Goal: Information Seeking & Learning: Learn about a topic

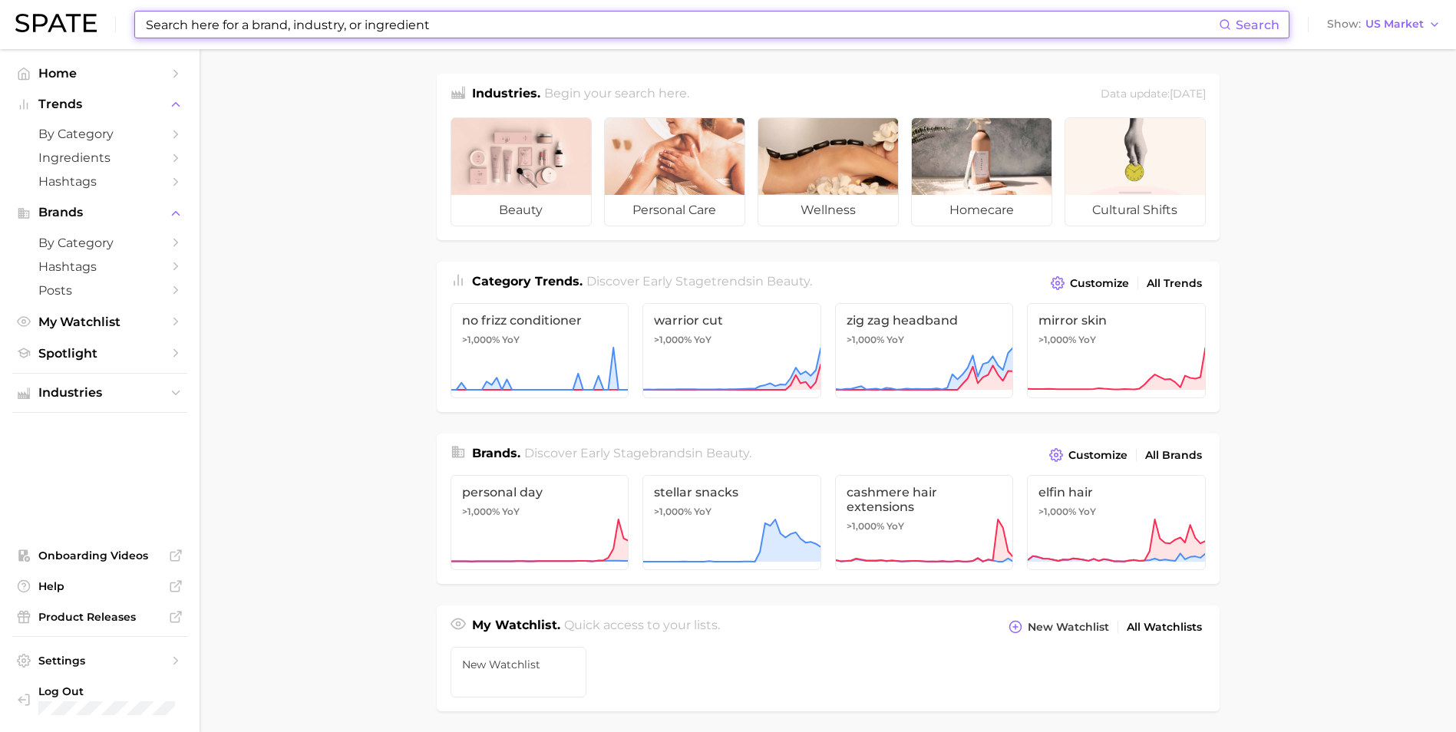
click at [447, 20] on input at bounding box center [681, 25] width 1074 height 26
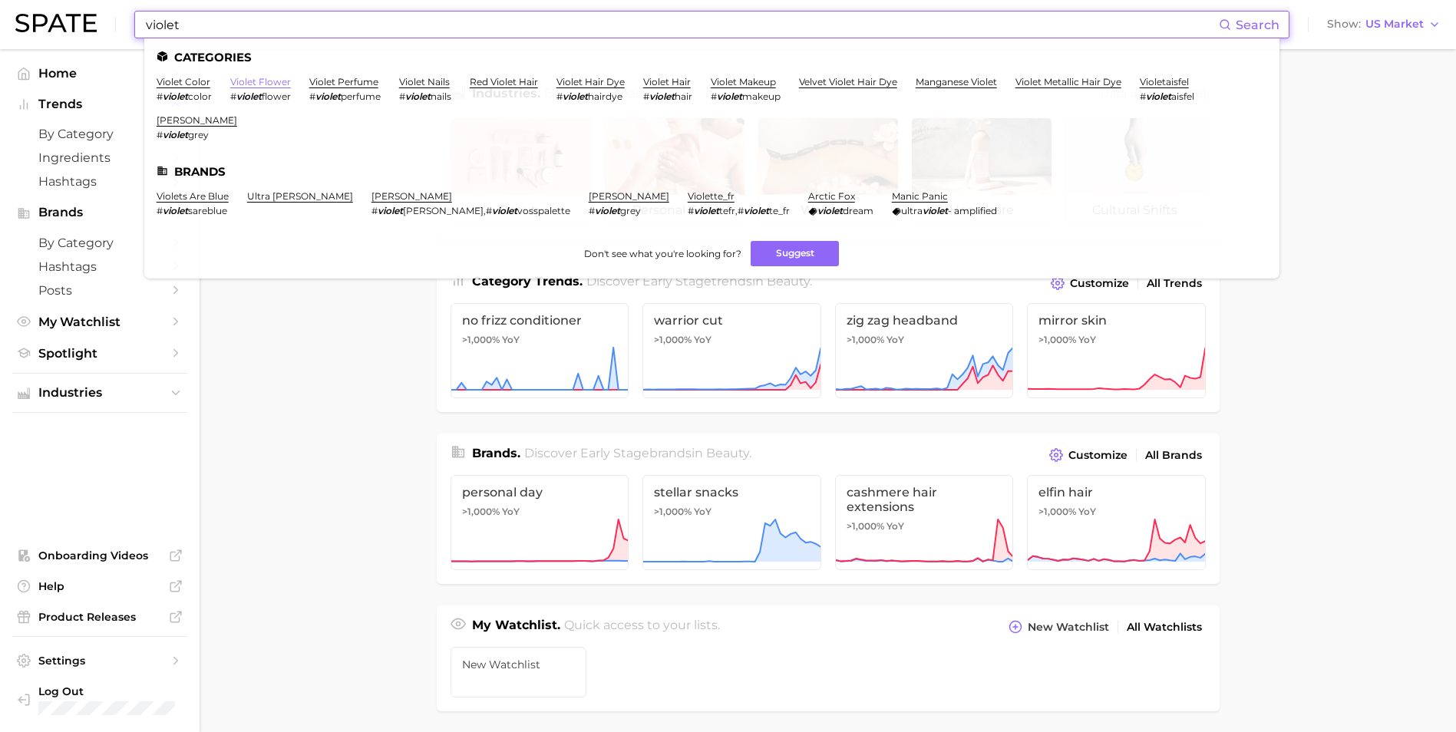
type input "violet"
click at [274, 83] on link "violet flower" at bounding box center [260, 82] width 61 height 12
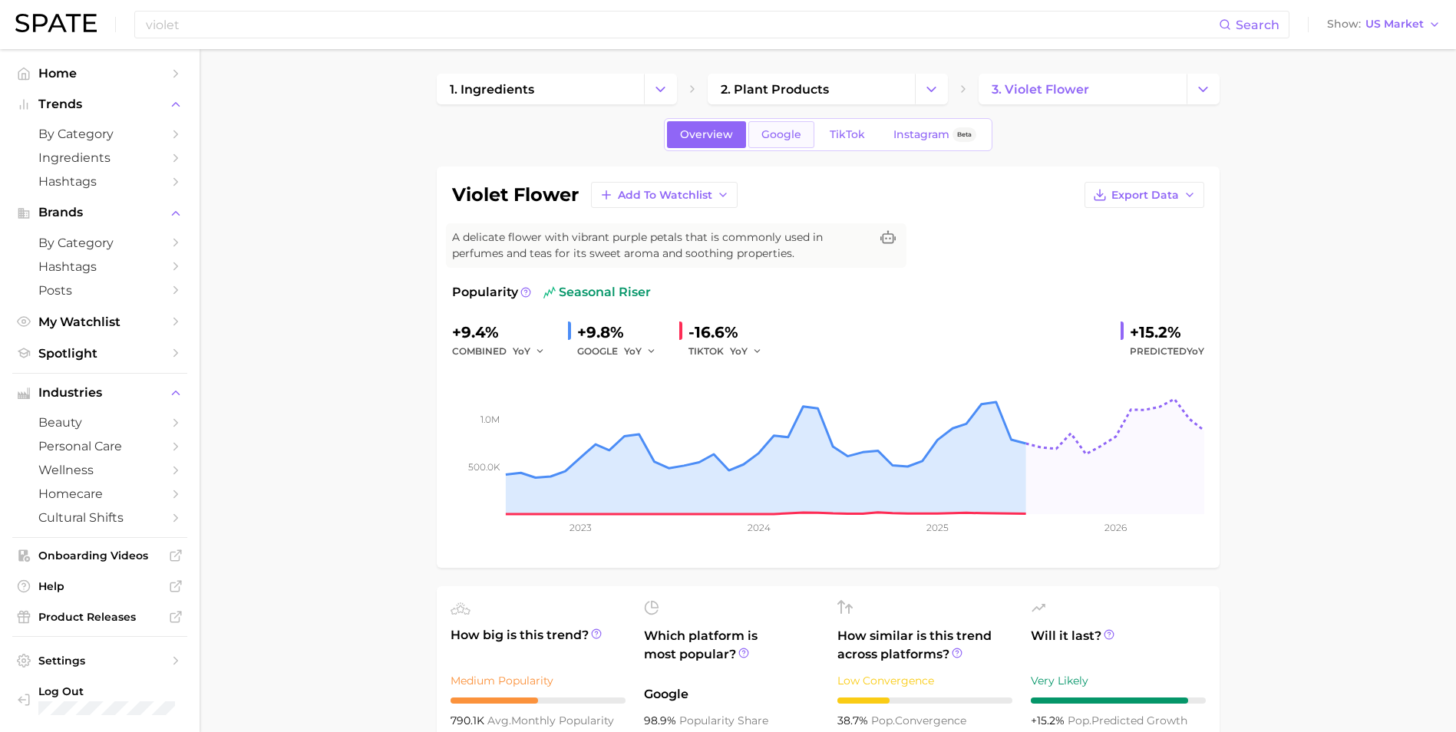
click at [797, 141] on link "Google" at bounding box center [781, 134] width 66 height 27
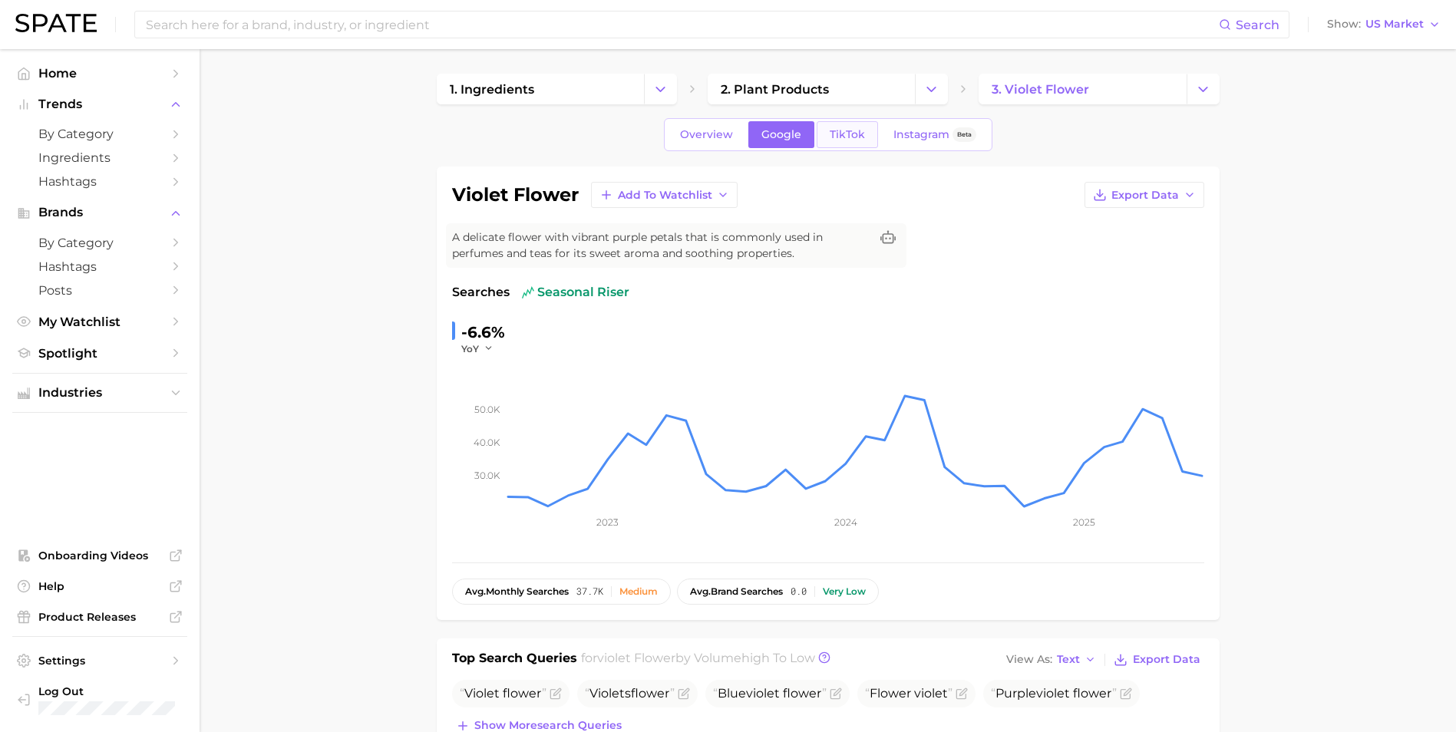
click at [852, 128] on span "TikTok" at bounding box center [847, 134] width 35 height 13
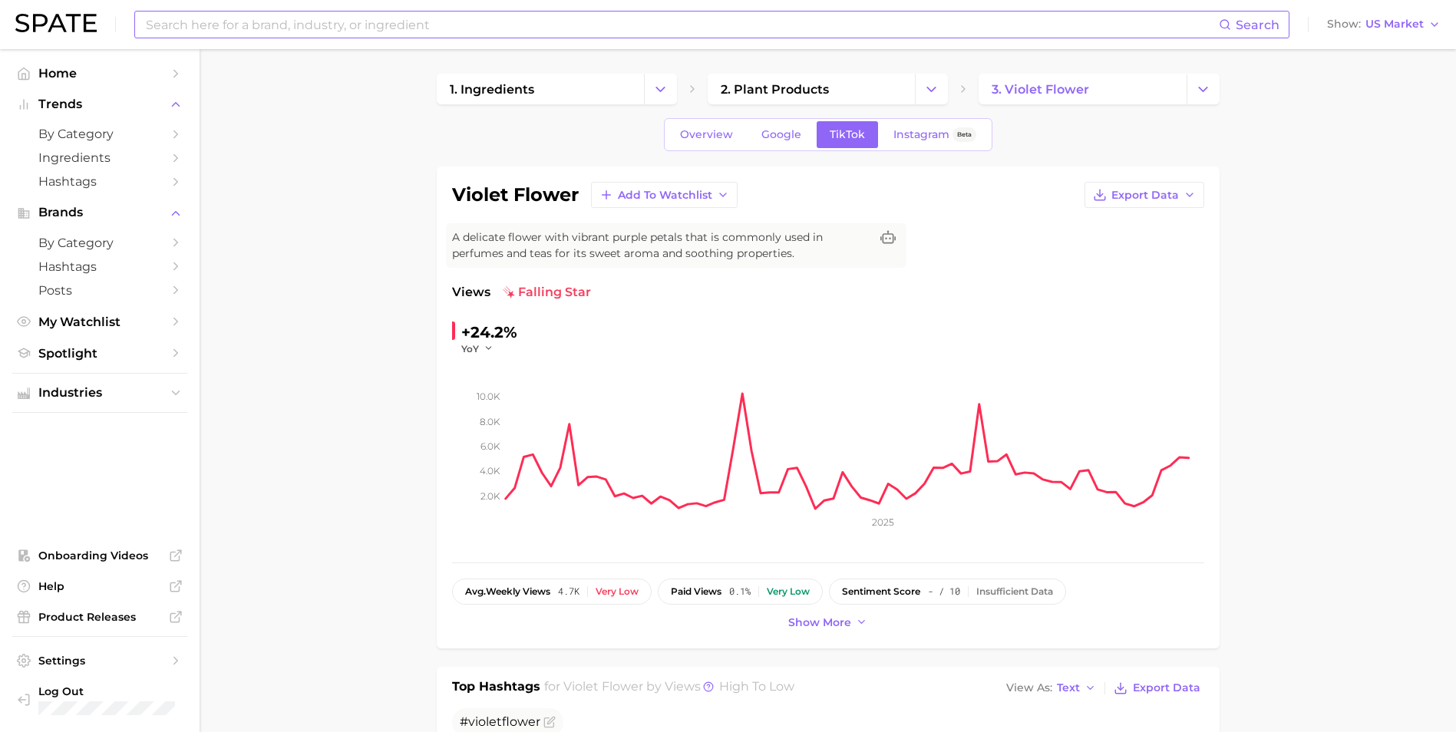
click at [563, 28] on input at bounding box center [681, 25] width 1074 height 26
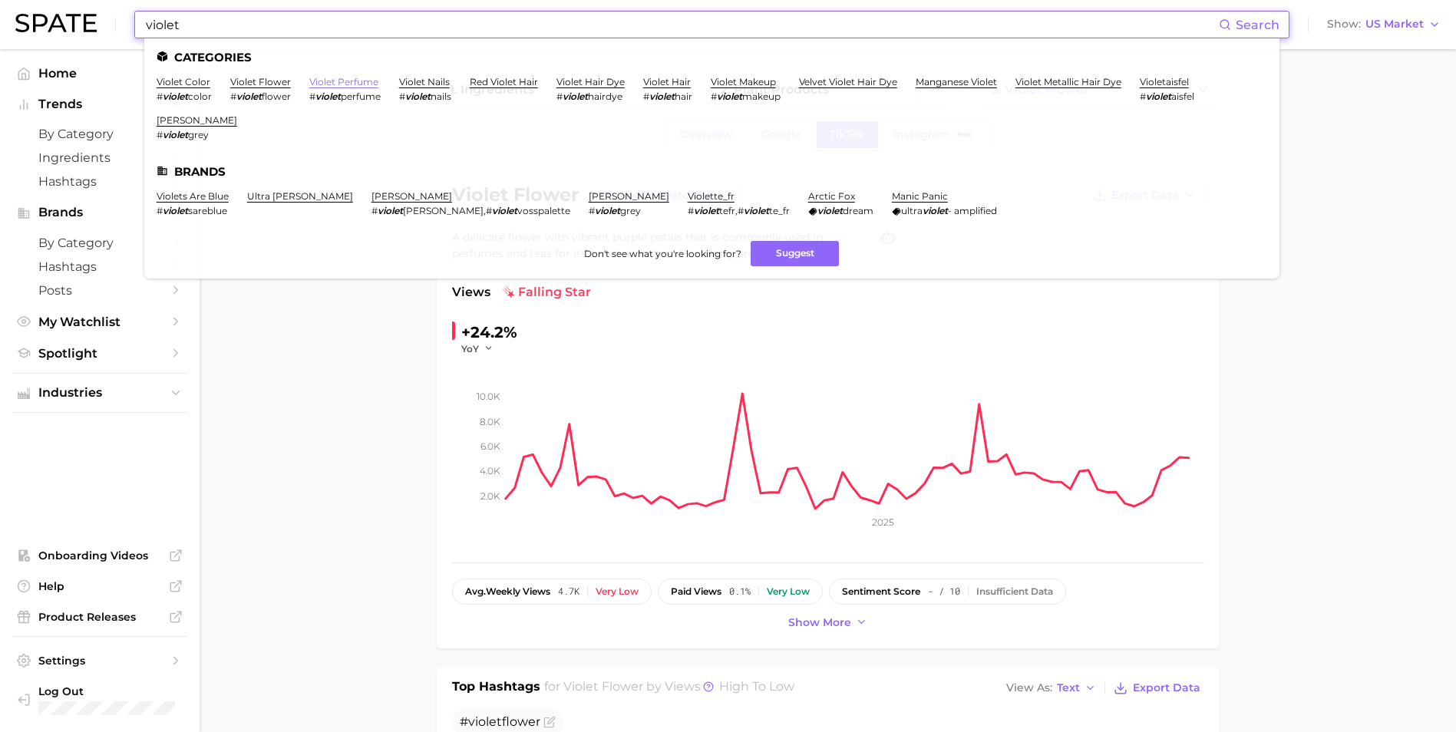
type input "violet"
click at [344, 81] on link "violet perfume" at bounding box center [343, 82] width 69 height 12
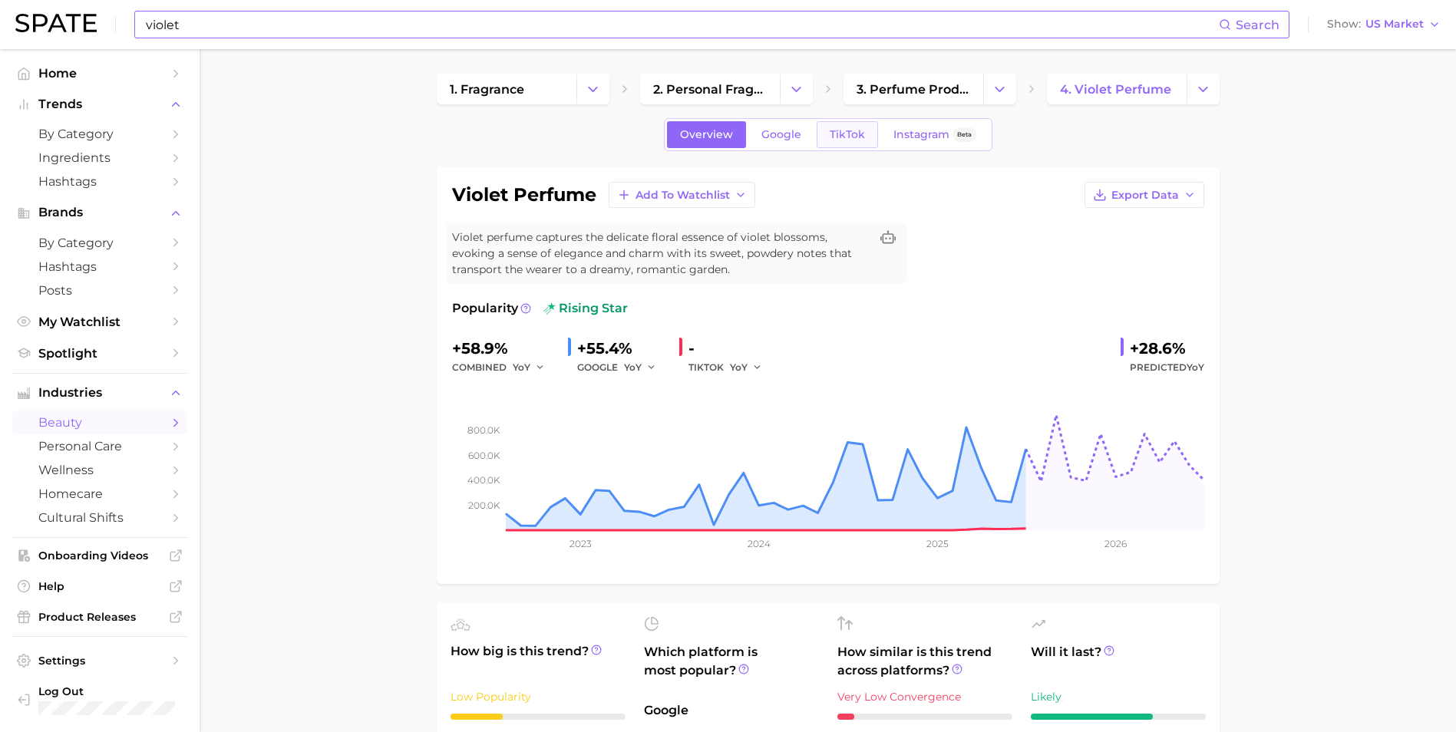
click at [835, 136] on span "TikTok" at bounding box center [847, 134] width 35 height 13
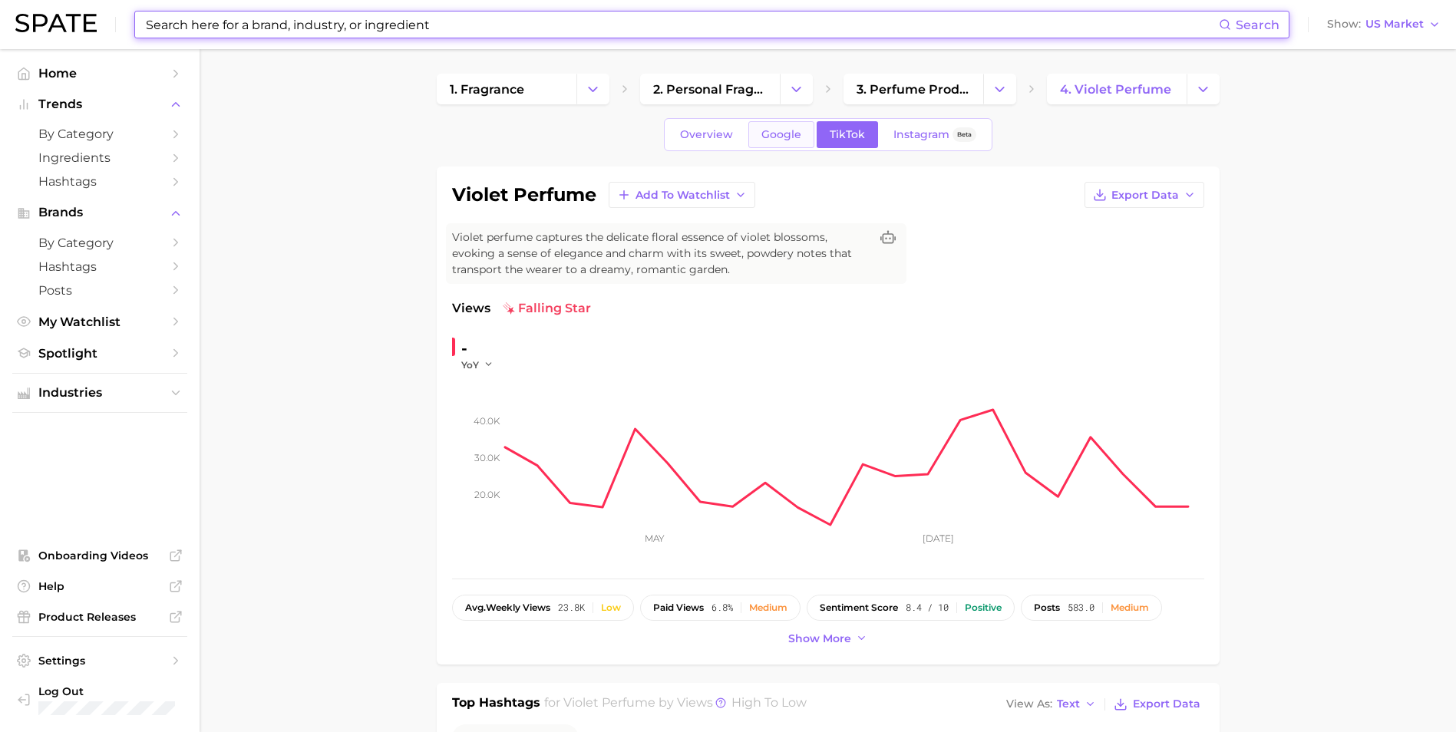
click at [787, 140] on span "Google" at bounding box center [781, 134] width 40 height 13
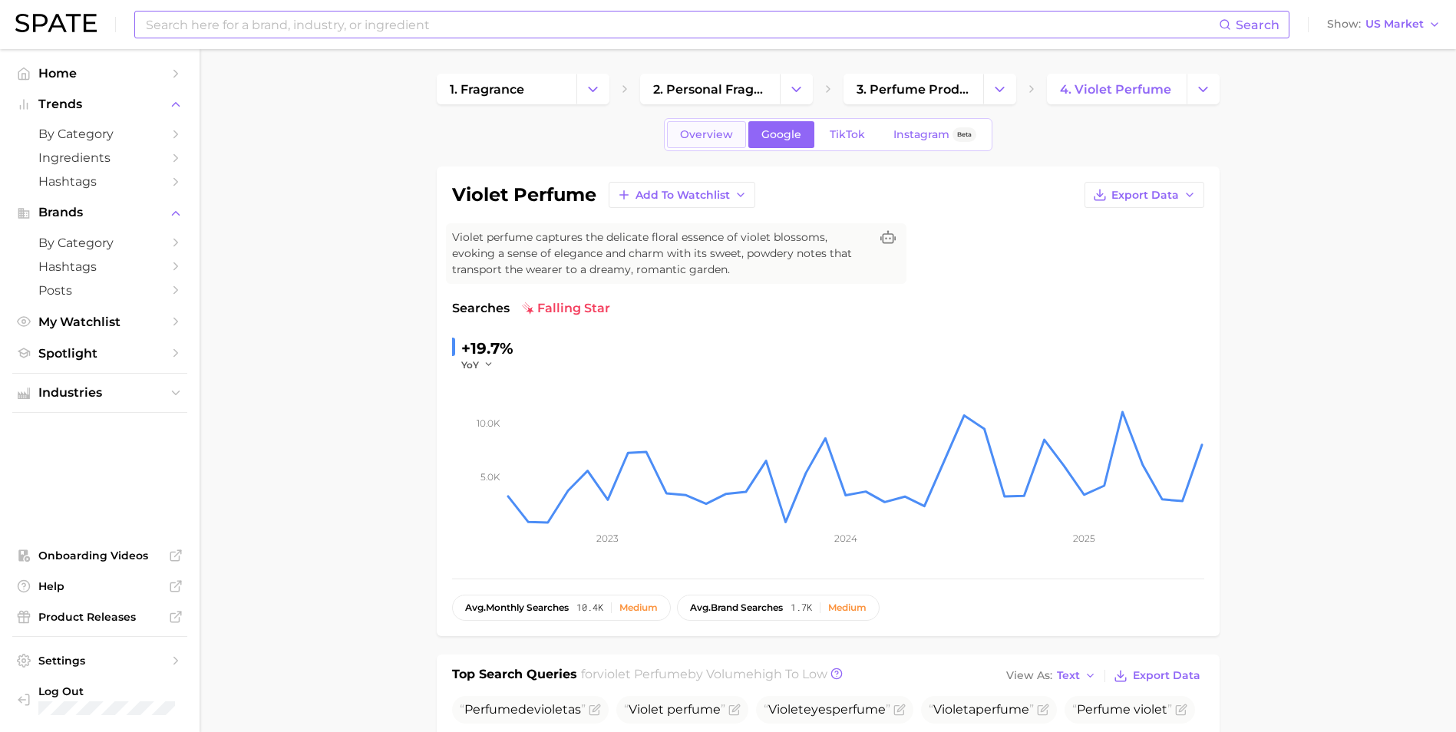
click at [701, 147] on link "Overview" at bounding box center [706, 134] width 79 height 27
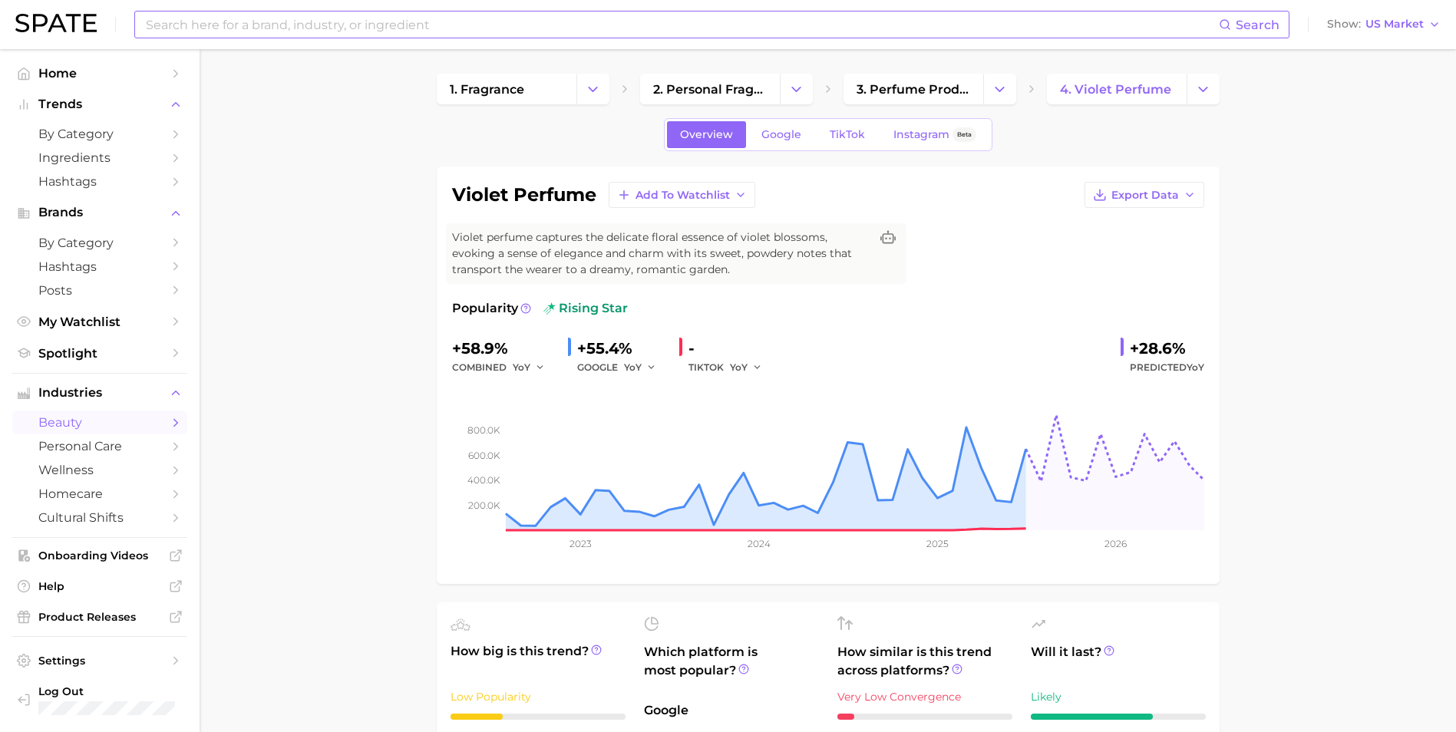
click at [485, 27] on input at bounding box center [681, 25] width 1074 height 26
click at [851, 143] on link "TikTok" at bounding box center [847, 134] width 61 height 27
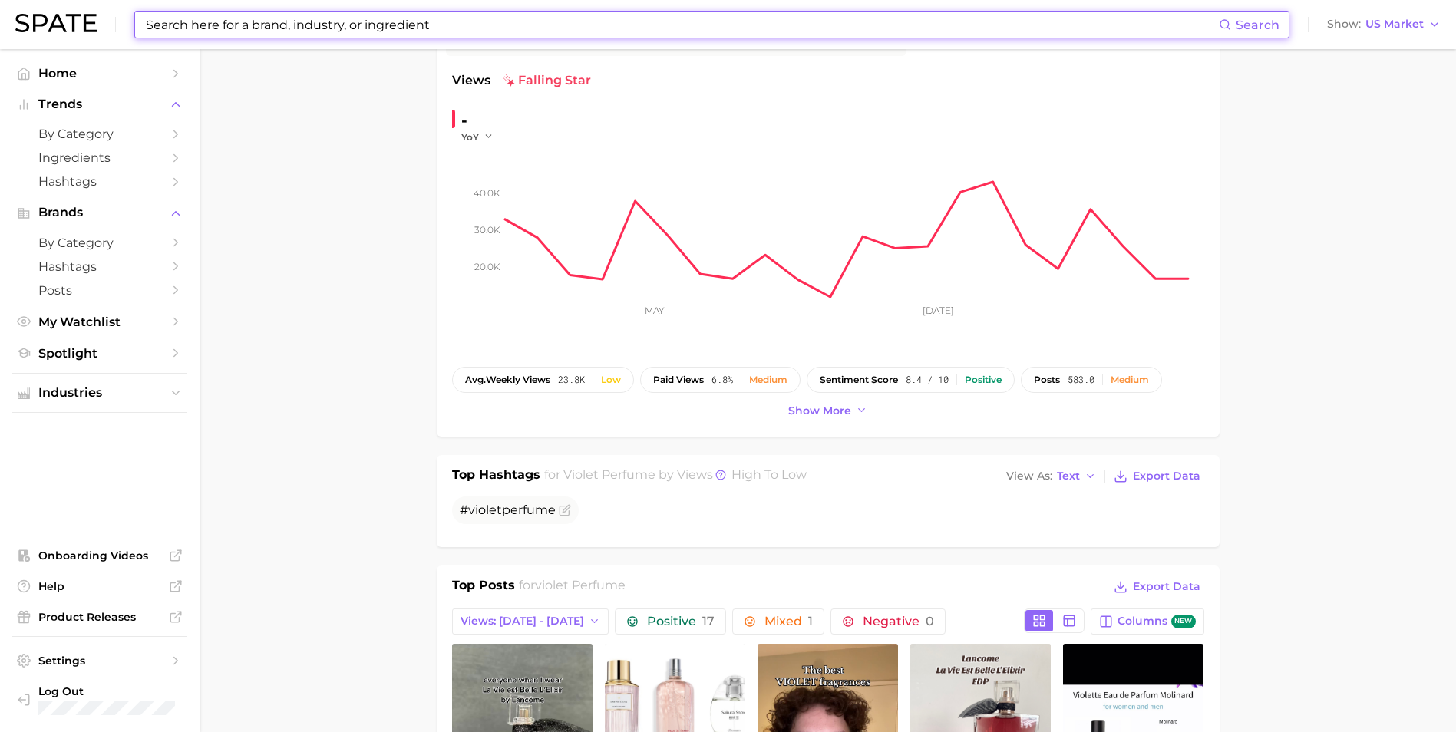
scroll to position [230, 0]
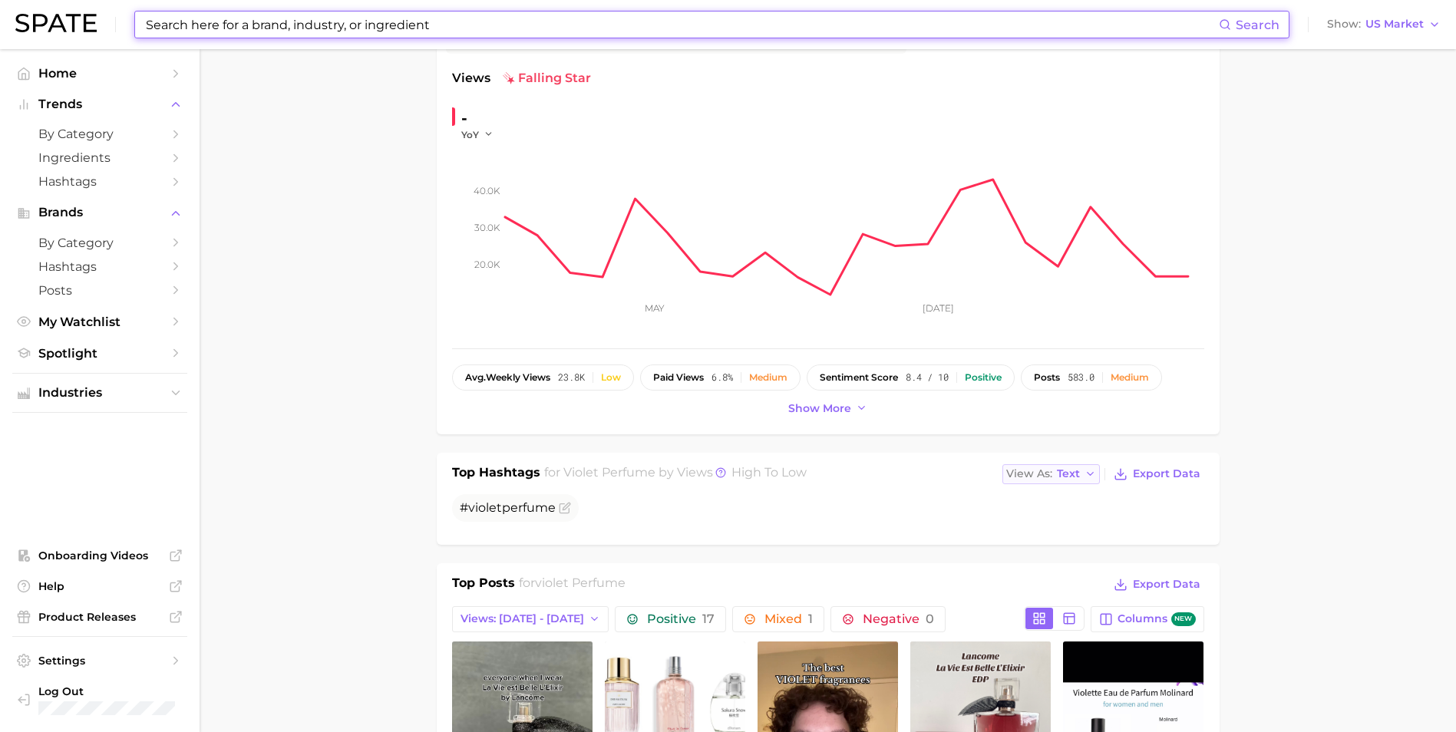
click at [1088, 475] on icon "button" at bounding box center [1090, 474] width 12 height 12
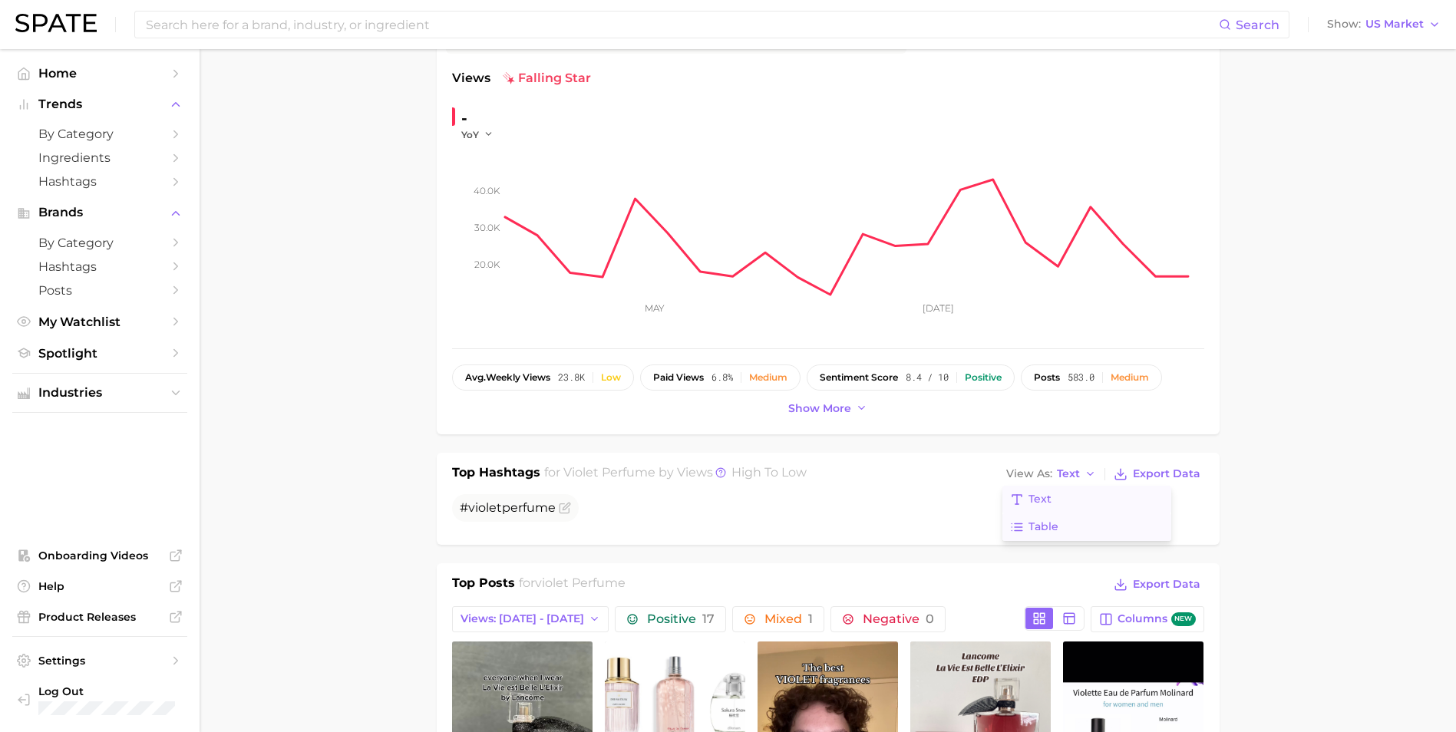
click at [1074, 526] on button "Table" at bounding box center [1086, 527] width 169 height 28
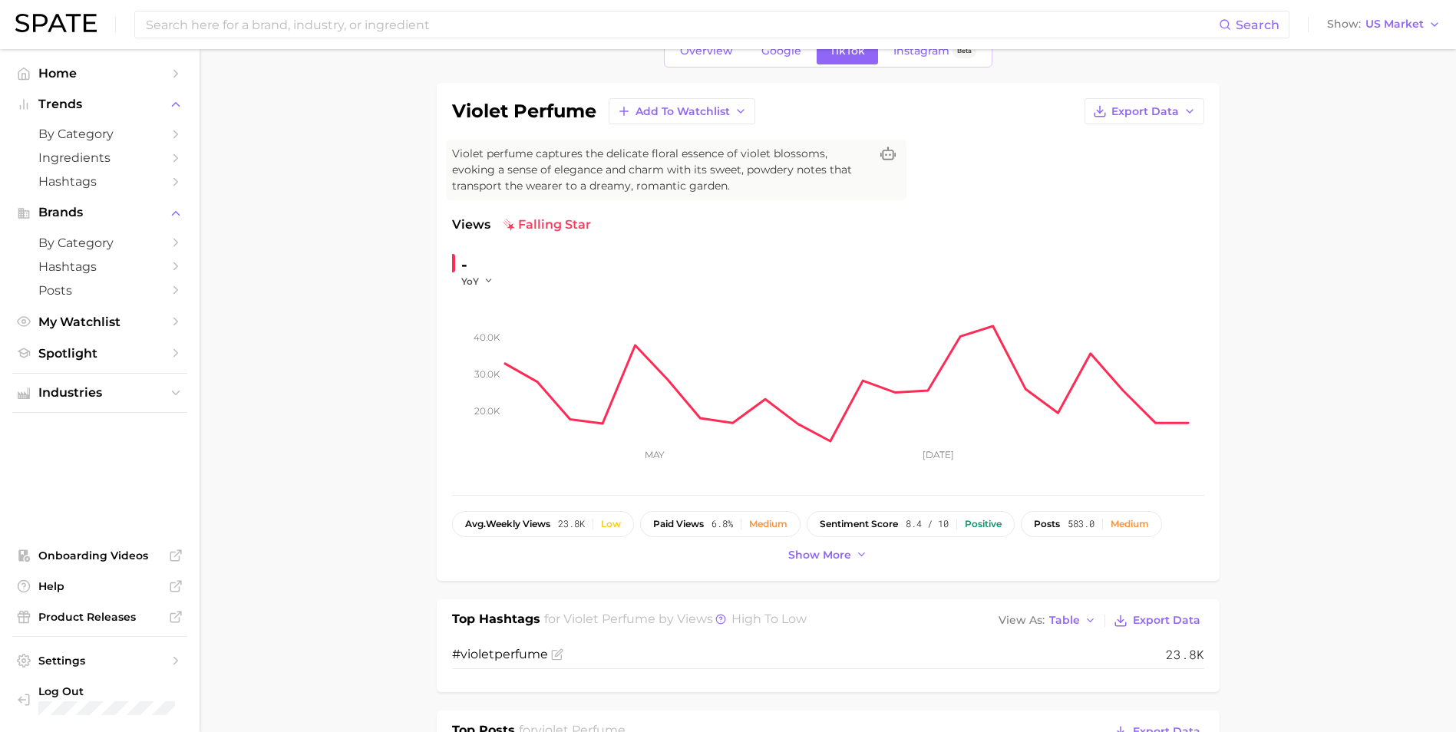
scroll to position [0, 0]
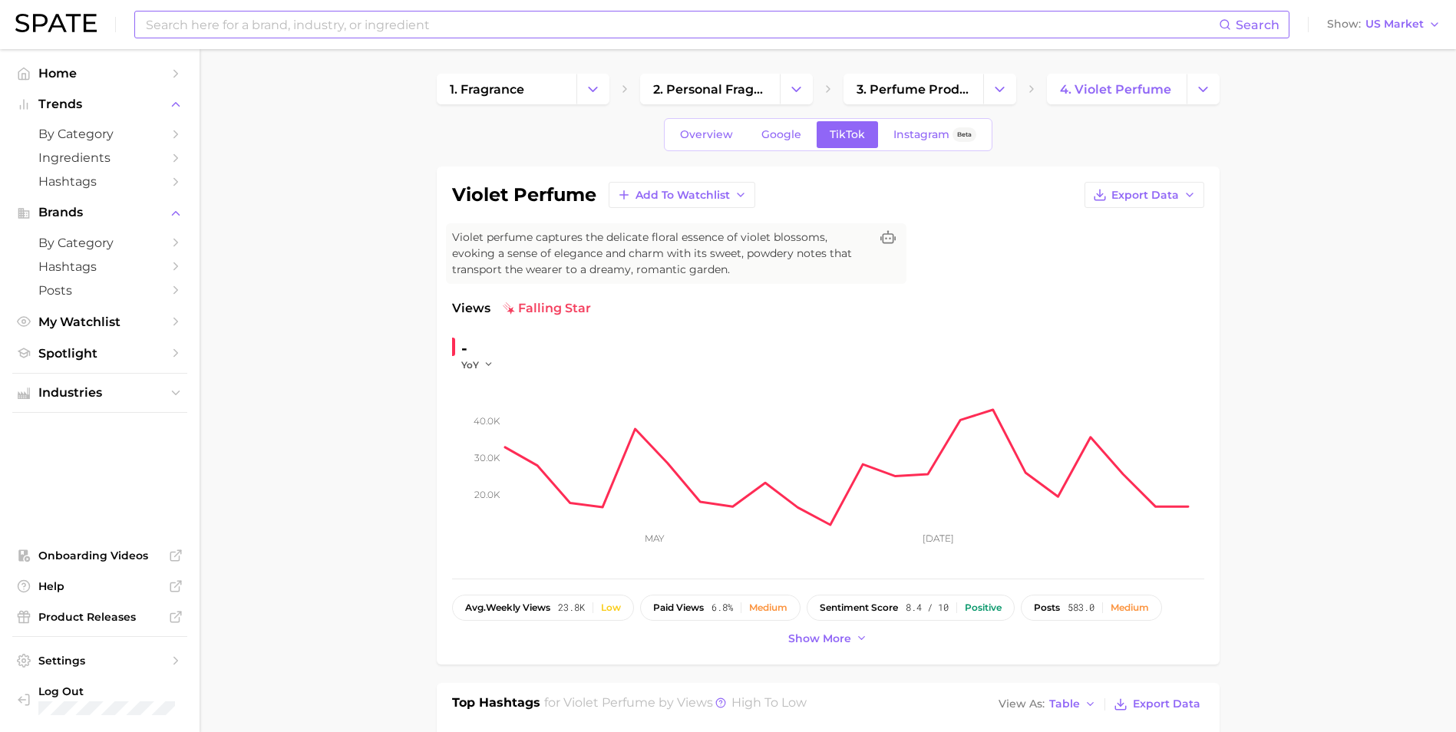
click at [285, 34] on input at bounding box center [681, 25] width 1074 height 26
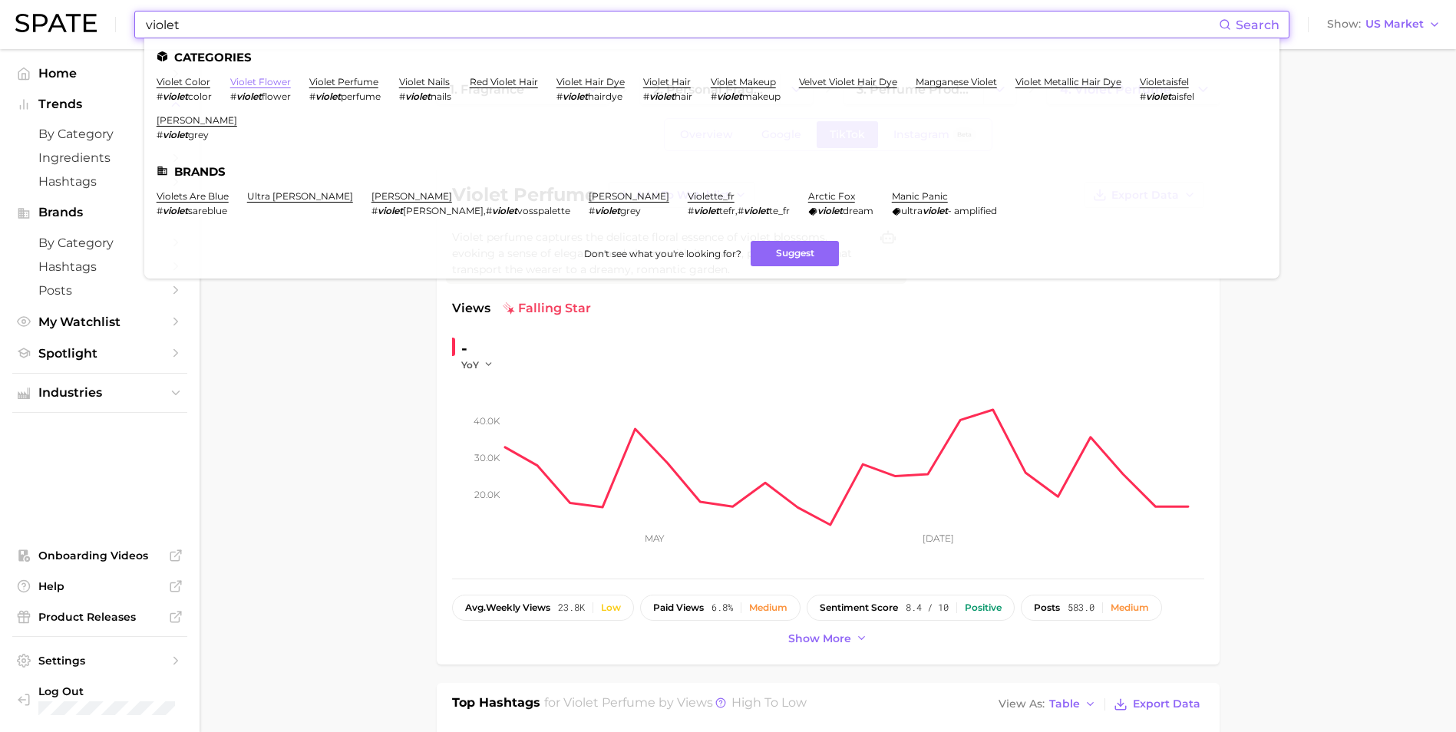
type input "violet"
click at [253, 85] on link "violet flower" at bounding box center [260, 82] width 61 height 12
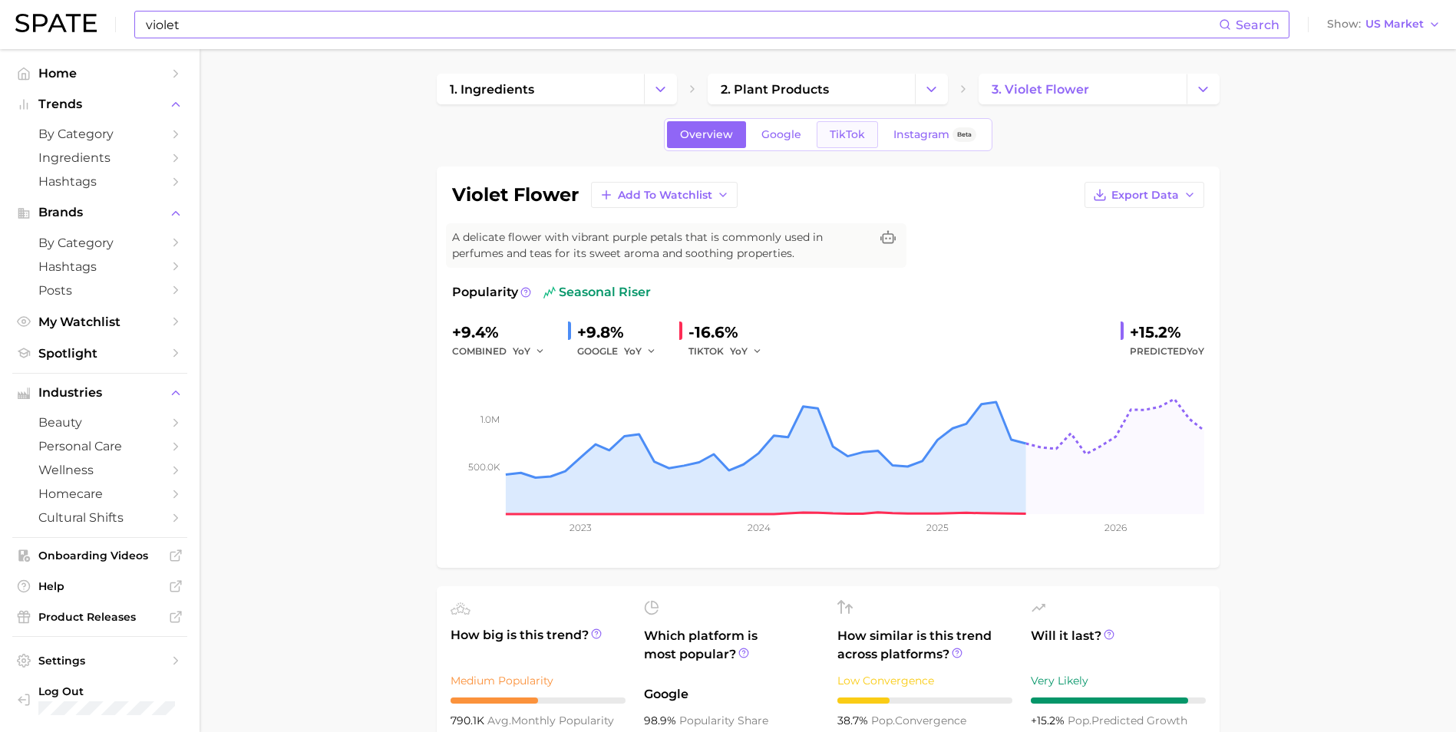
click at [843, 137] on span "TikTok" at bounding box center [847, 134] width 35 height 13
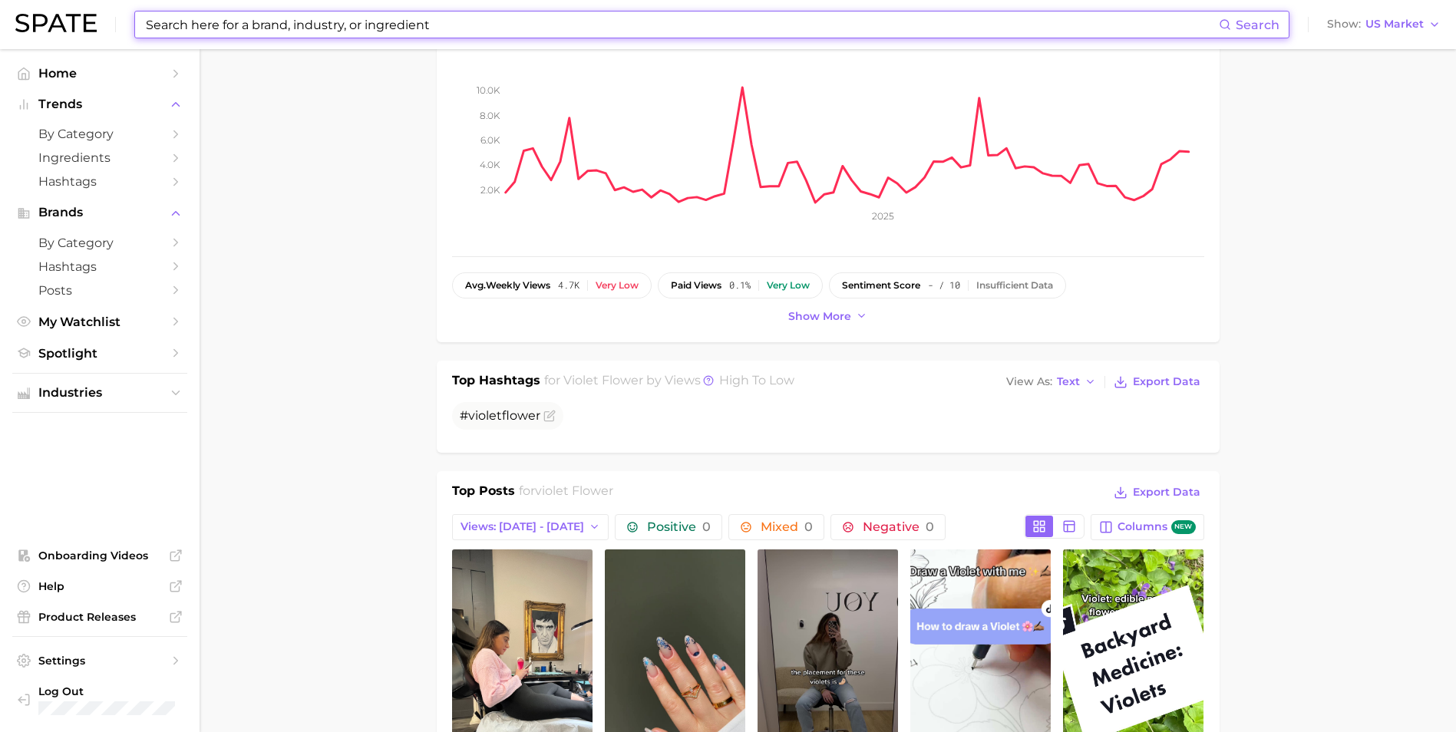
scroll to position [307, 0]
click at [1071, 381] on span "Text" at bounding box center [1068, 381] width 23 height 8
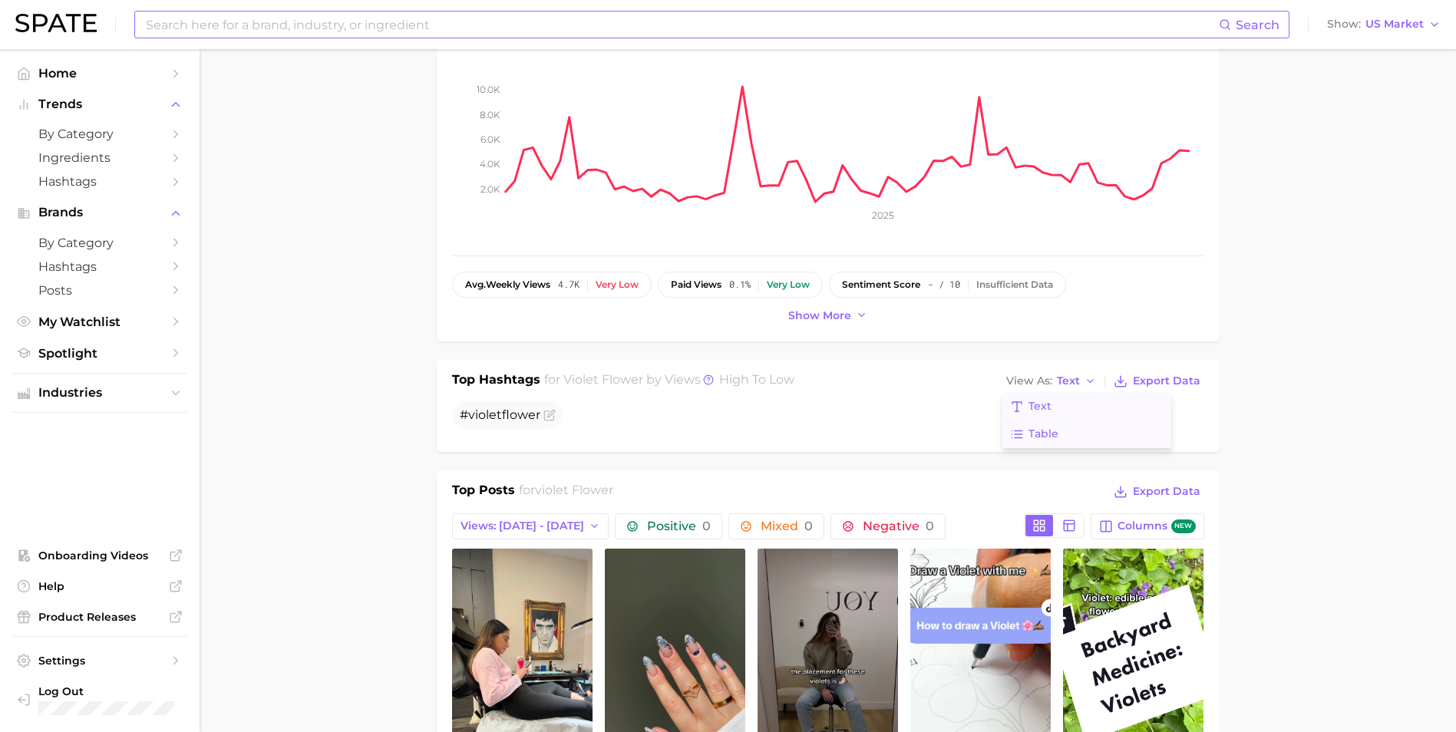
click at [1058, 441] on span "Table" at bounding box center [1043, 433] width 30 height 13
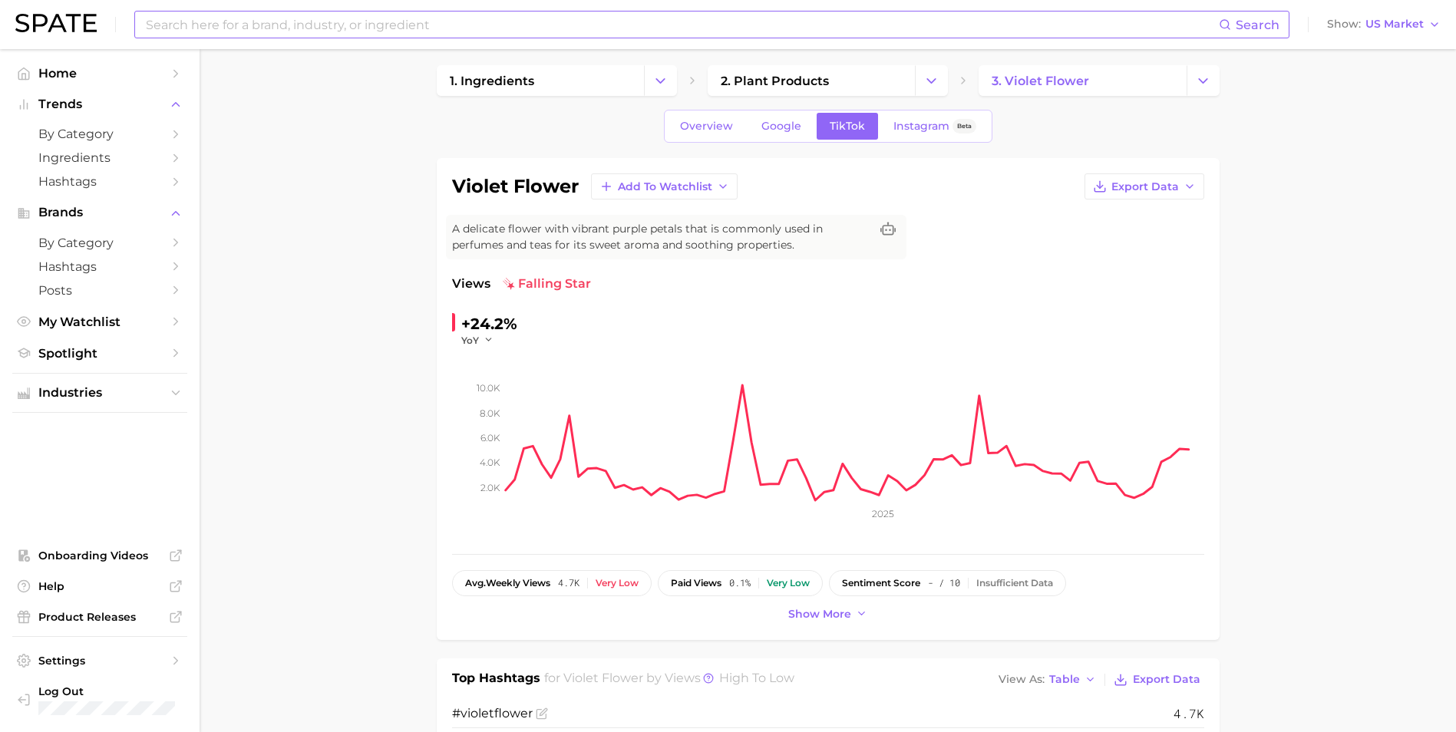
scroll to position [0, 0]
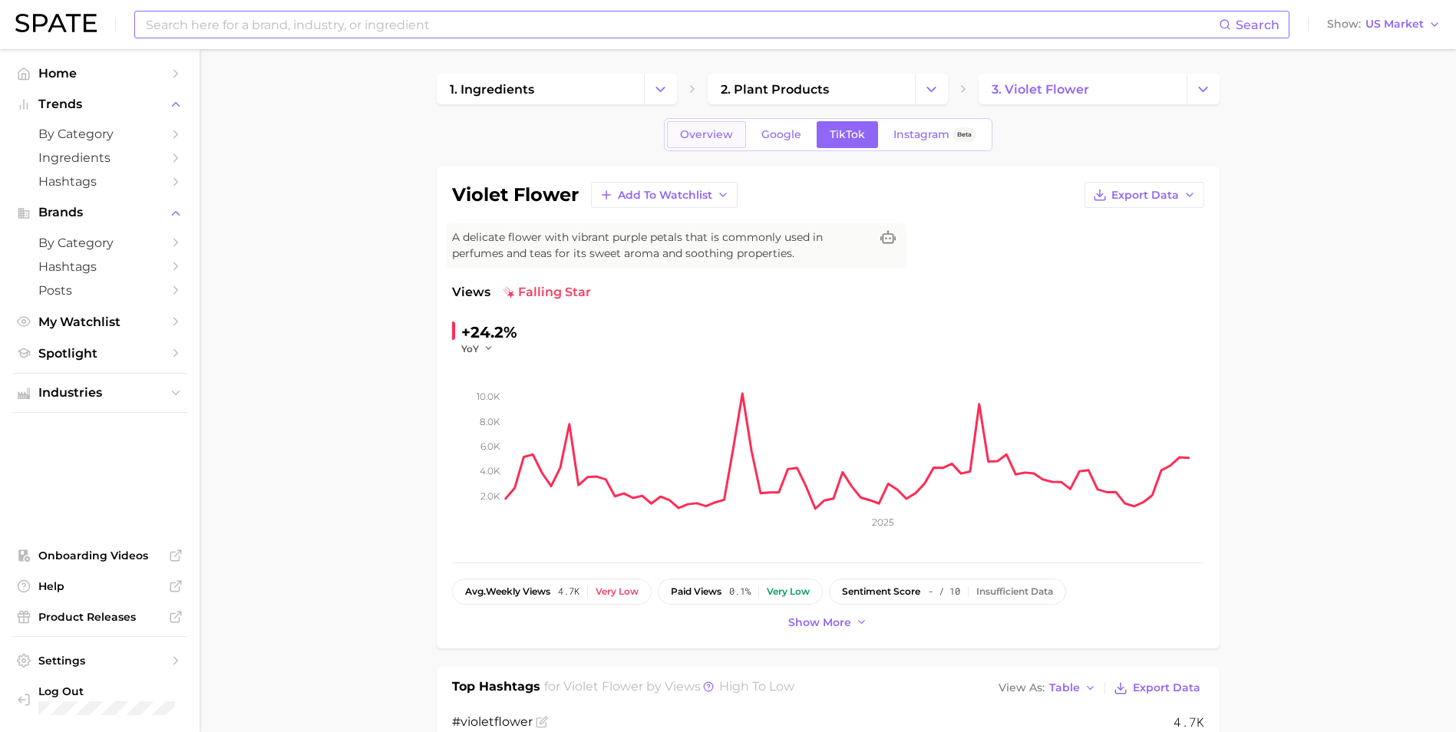
click at [731, 137] on span "Overview" at bounding box center [706, 134] width 53 height 13
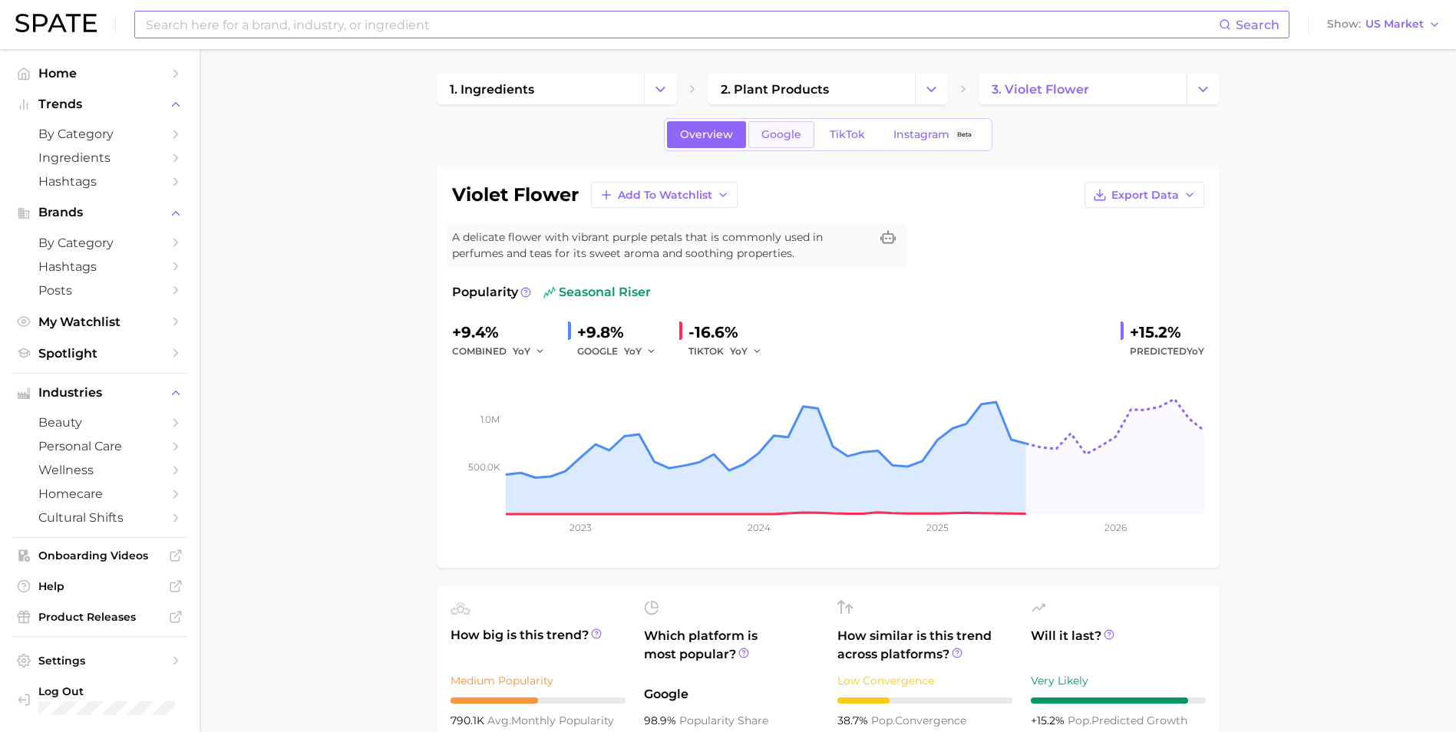
click at [797, 134] on span "Google" at bounding box center [781, 134] width 40 height 13
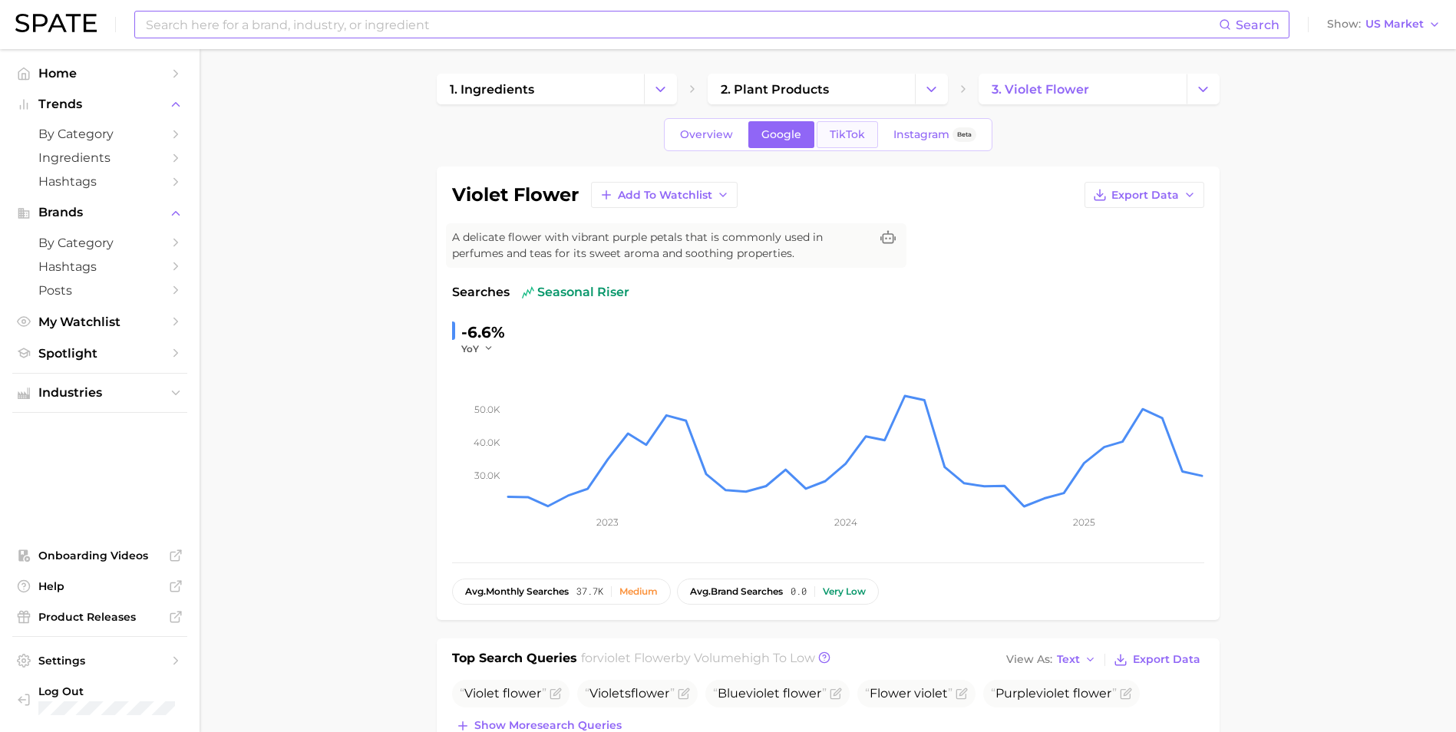
click at [849, 128] on span "TikTok" at bounding box center [847, 134] width 35 height 13
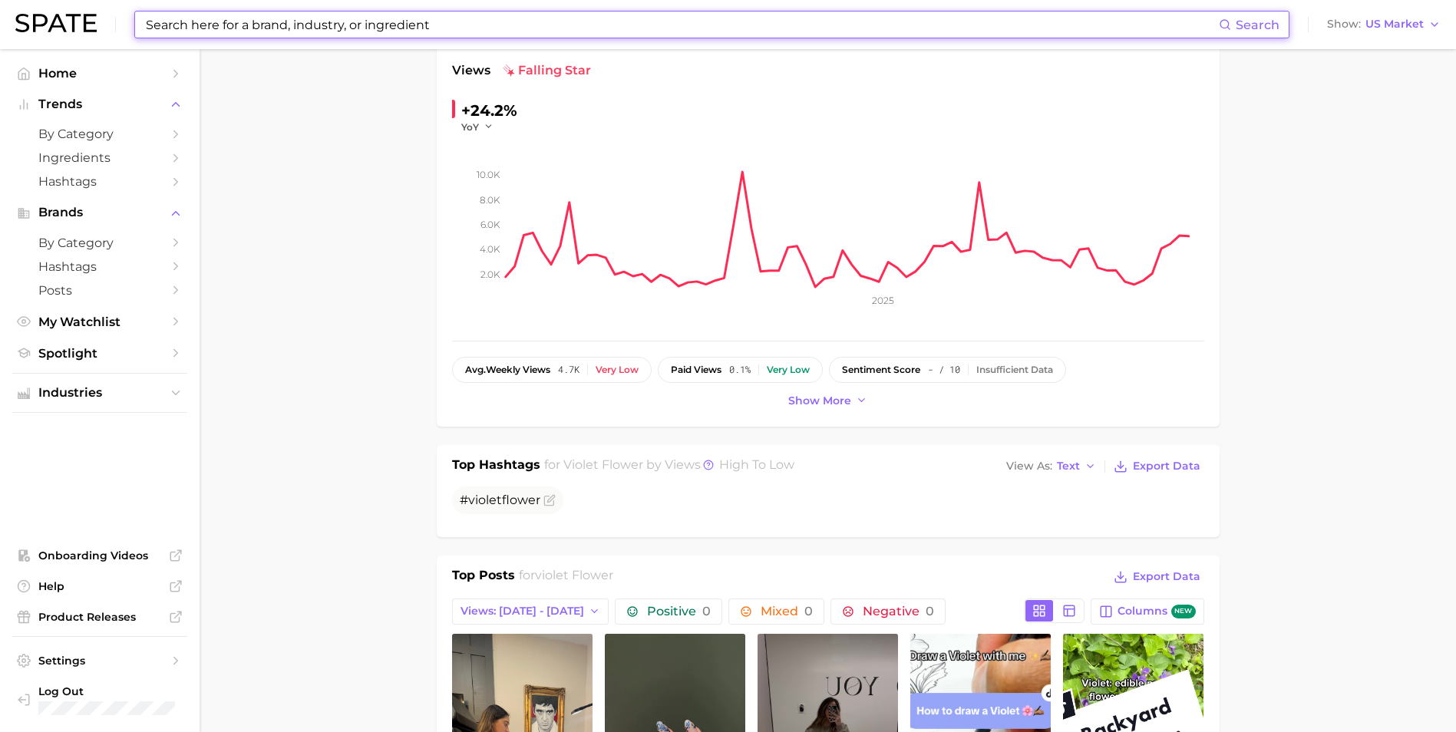
scroll to position [230, 0]
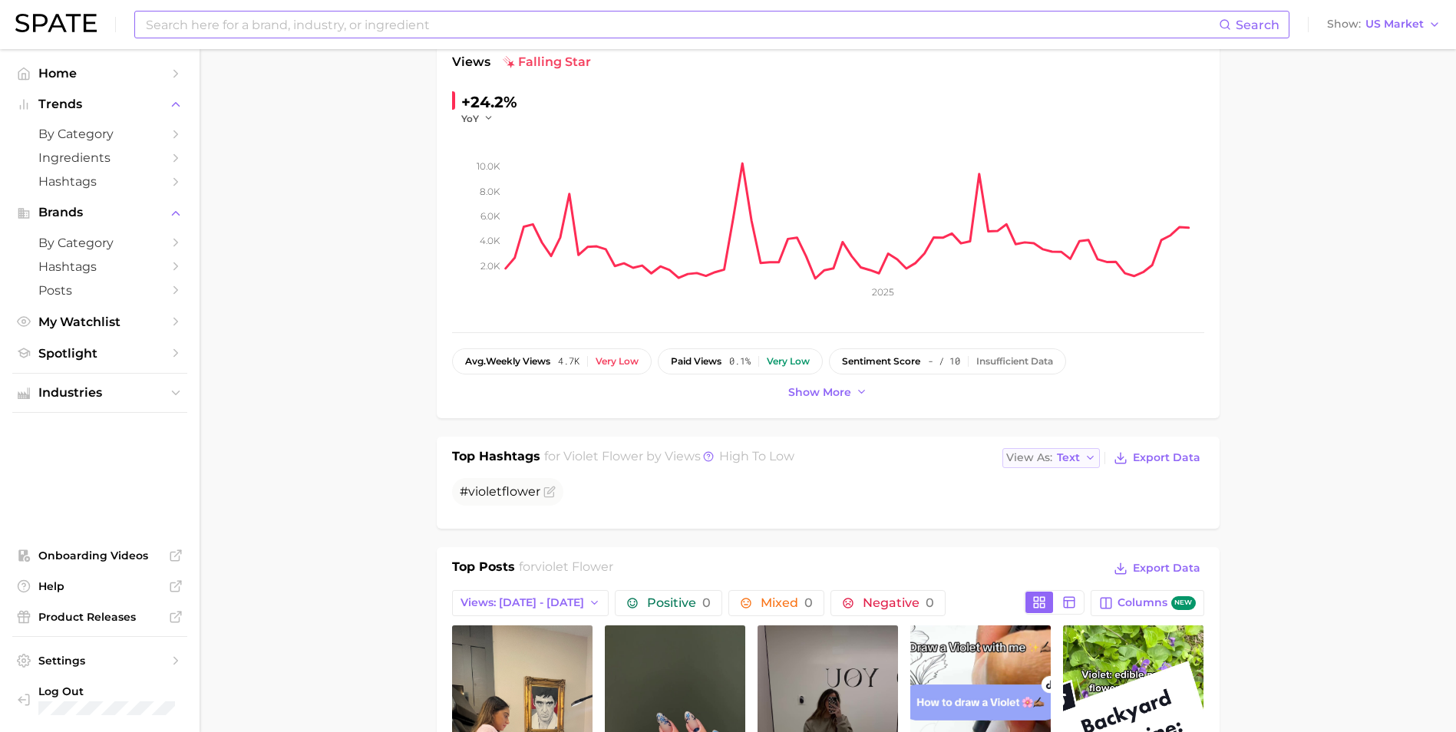
click at [1051, 449] on button "View As Text" at bounding box center [1051, 458] width 98 height 20
click at [1071, 516] on button "Table" at bounding box center [1086, 511] width 169 height 28
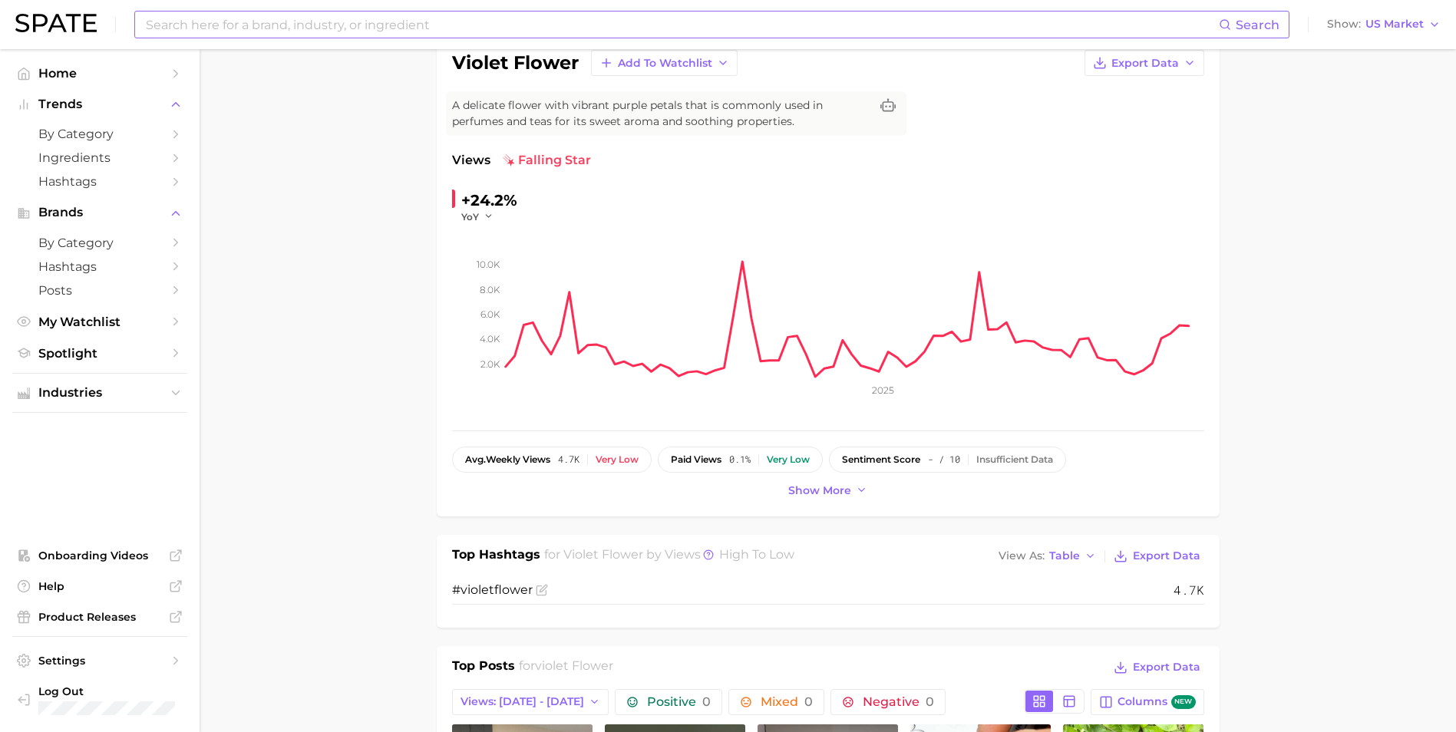
scroll to position [0, 0]
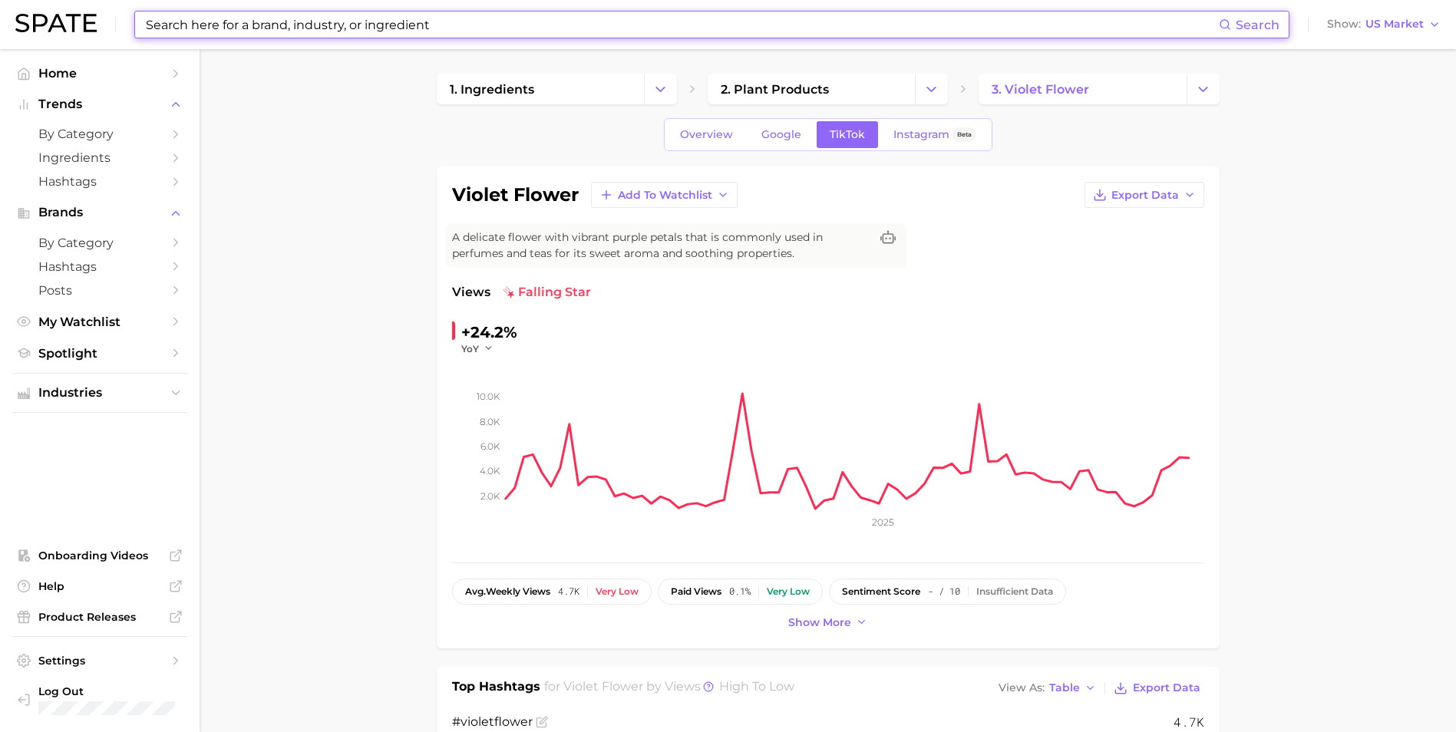
click at [299, 21] on input at bounding box center [681, 25] width 1074 height 26
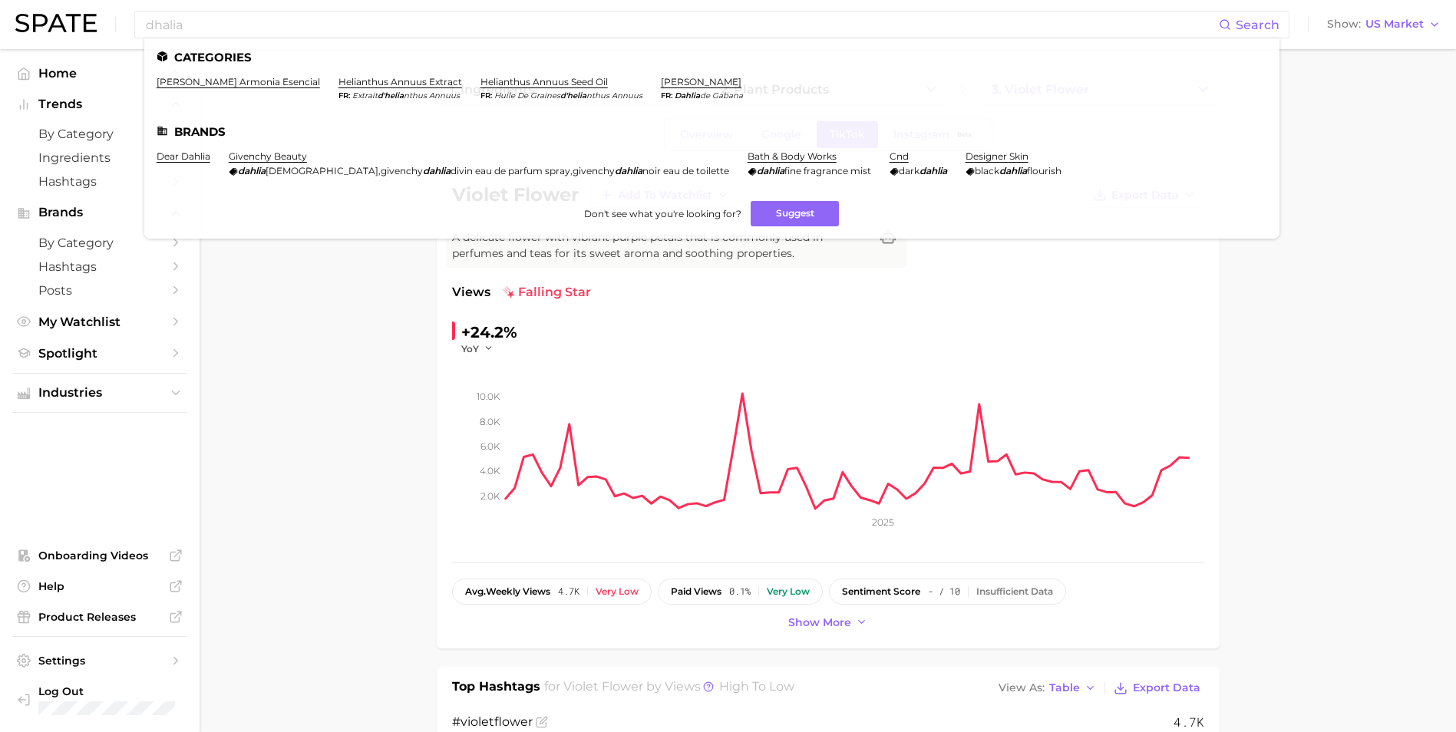
drag, startPoint x: 360, startPoint y: 375, endPoint x: 324, endPoint y: 236, distance: 143.5
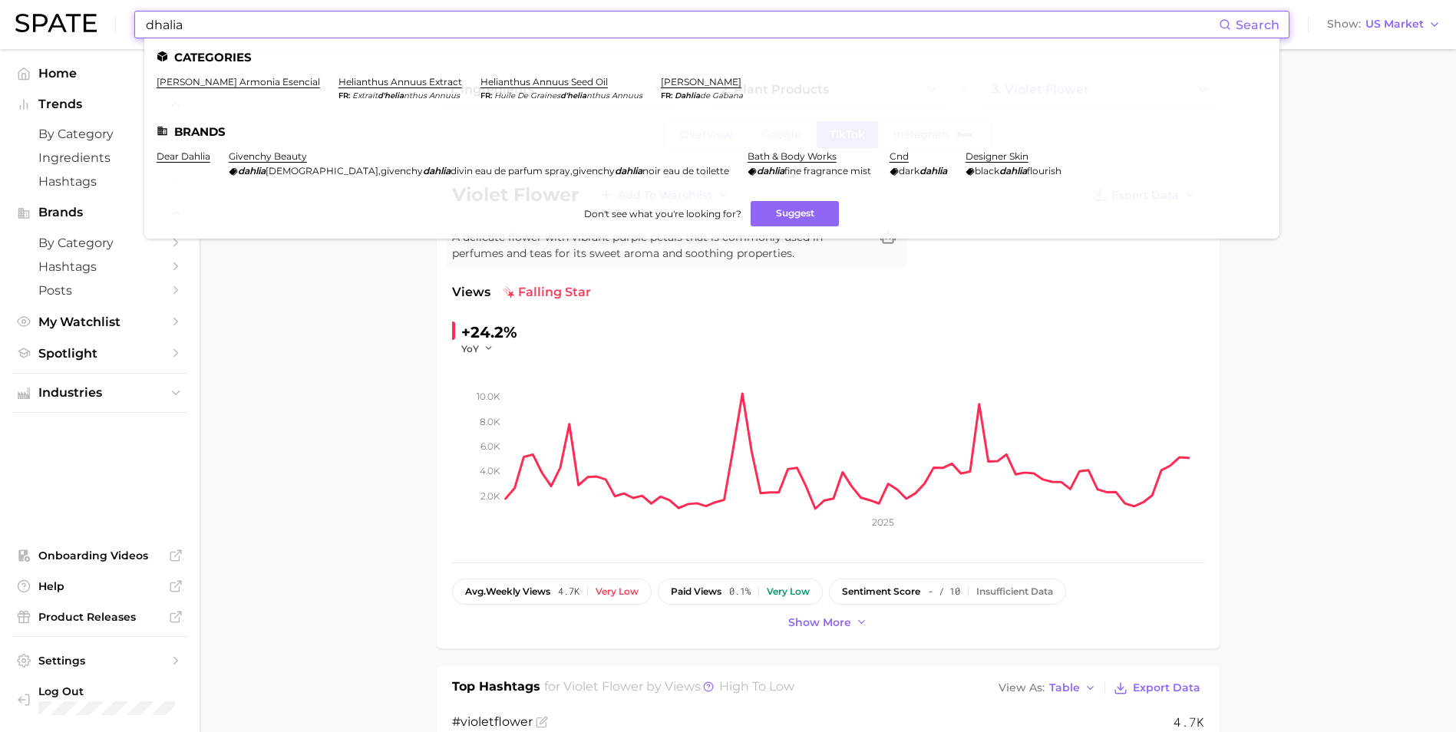
click at [195, 18] on input "dhalia" at bounding box center [681, 25] width 1074 height 26
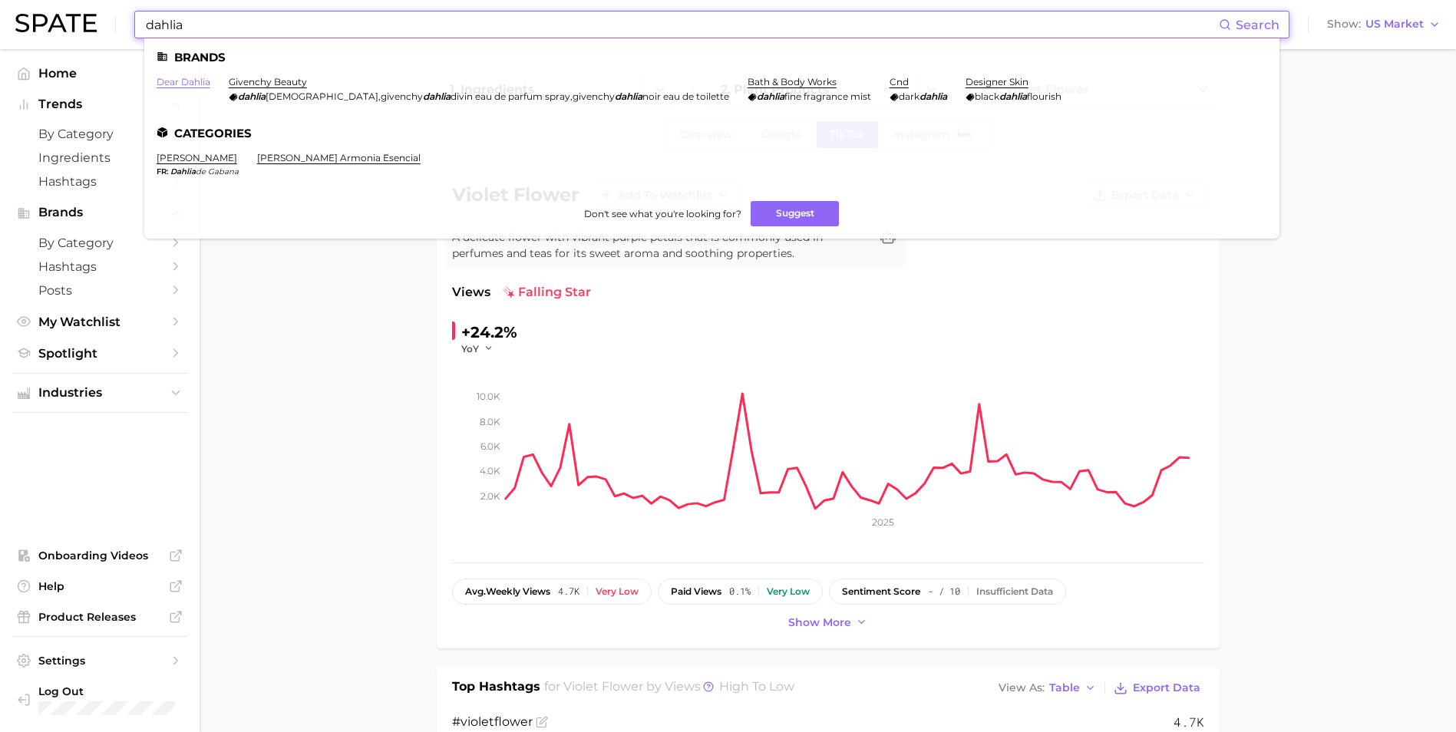
type input "dahlia"
click at [175, 79] on link "dear dahlia" at bounding box center [184, 82] width 54 height 12
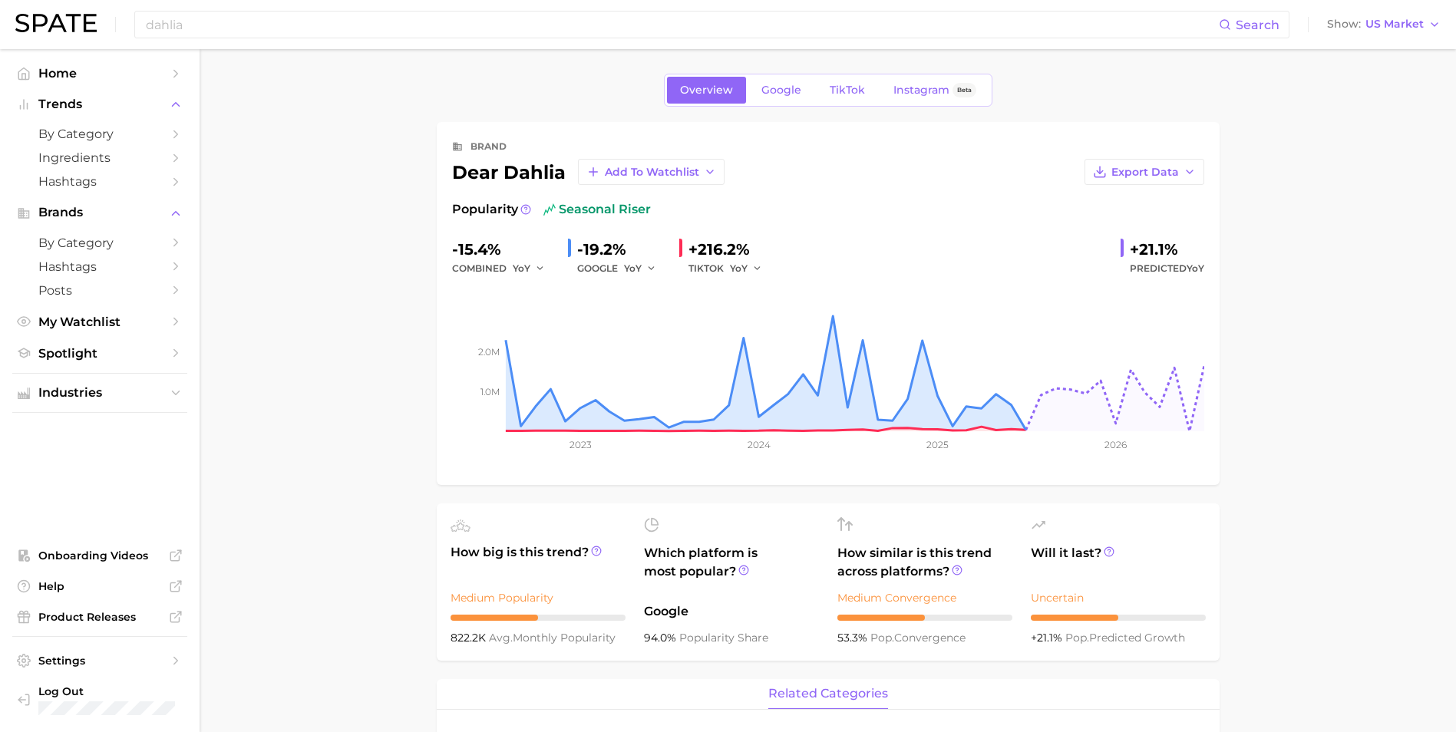
click at [208, 5] on div "dahlia Search Show US Market" at bounding box center [727, 24] width 1425 height 49
click at [210, 28] on input "dahlia" at bounding box center [681, 25] width 1074 height 26
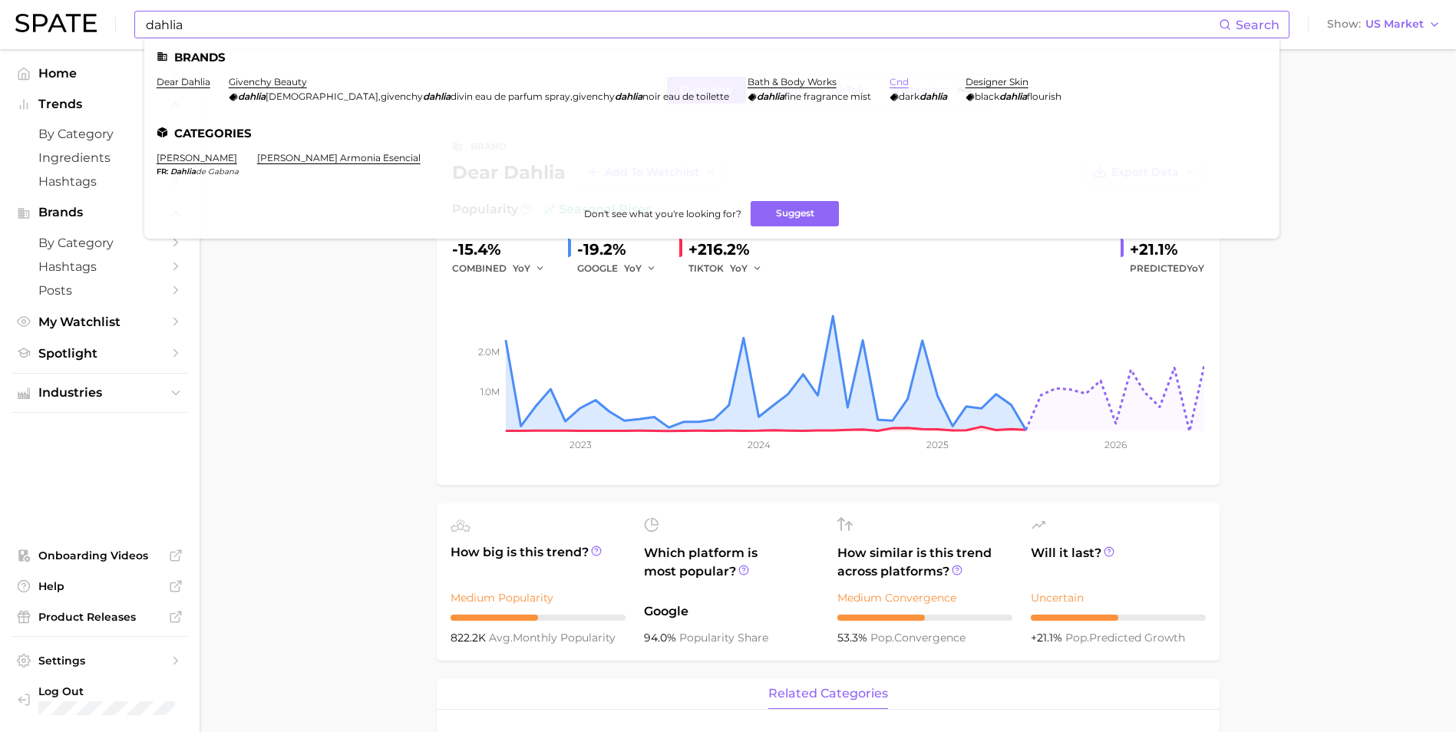
click at [889, 78] on link "cnd" at bounding box center [898, 82] width 19 height 12
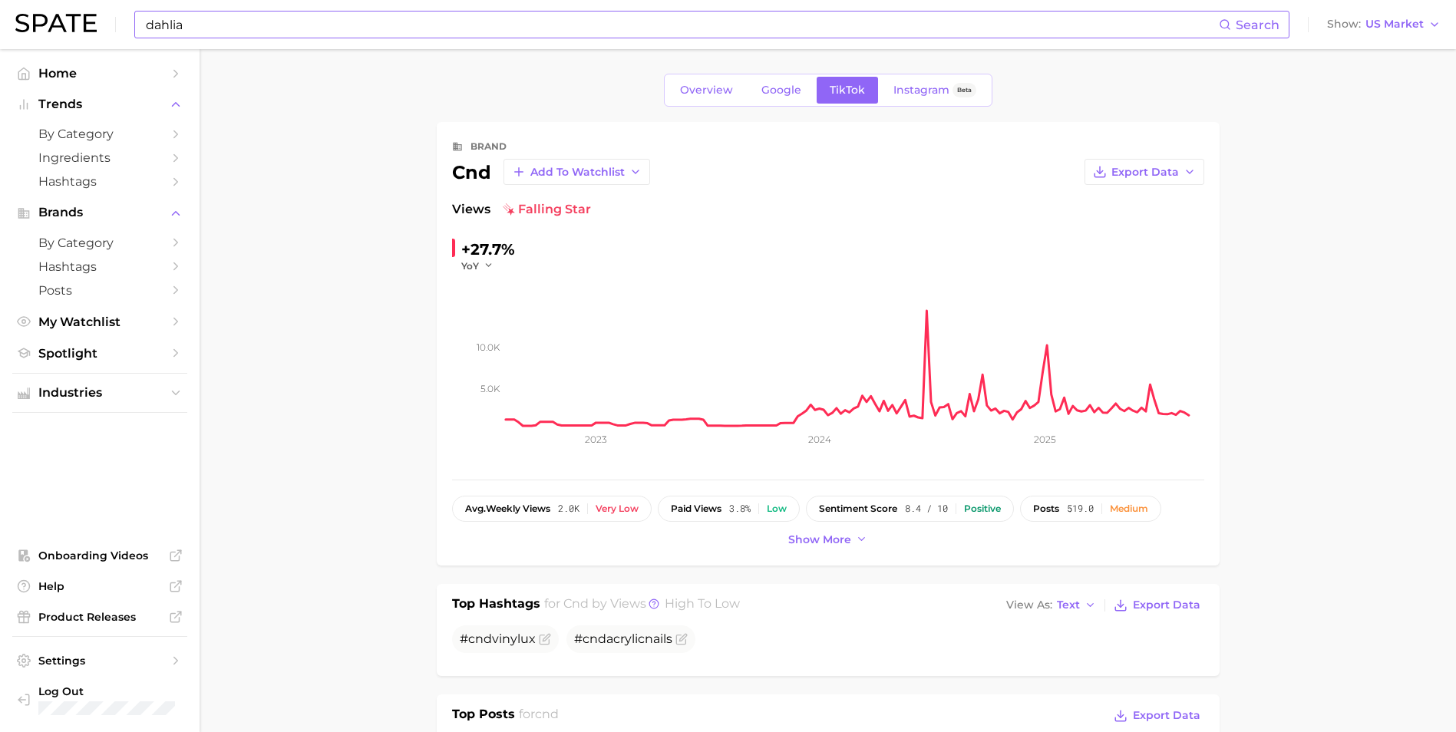
click at [317, 28] on input "dahlia" at bounding box center [681, 25] width 1074 height 26
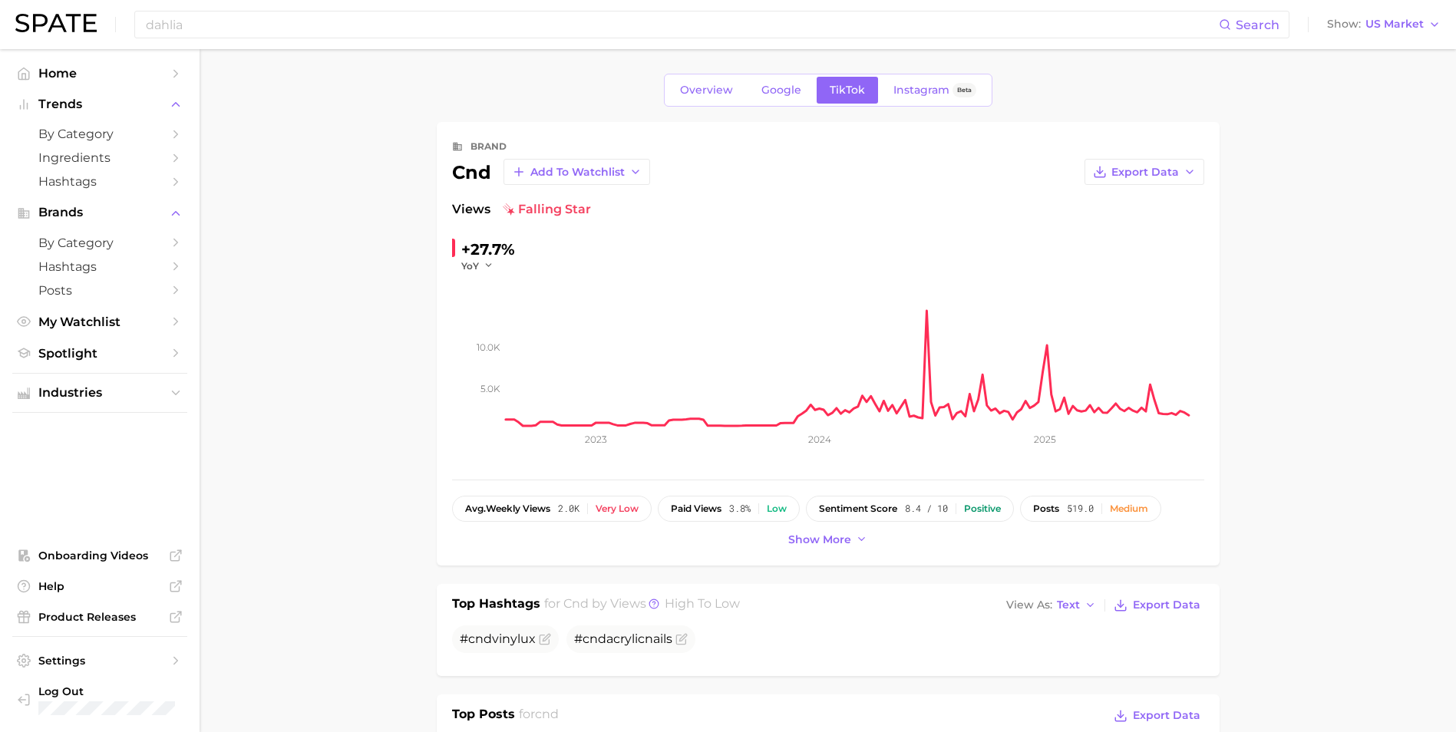
click at [482, 33] on input "dahlia" at bounding box center [681, 25] width 1074 height 26
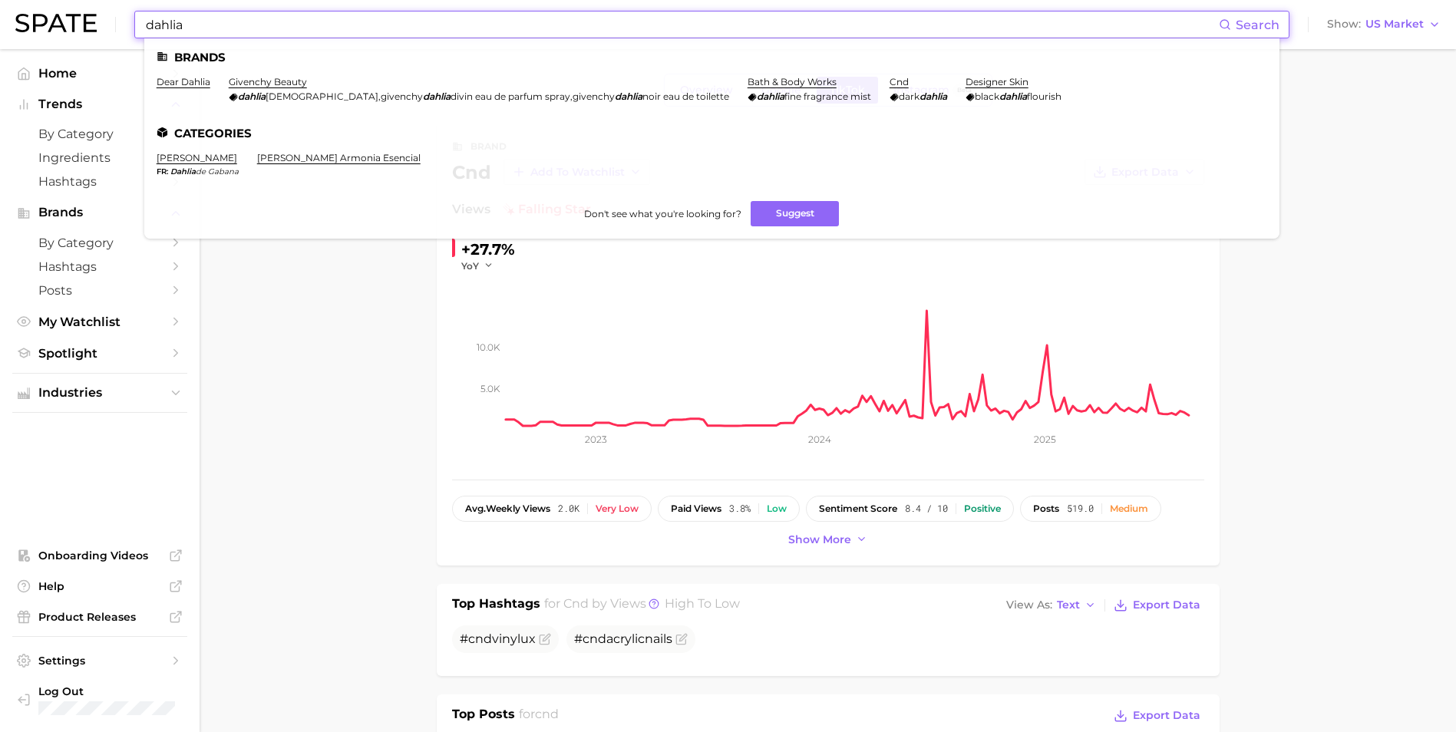
drag, startPoint x: 480, startPoint y: 32, endPoint x: 111, endPoint y: 41, distance: 369.2
click at [111, 41] on div "dahlia Search Brands dear [PERSON_NAME] givenchy beauty [PERSON_NAME] , givench…" at bounding box center [727, 24] width 1425 height 49
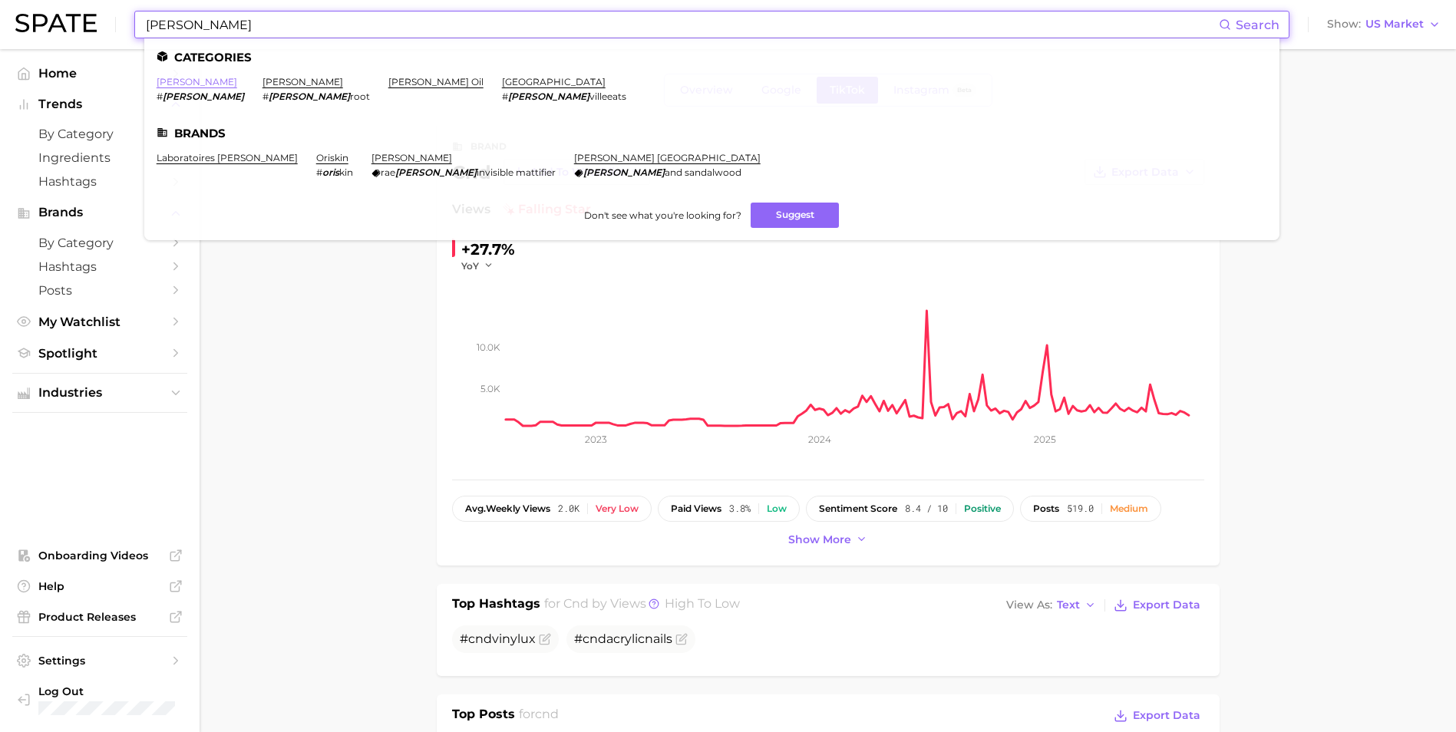
type input "[PERSON_NAME]"
click at [173, 78] on link "[PERSON_NAME]" at bounding box center [197, 82] width 81 height 12
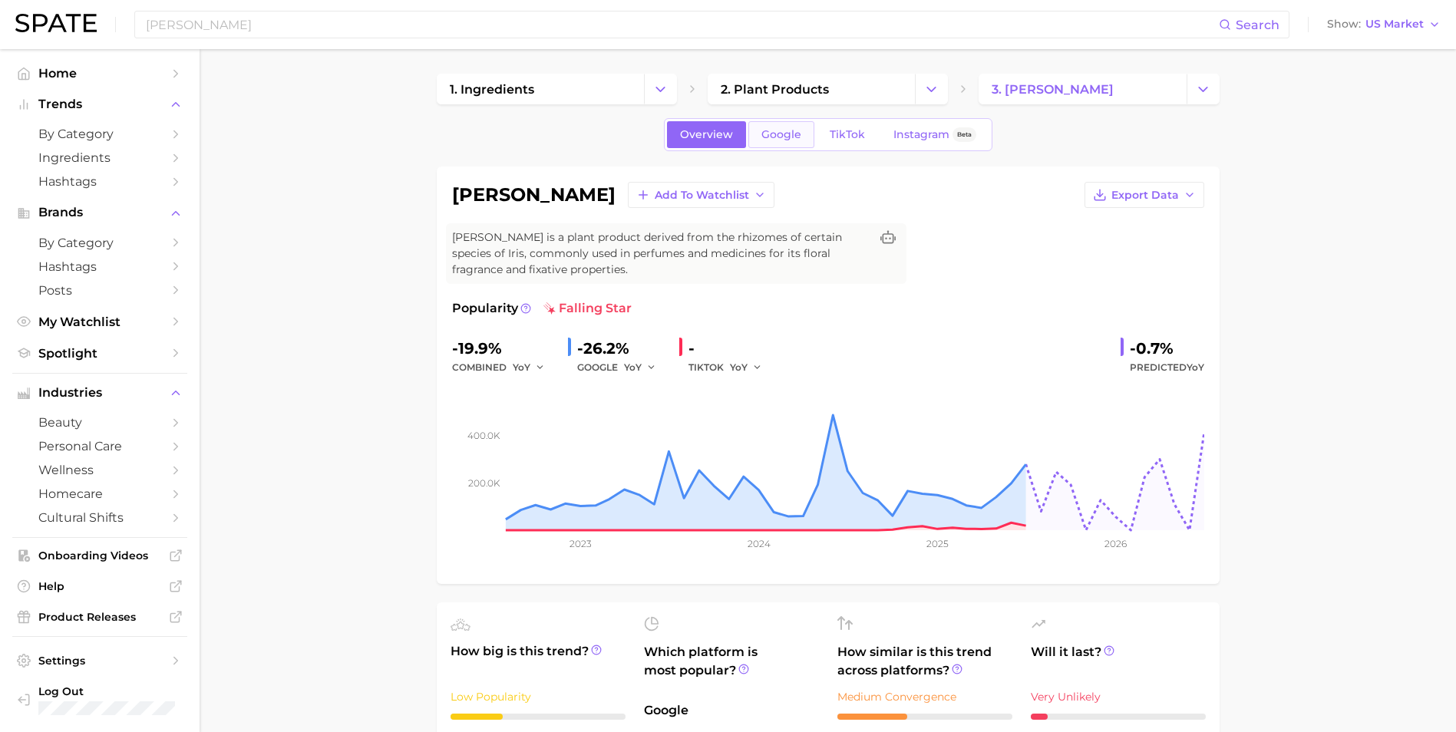
click at [785, 142] on link "Google" at bounding box center [781, 134] width 66 height 27
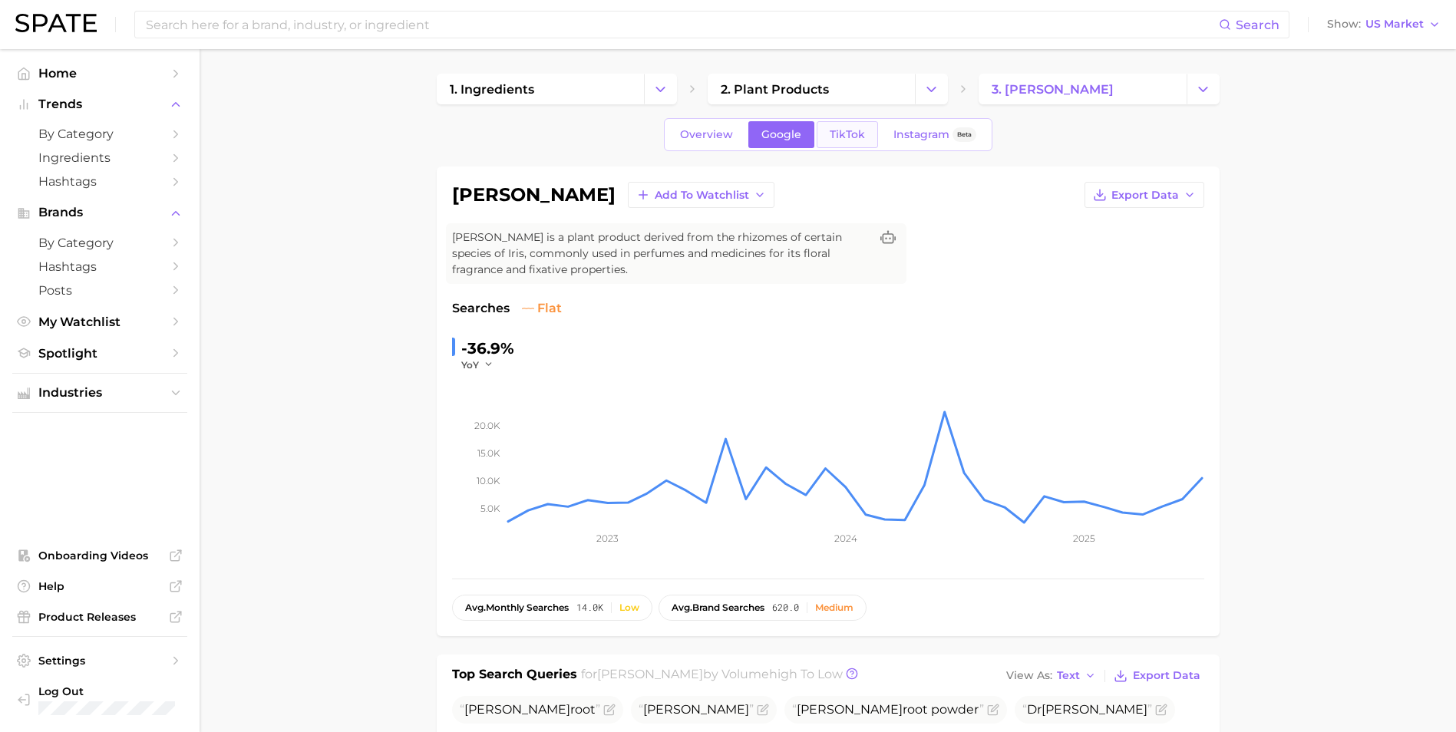
click at [837, 138] on span "TikTok" at bounding box center [847, 134] width 35 height 13
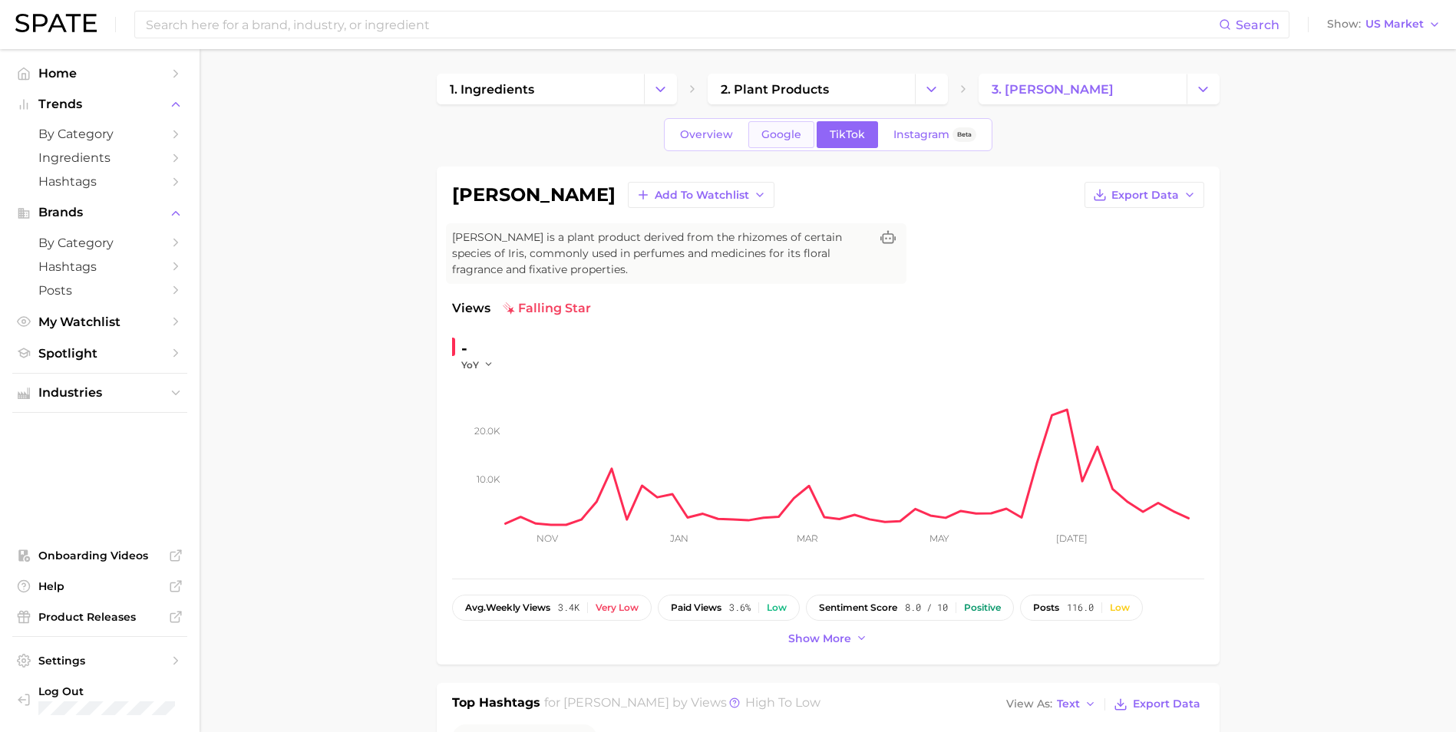
click at [771, 137] on span "Google" at bounding box center [781, 134] width 40 height 13
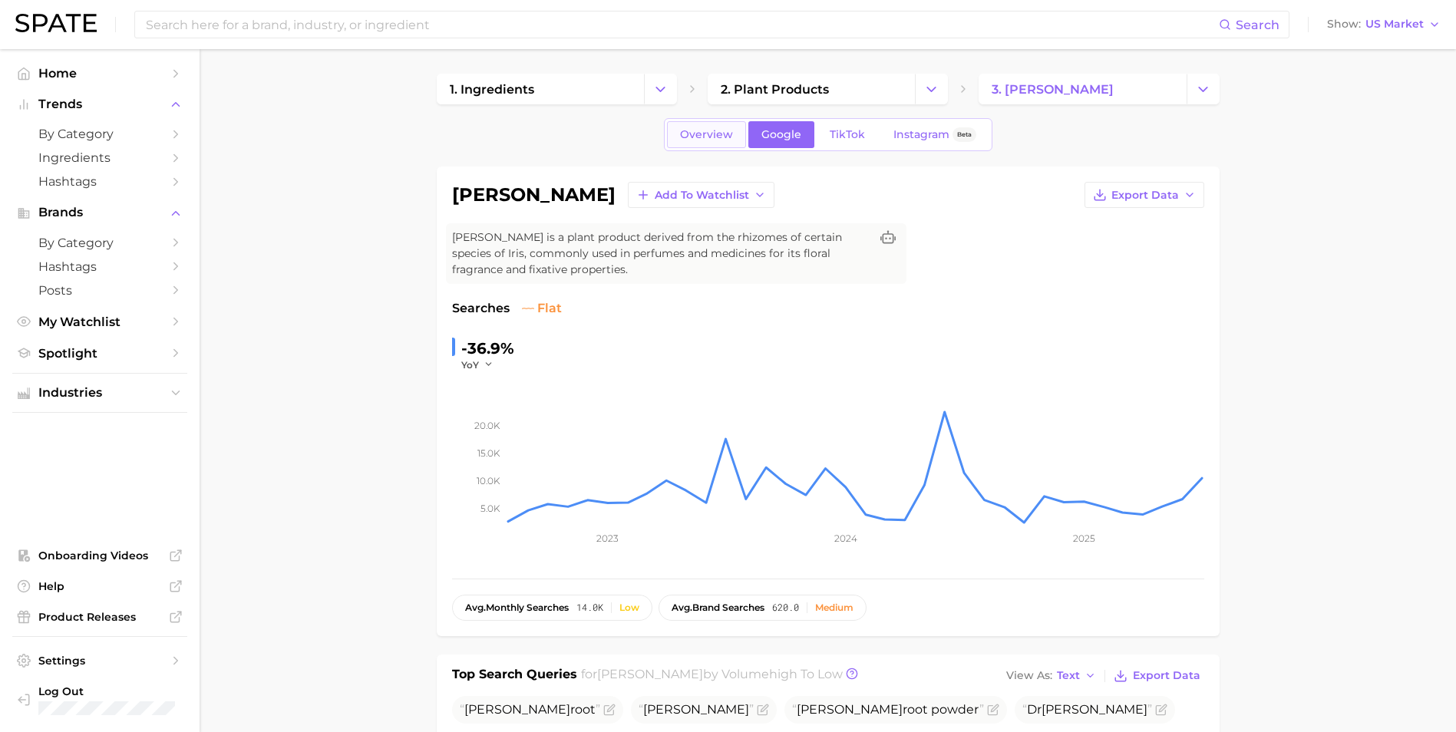
click at [721, 140] on span "Overview" at bounding box center [706, 134] width 53 height 13
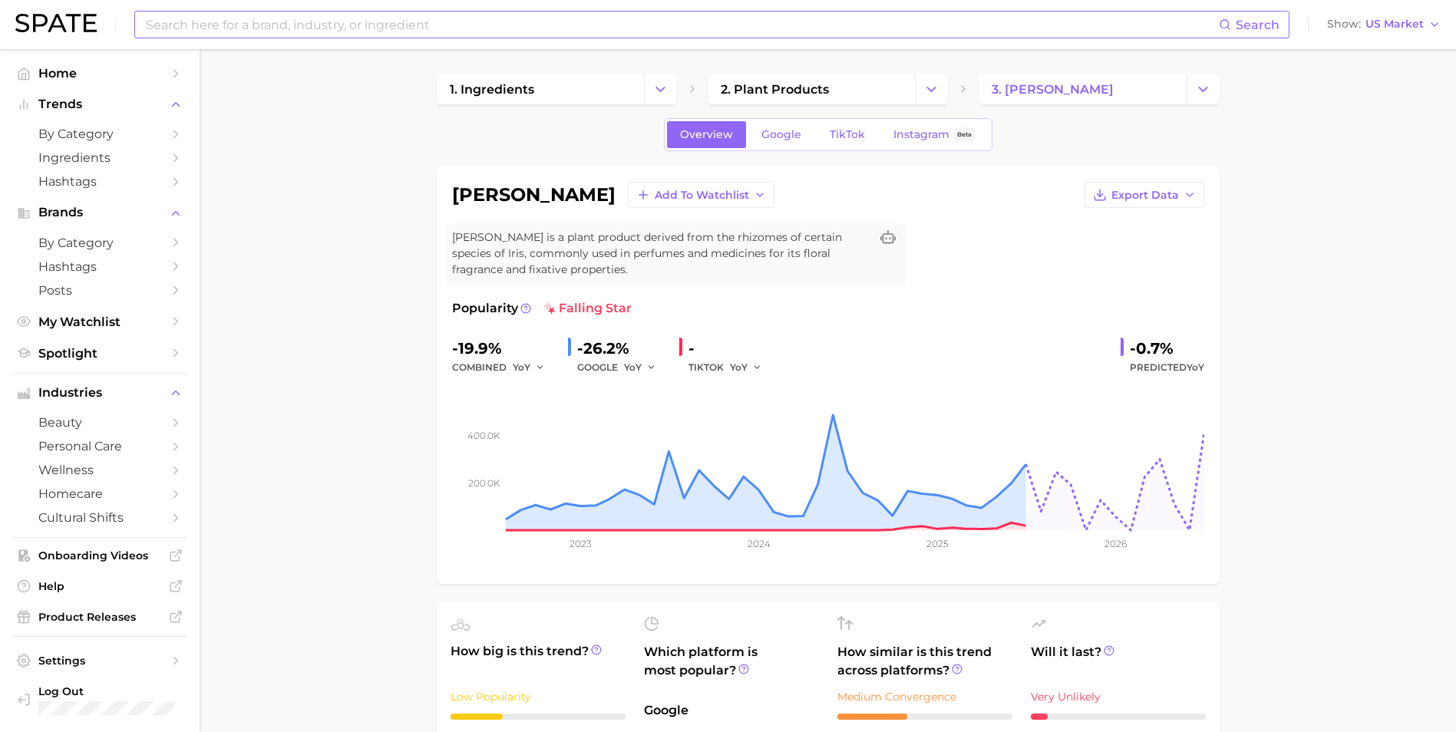
click at [293, 25] on input at bounding box center [681, 25] width 1074 height 26
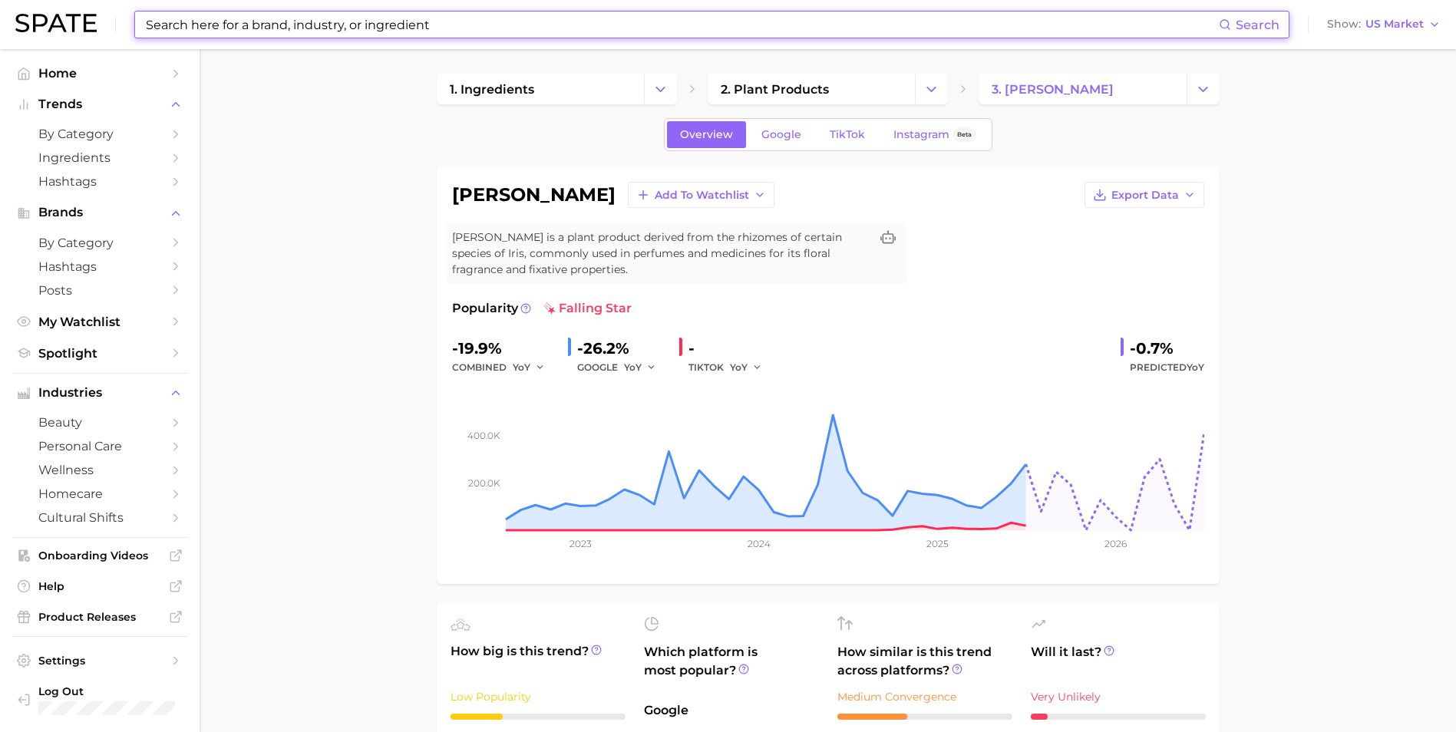
click at [268, 16] on input at bounding box center [681, 25] width 1074 height 26
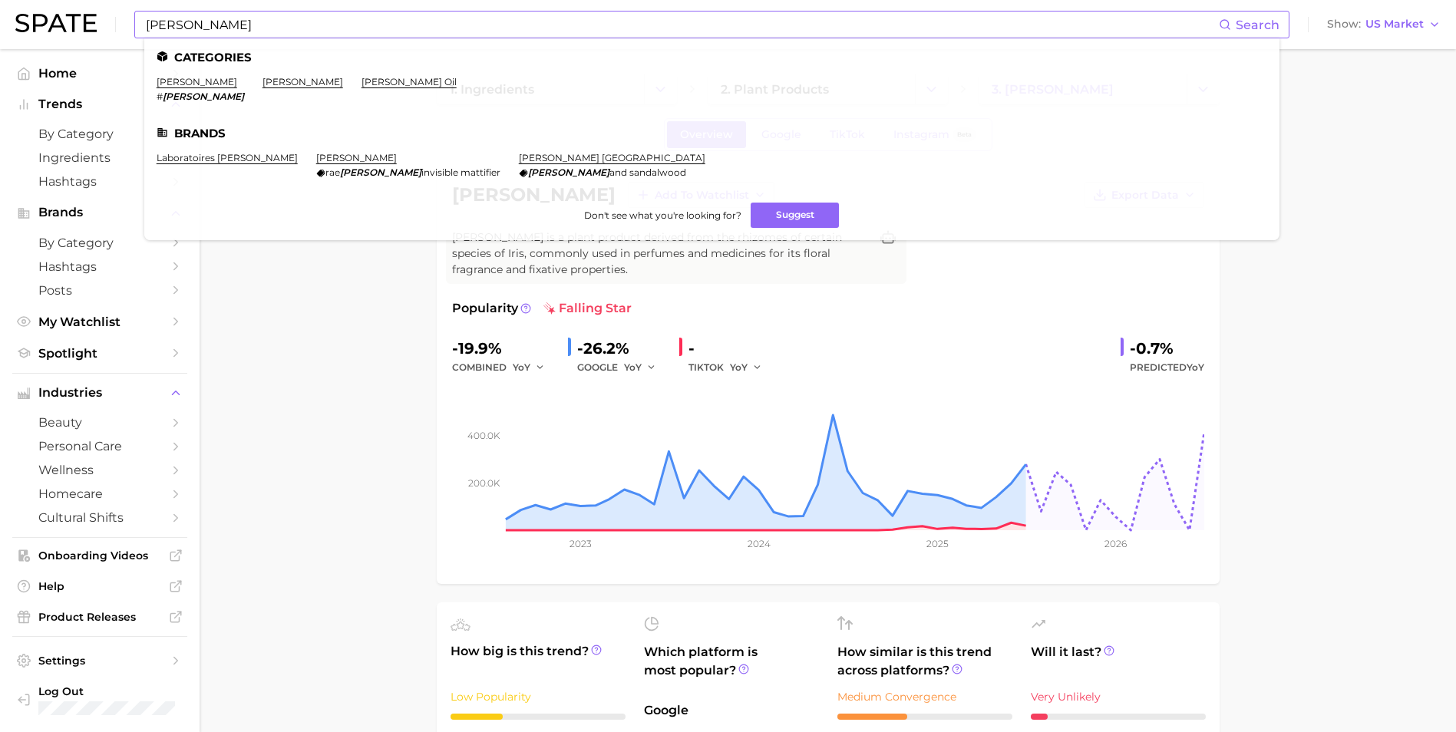
click at [199, 83] on ul "[PERSON_NAME] # [PERSON_NAME] [PERSON_NAME] oil" at bounding box center [712, 95] width 1110 height 38
click at [262, 84] on link "[PERSON_NAME]" at bounding box center [302, 82] width 81 height 12
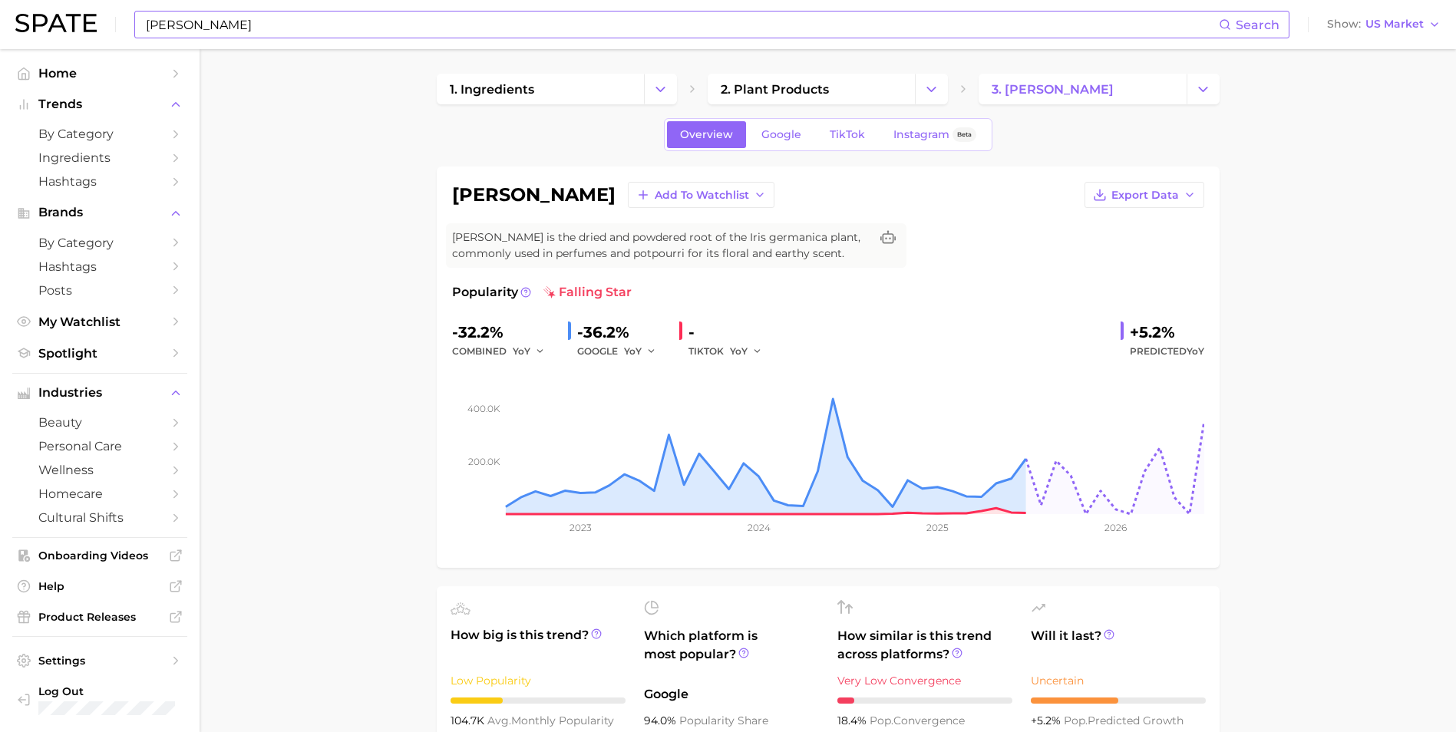
click at [248, 26] on input "[PERSON_NAME]" at bounding box center [681, 25] width 1074 height 26
type input "o"
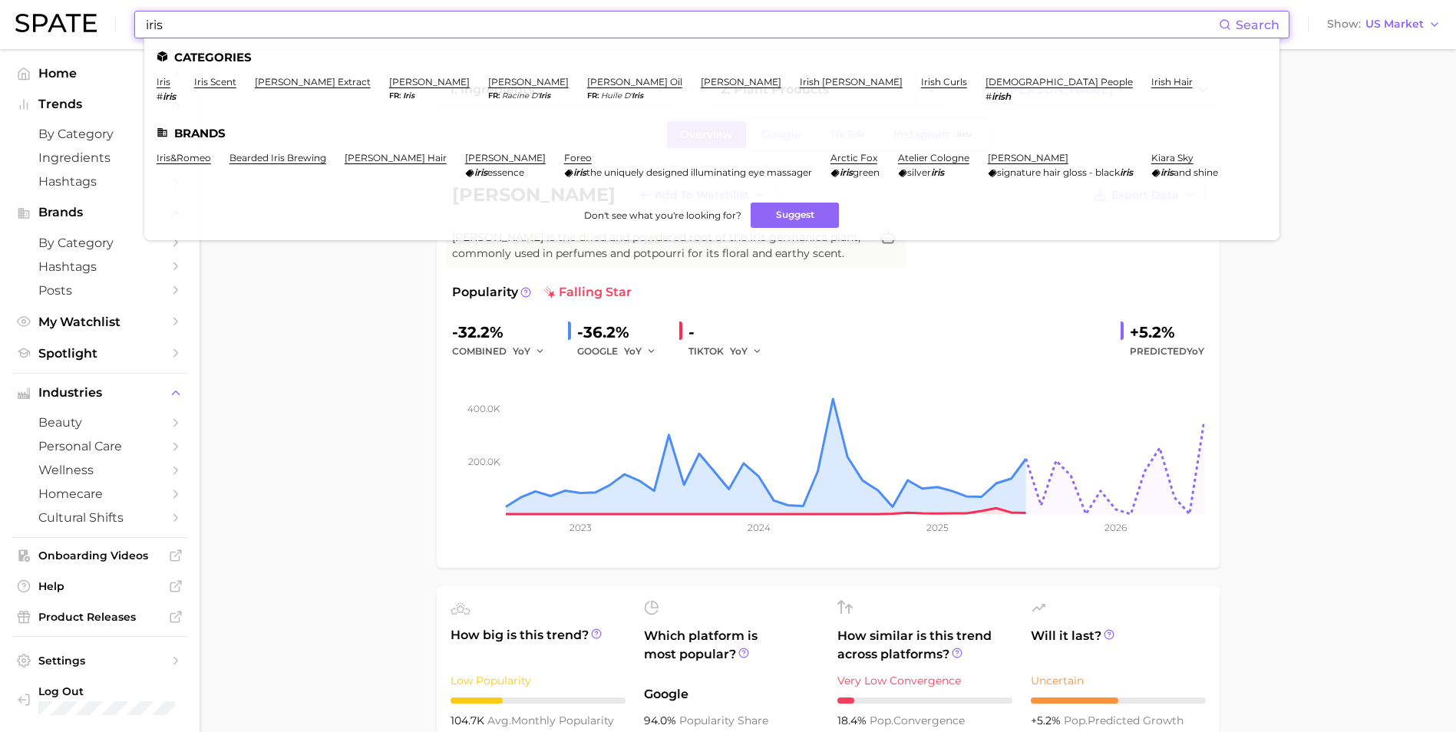
type input "iris"
click at [161, 87] on li "iris # iris" at bounding box center [166, 89] width 19 height 26
click at [163, 77] on link "iris" at bounding box center [164, 82] width 14 height 12
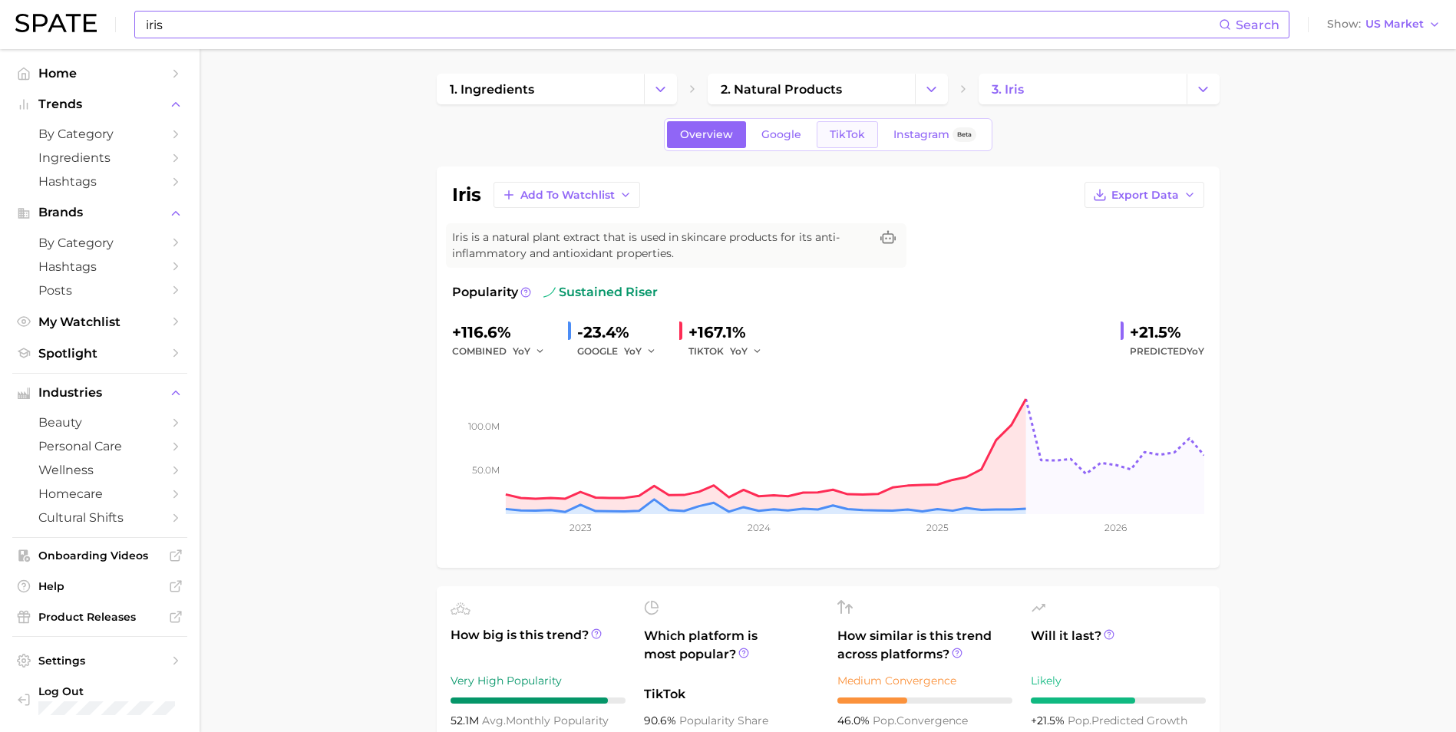
click at [859, 136] on span "TikTok" at bounding box center [847, 134] width 35 height 13
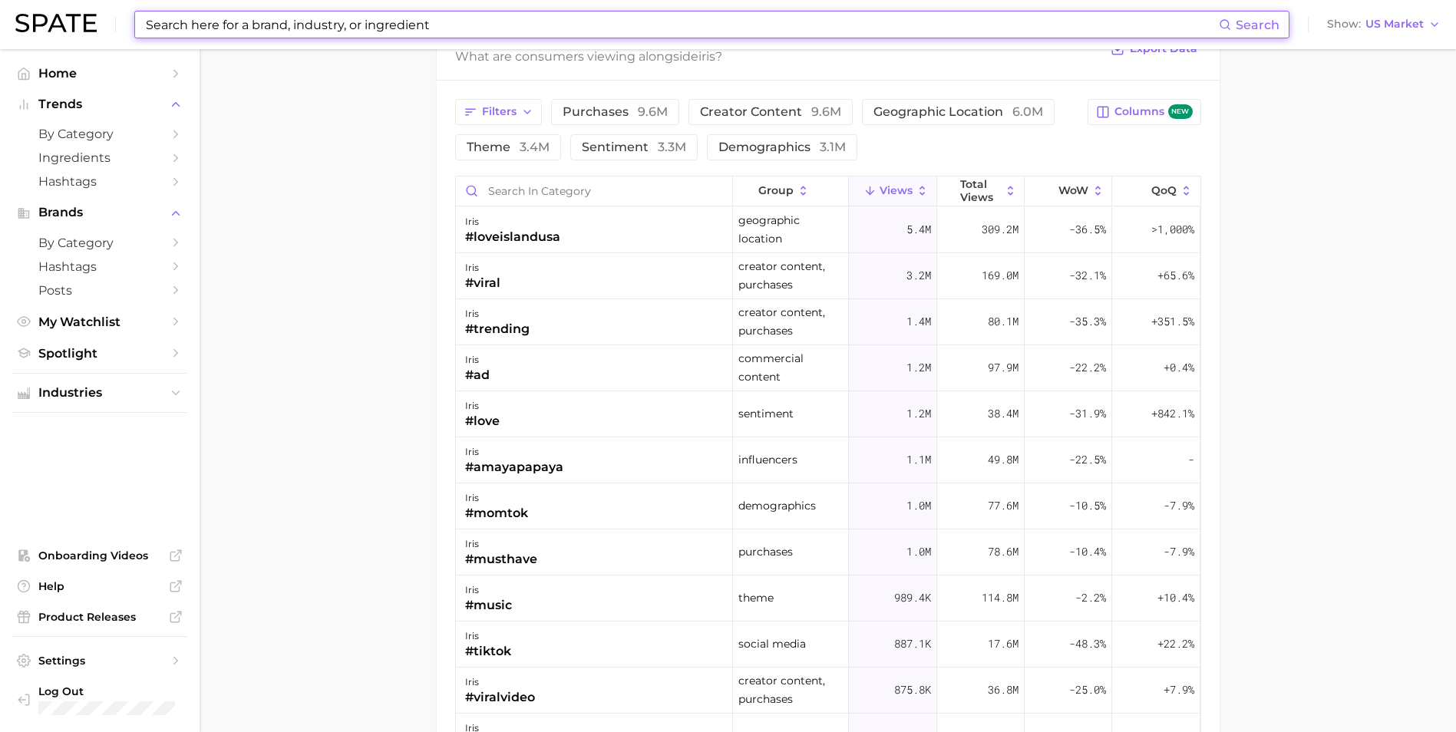
scroll to position [1228, 0]
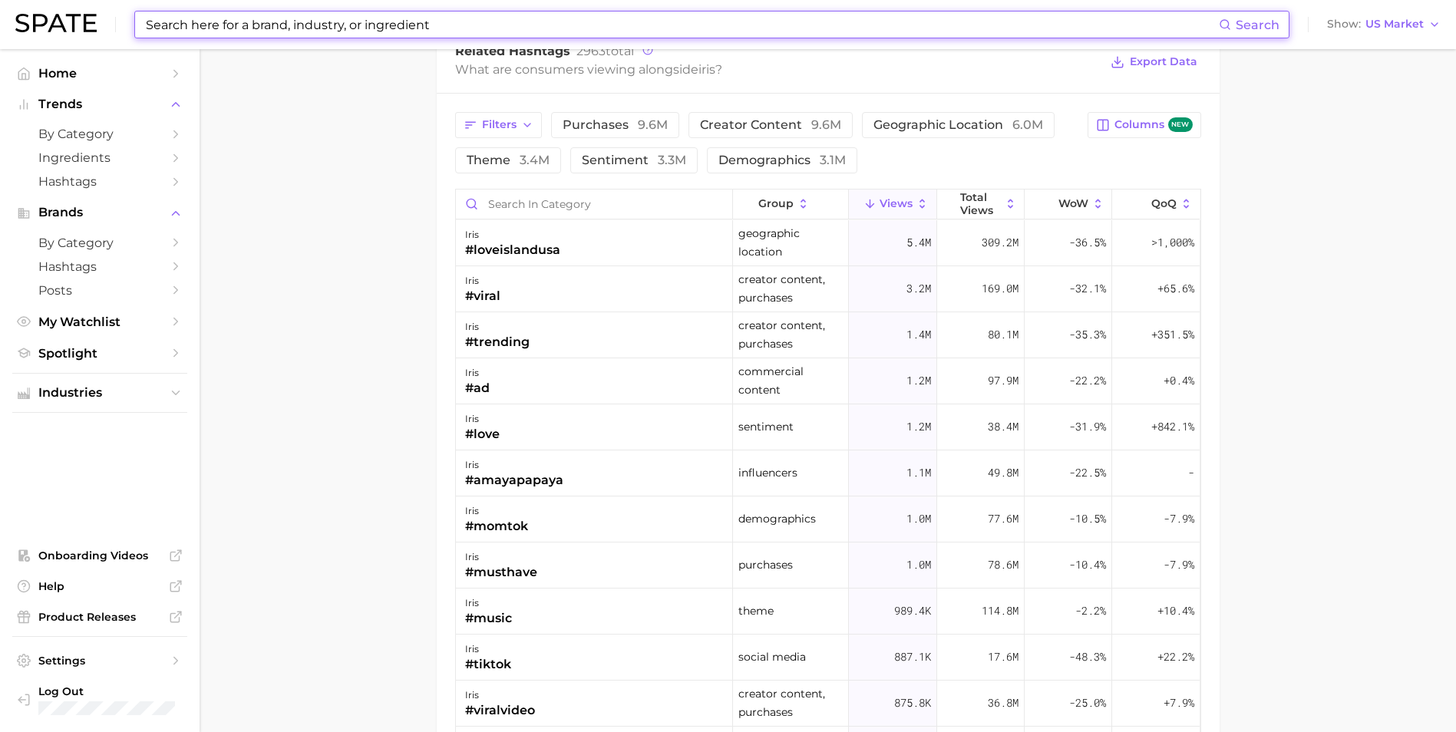
click at [447, 30] on input at bounding box center [681, 25] width 1074 height 26
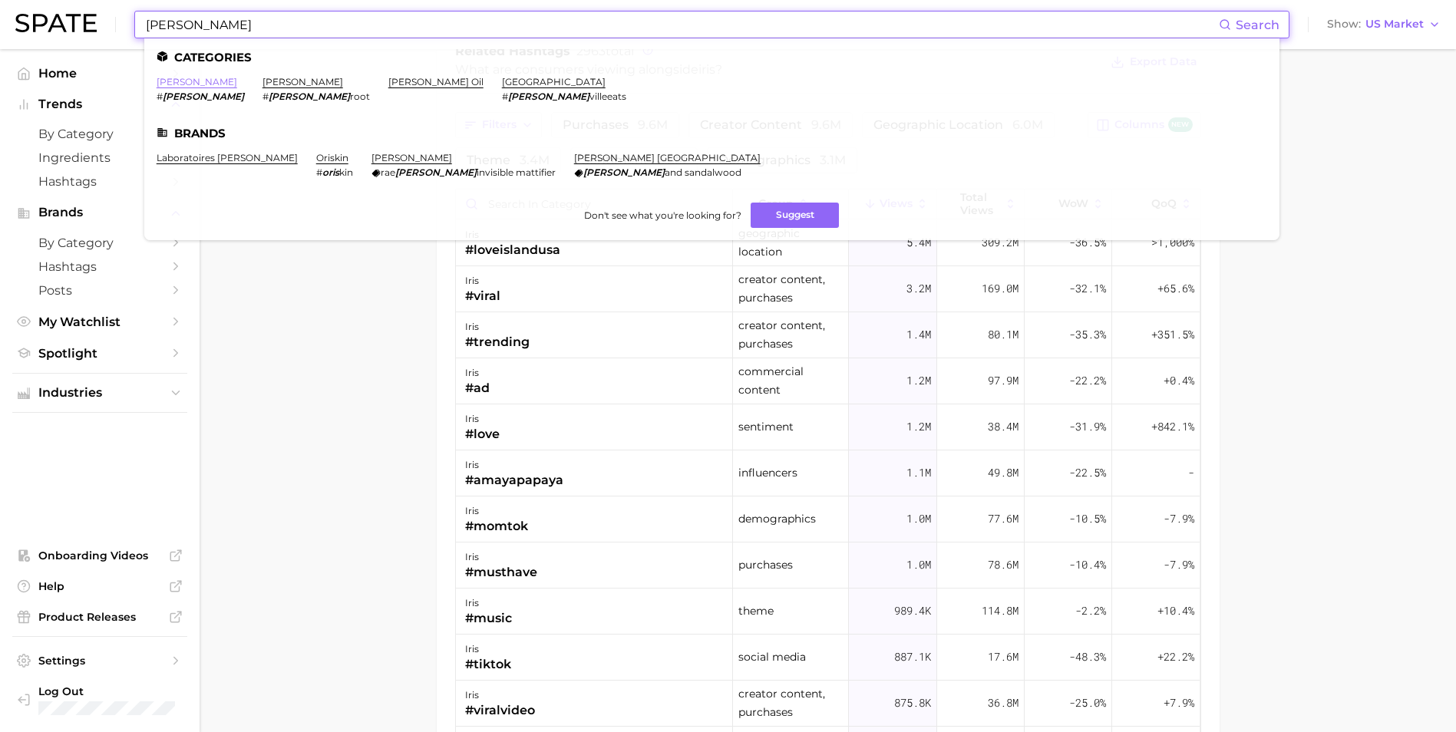
type input "[PERSON_NAME]"
click at [162, 84] on link "[PERSON_NAME]" at bounding box center [197, 82] width 81 height 12
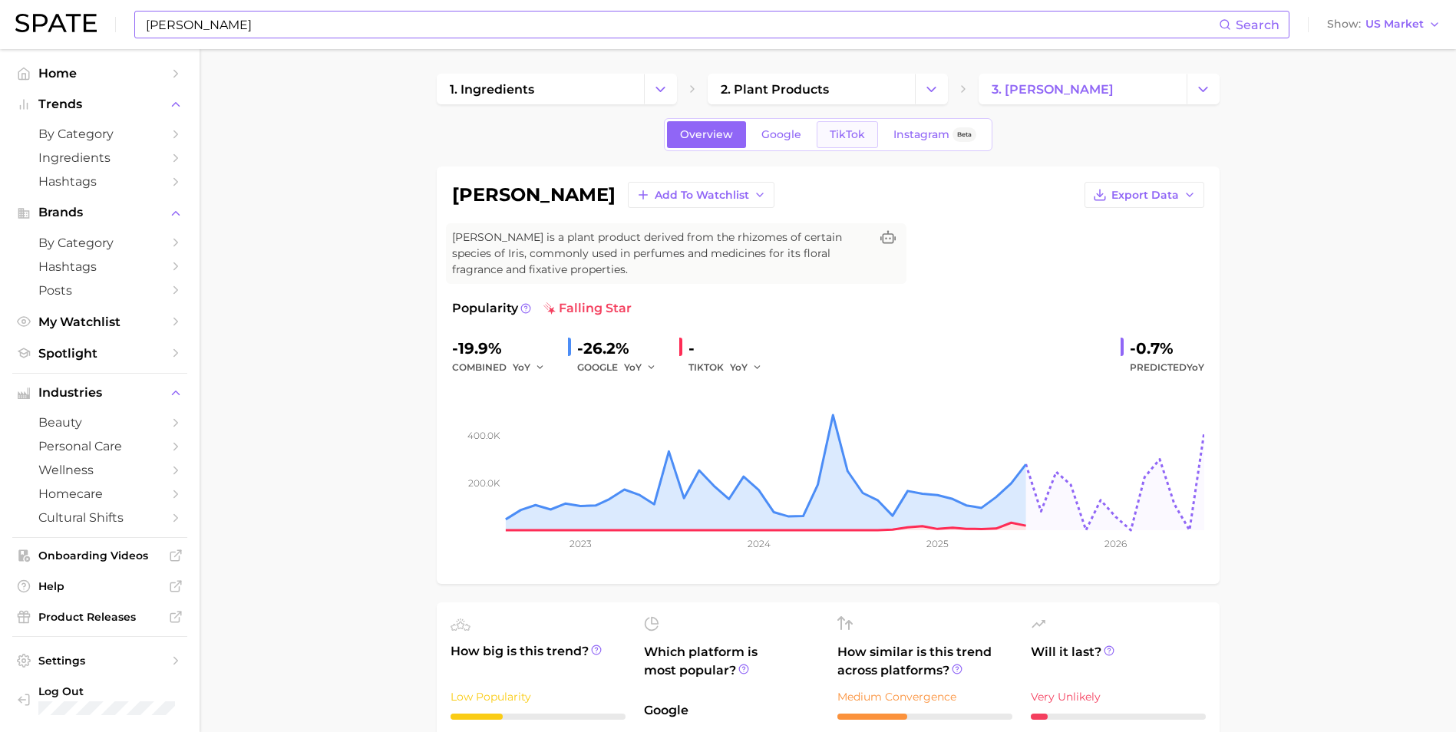
click at [860, 126] on link "TikTok" at bounding box center [847, 134] width 61 height 27
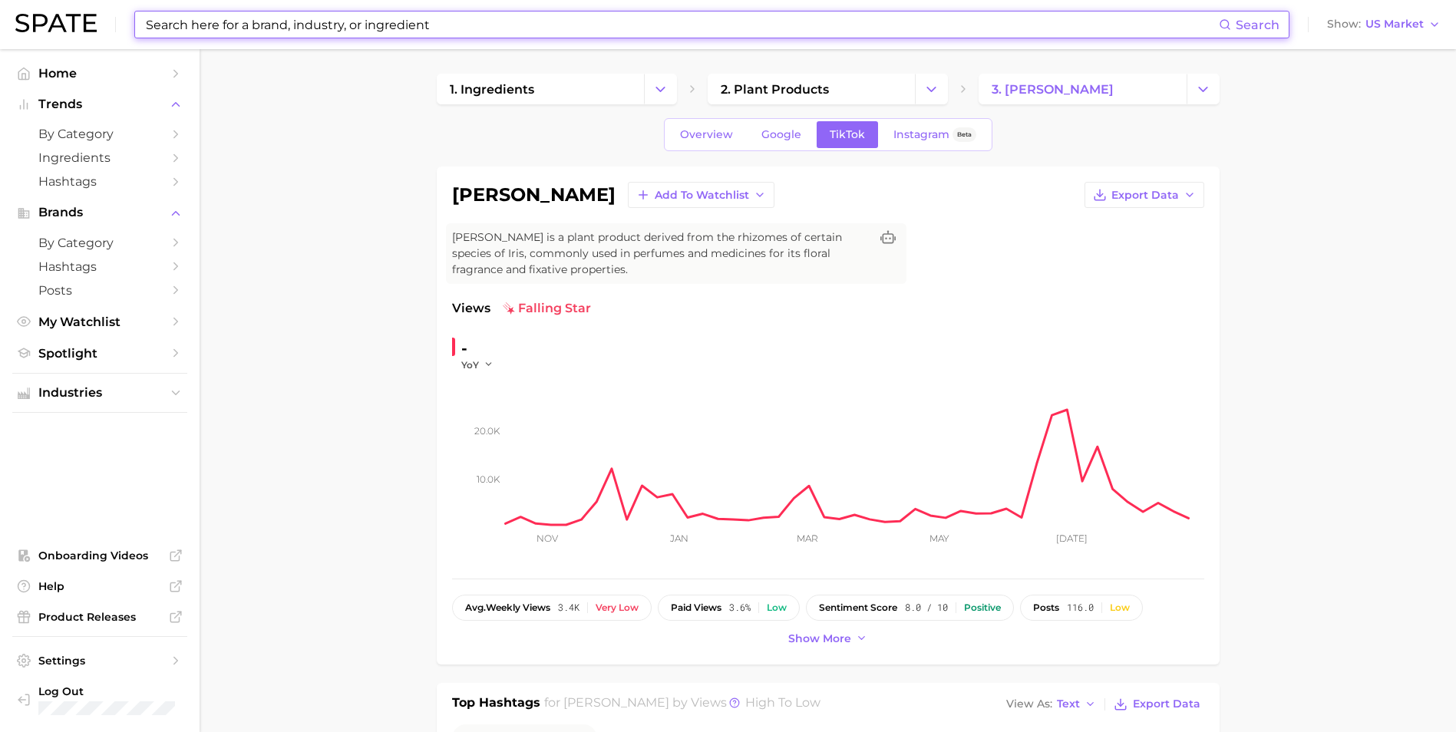
scroll to position [230, 0]
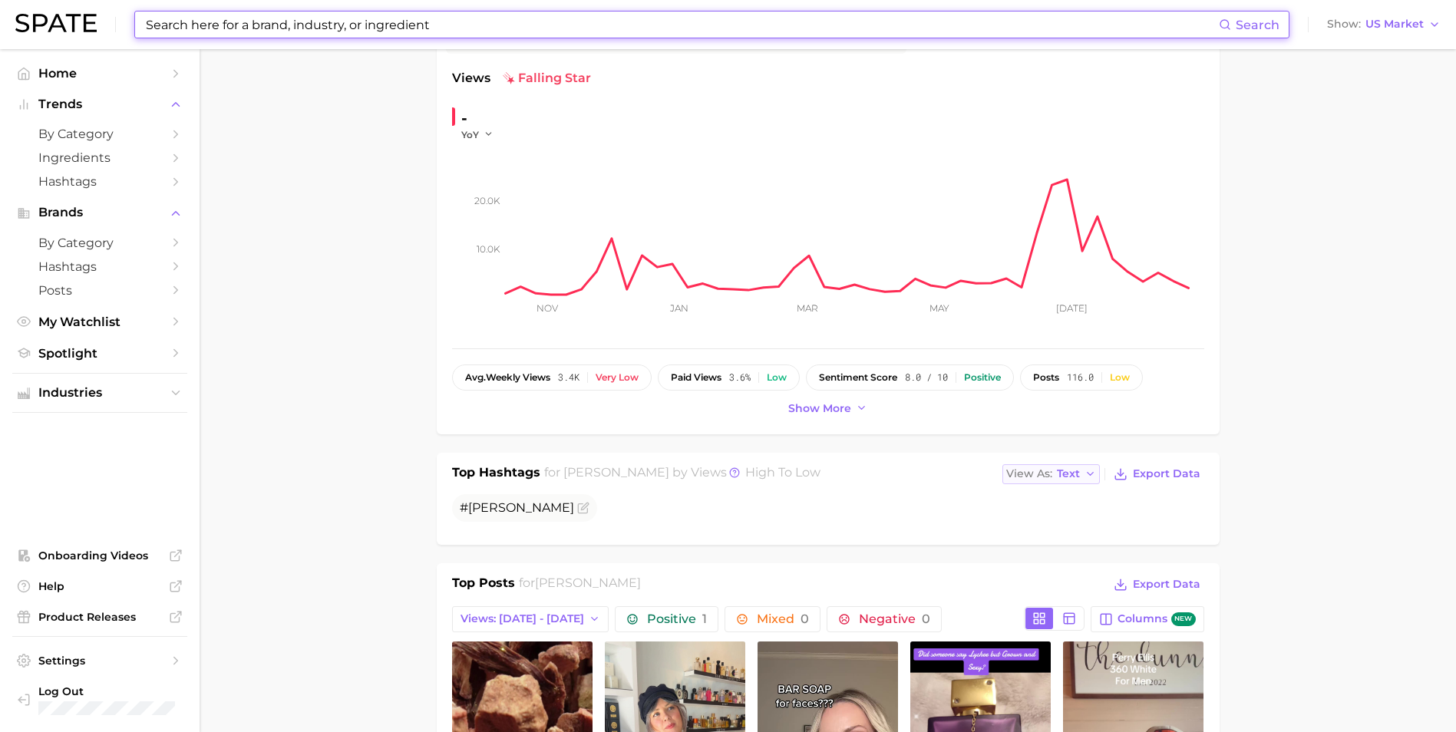
click at [1065, 475] on span "Text" at bounding box center [1068, 474] width 23 height 8
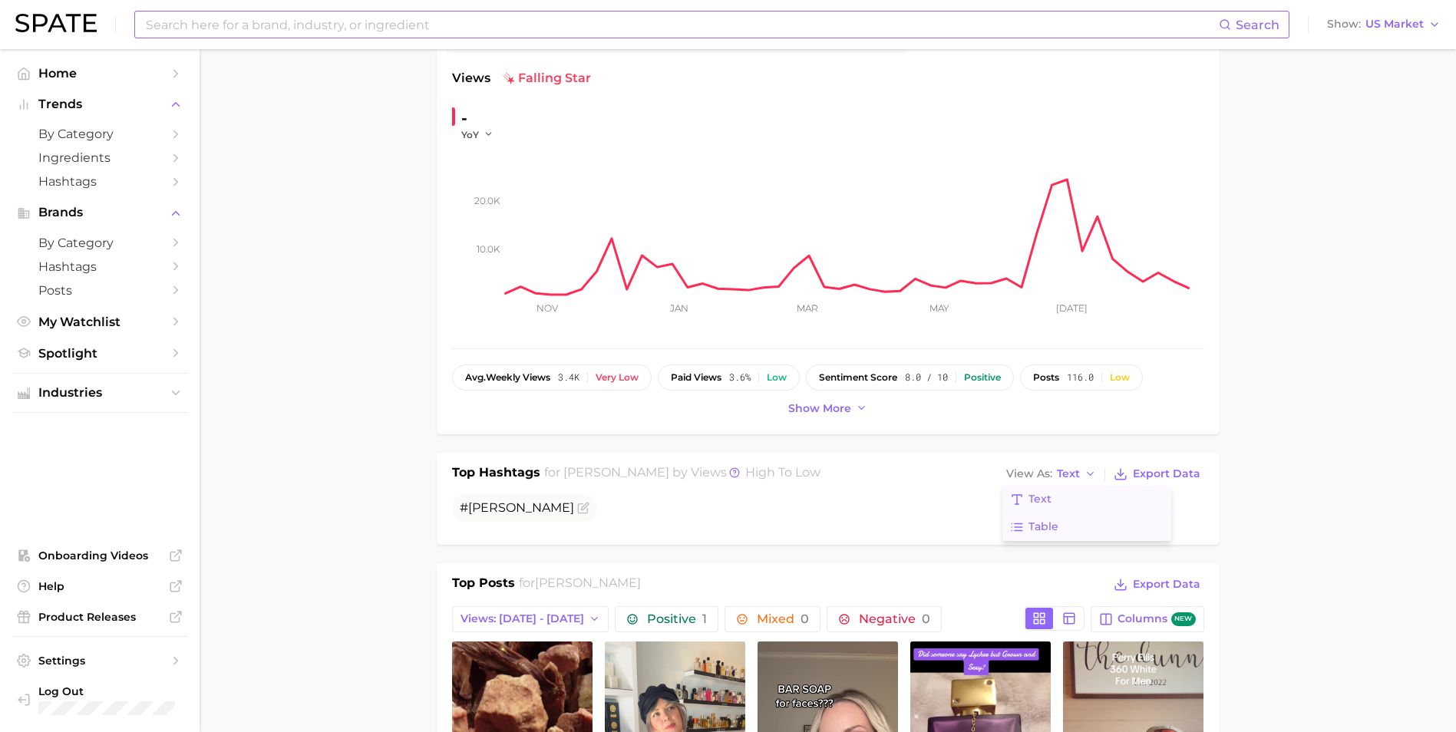
click at [1076, 530] on button "Table" at bounding box center [1086, 527] width 169 height 28
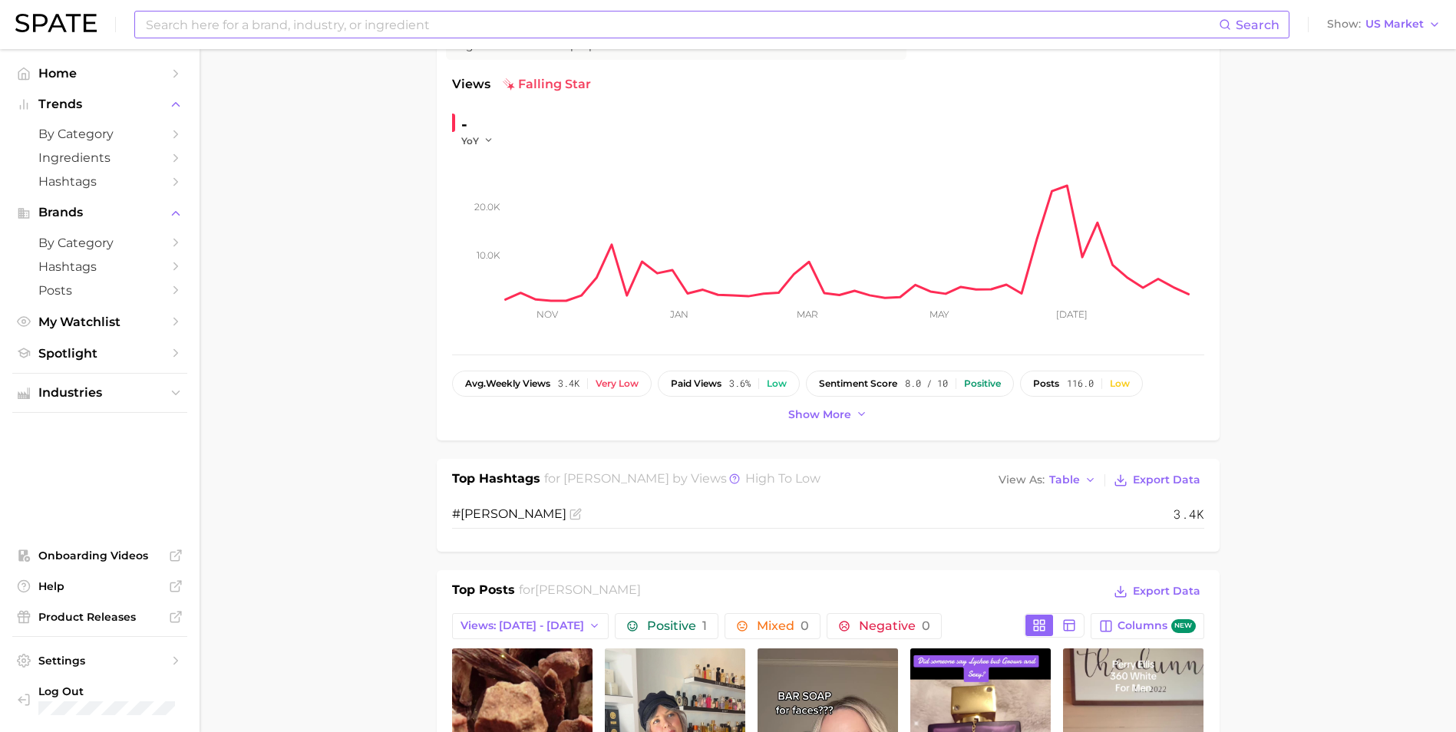
scroll to position [0, 0]
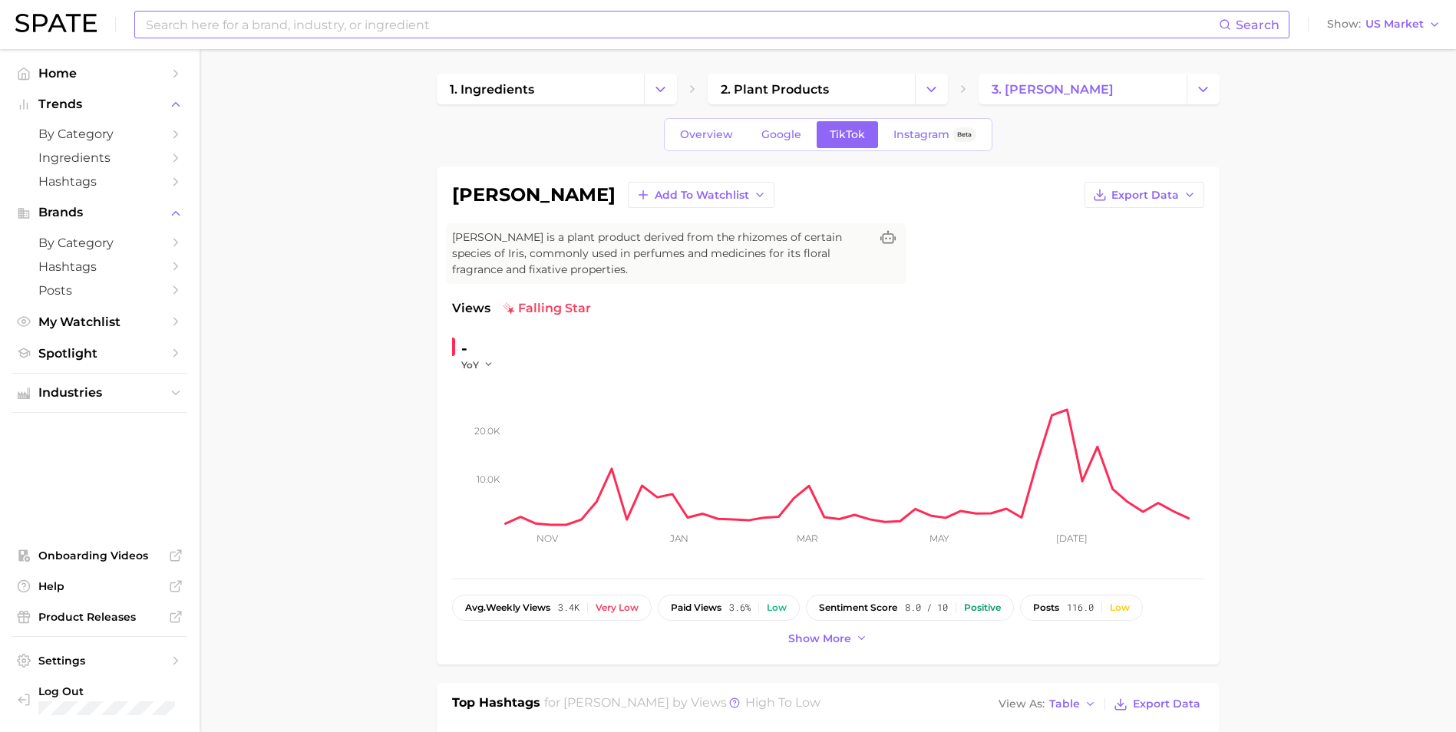
click at [771, 120] on div "Overview Google TikTok Instagram Beta" at bounding box center [828, 134] width 328 height 33
click at [781, 139] on span "Google" at bounding box center [781, 134] width 40 height 13
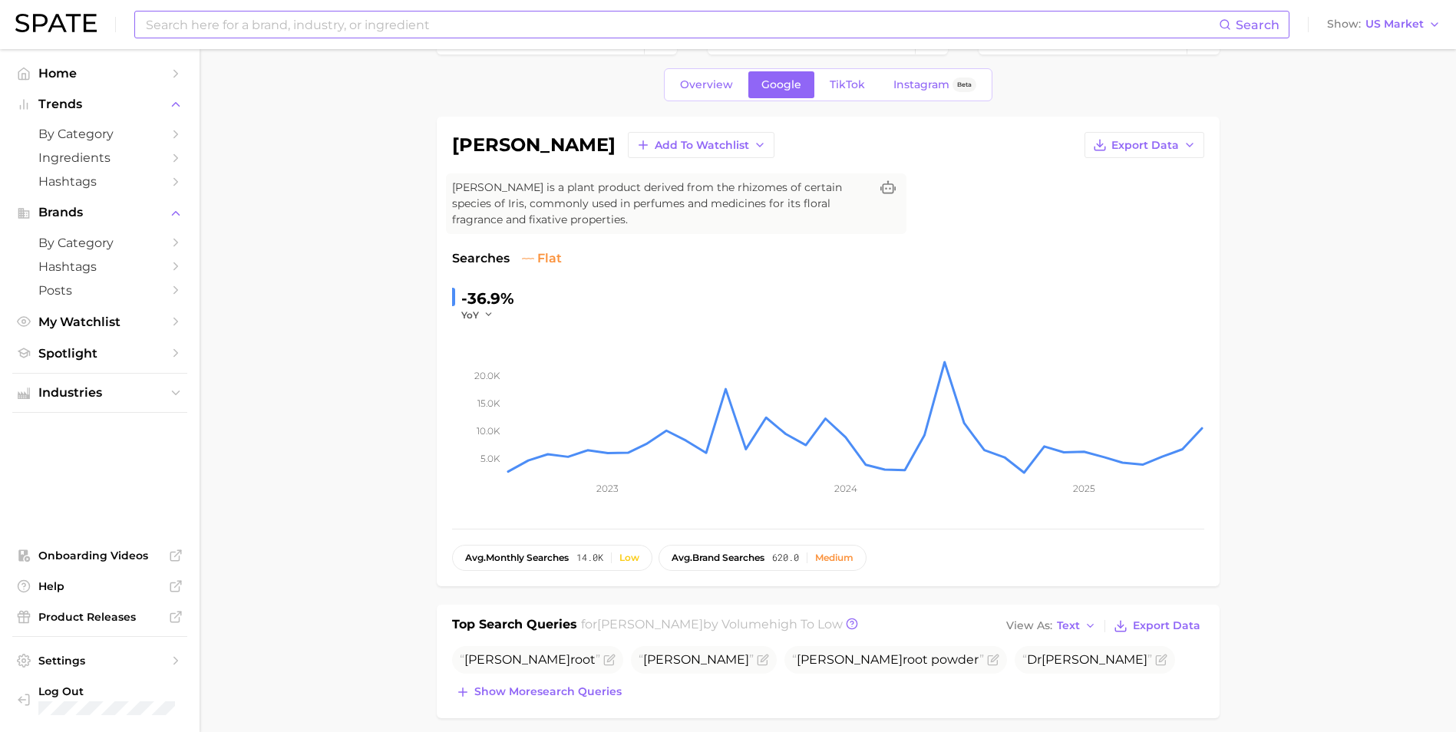
scroll to position [77, 0]
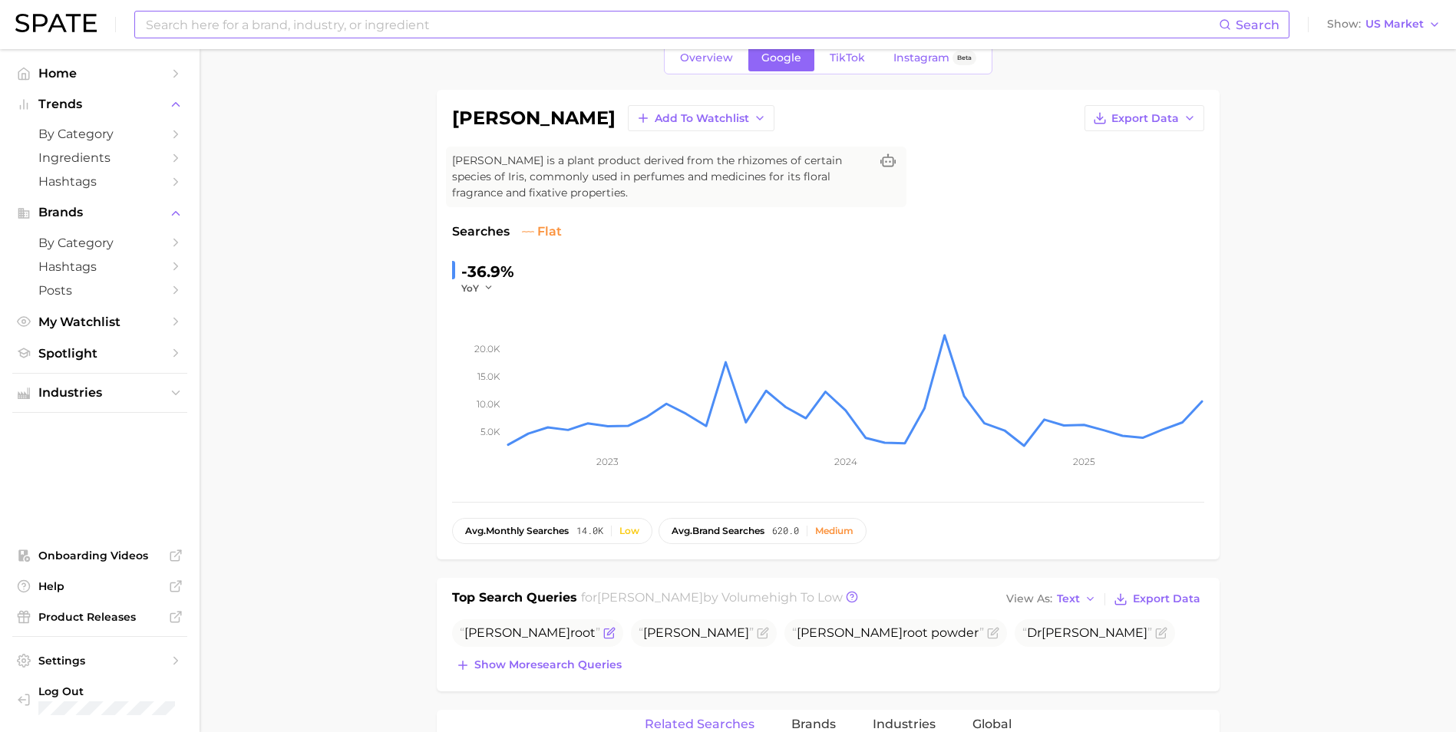
click at [510, 634] on span "[PERSON_NAME]" at bounding box center [530, 632] width 140 height 15
click at [603, 632] on icon "Flag as miscategorized or irrelevant" at bounding box center [609, 633] width 12 height 12
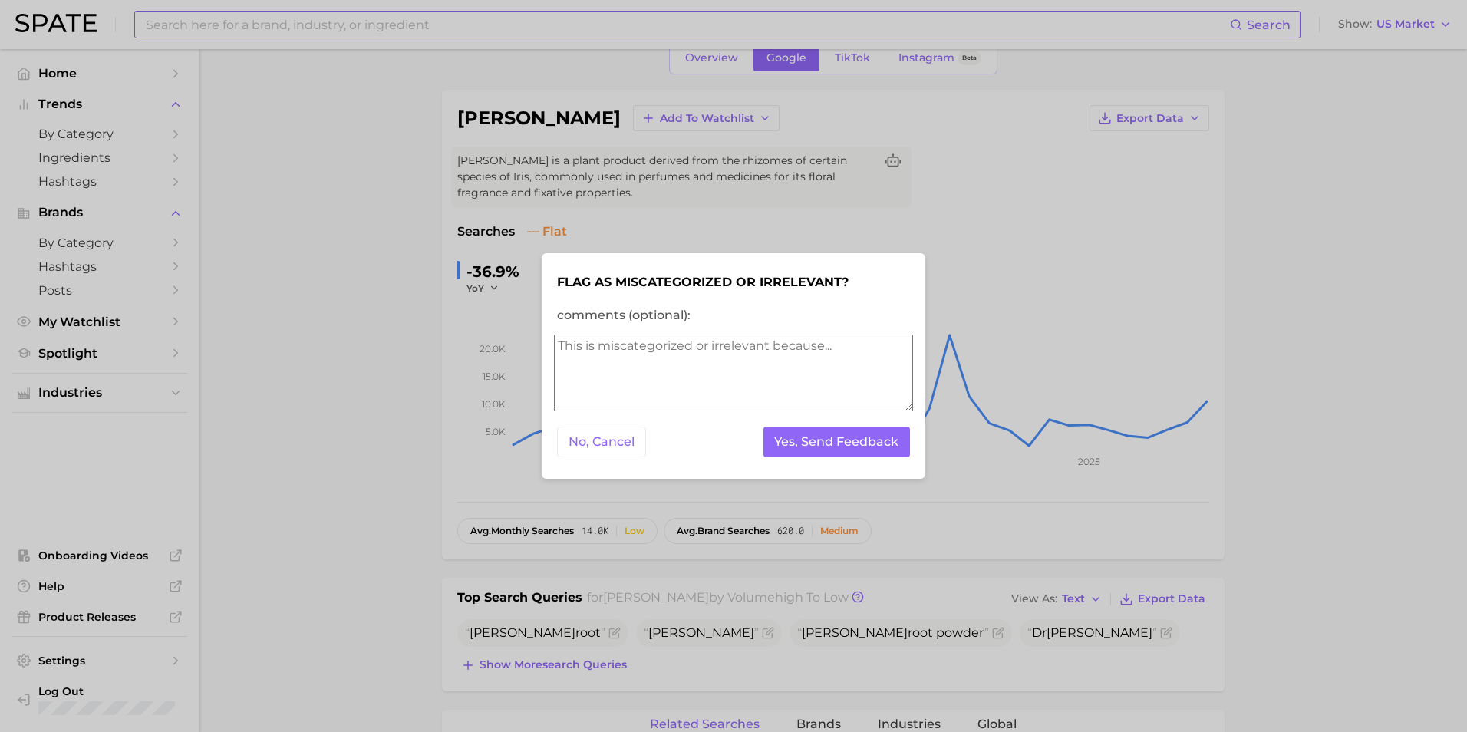
click at [431, 498] on div at bounding box center [733, 366] width 1467 height 732
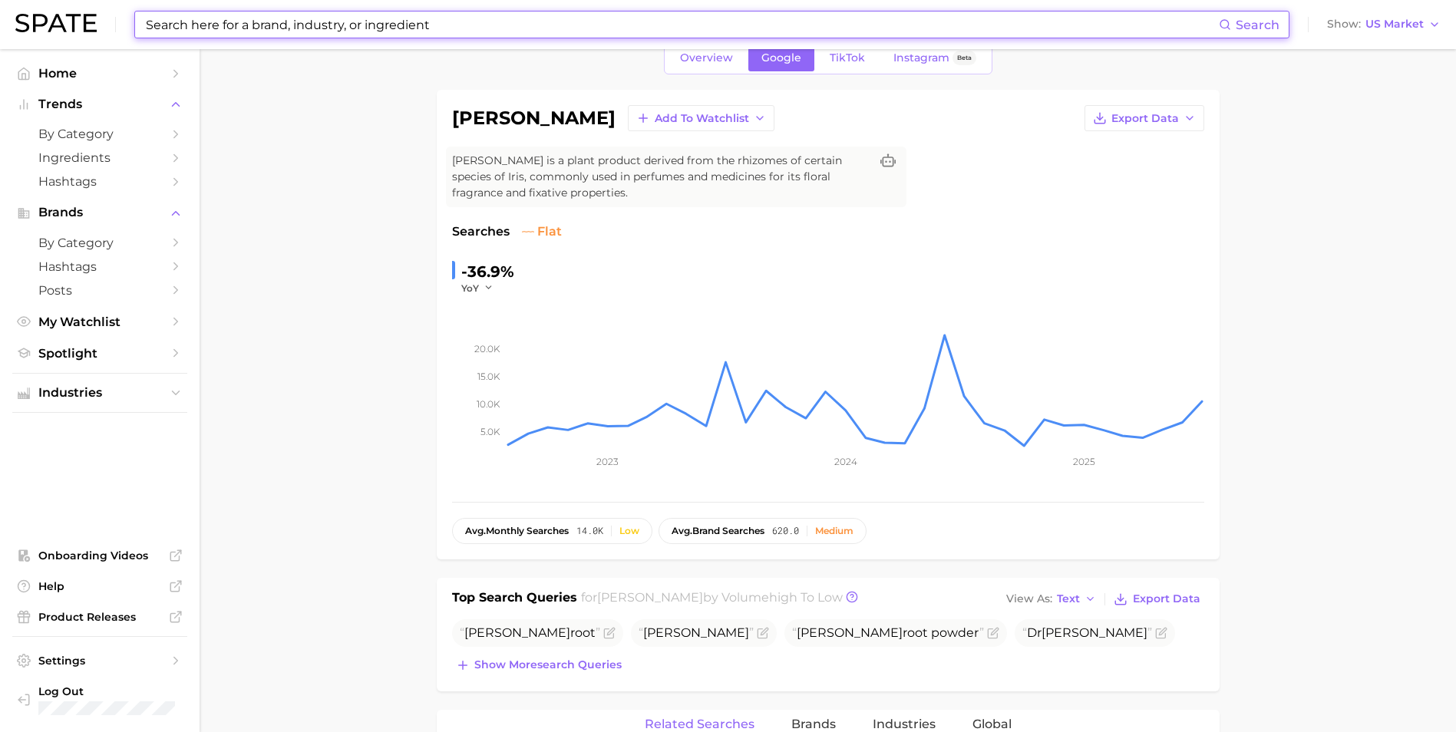
click at [310, 20] on input at bounding box center [681, 25] width 1074 height 26
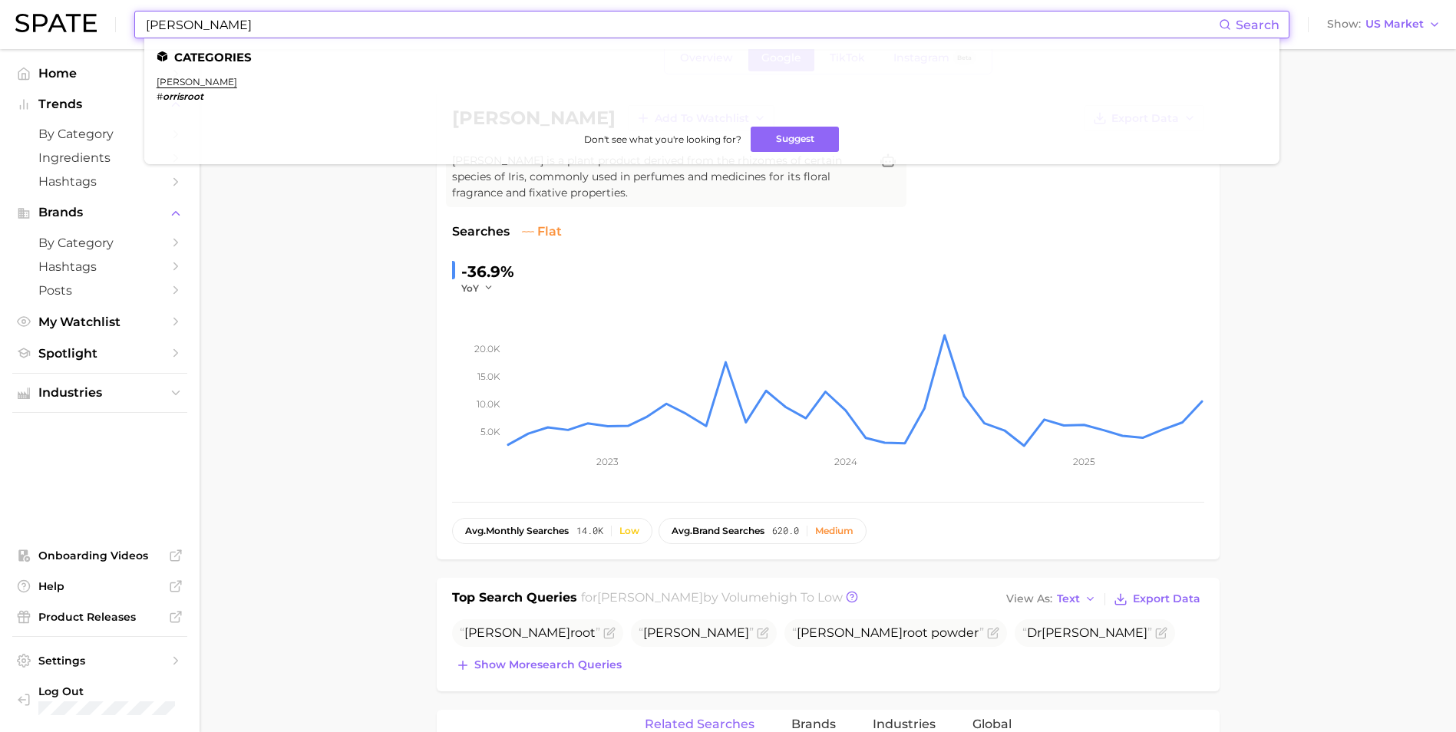
type input "[PERSON_NAME]"
drag, startPoint x: 179, startPoint y: 69, endPoint x: 180, endPoint y: 79, distance: 10.1
click at [179, 73] on ul "Categories [PERSON_NAME] # orrisroot Don't see what you're looking for? Suggest" at bounding box center [711, 101] width 1135 height 126
click at [180, 79] on link "[PERSON_NAME]" at bounding box center [197, 82] width 81 height 12
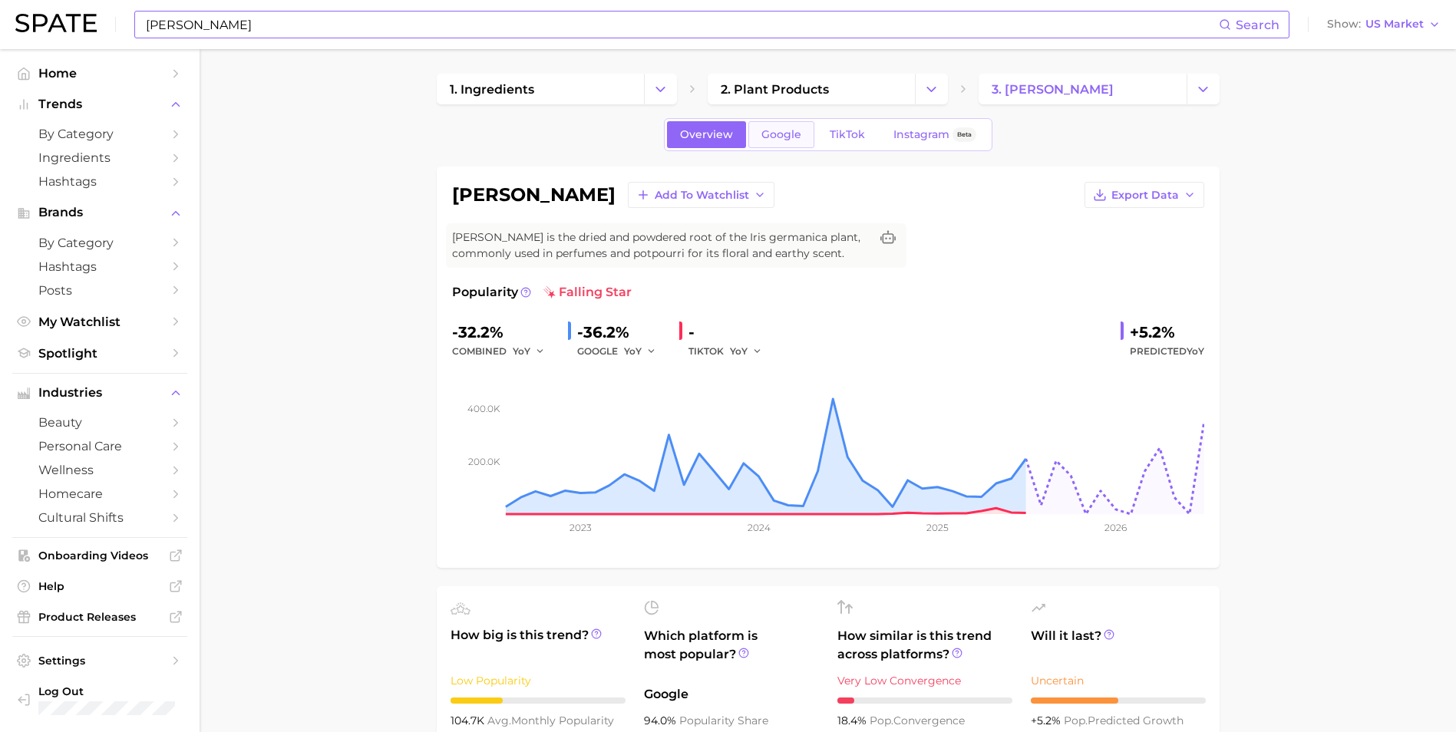
click at [790, 137] on span "Google" at bounding box center [781, 134] width 40 height 13
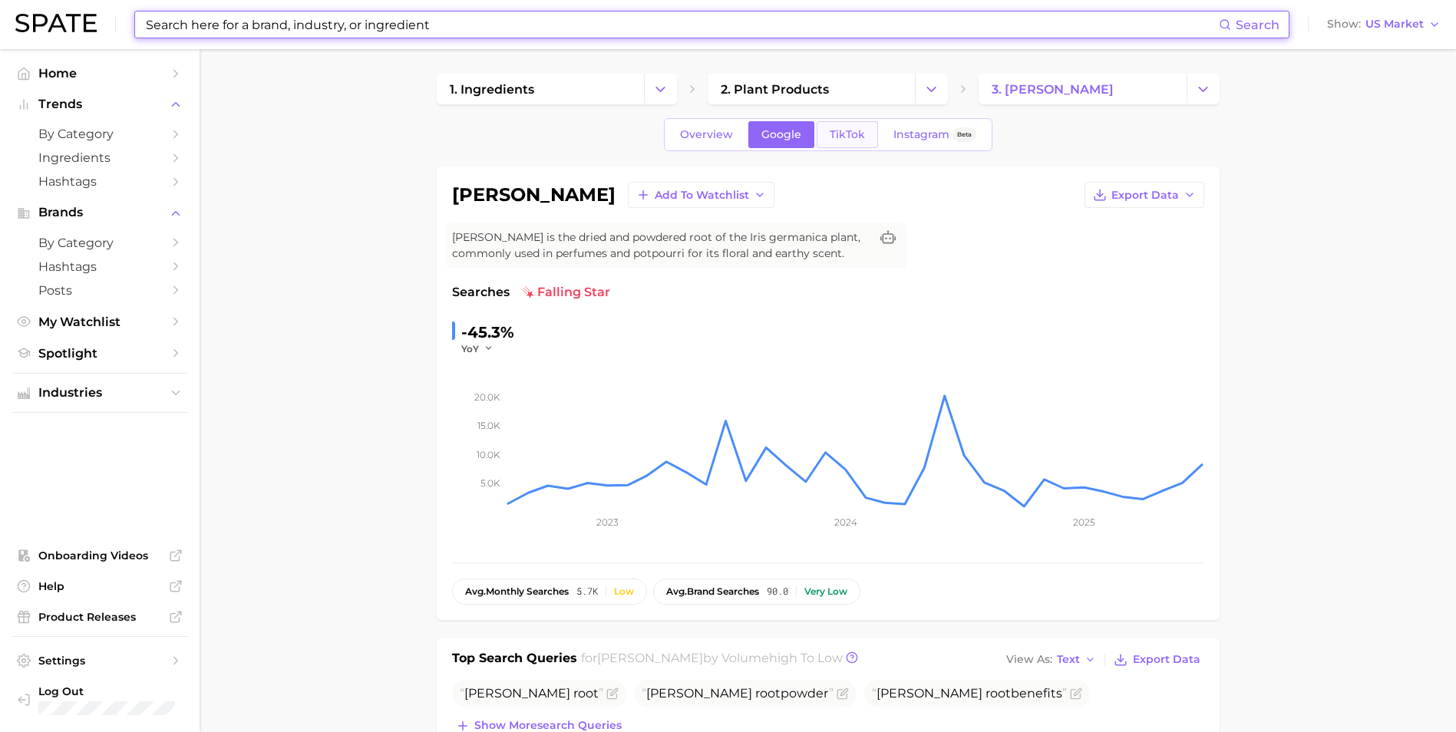
click at [837, 136] on span "TikTok" at bounding box center [847, 134] width 35 height 13
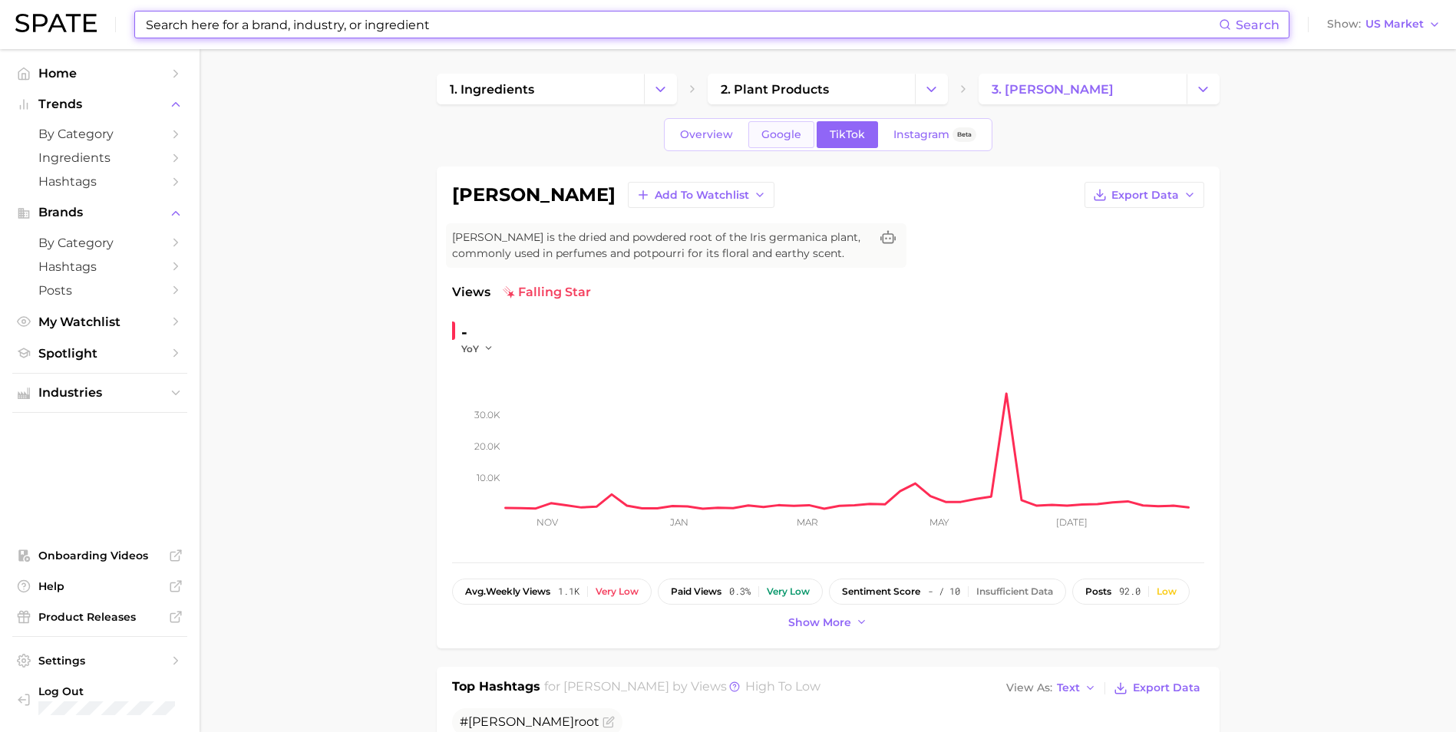
click at [757, 131] on link "Google" at bounding box center [781, 134] width 66 height 27
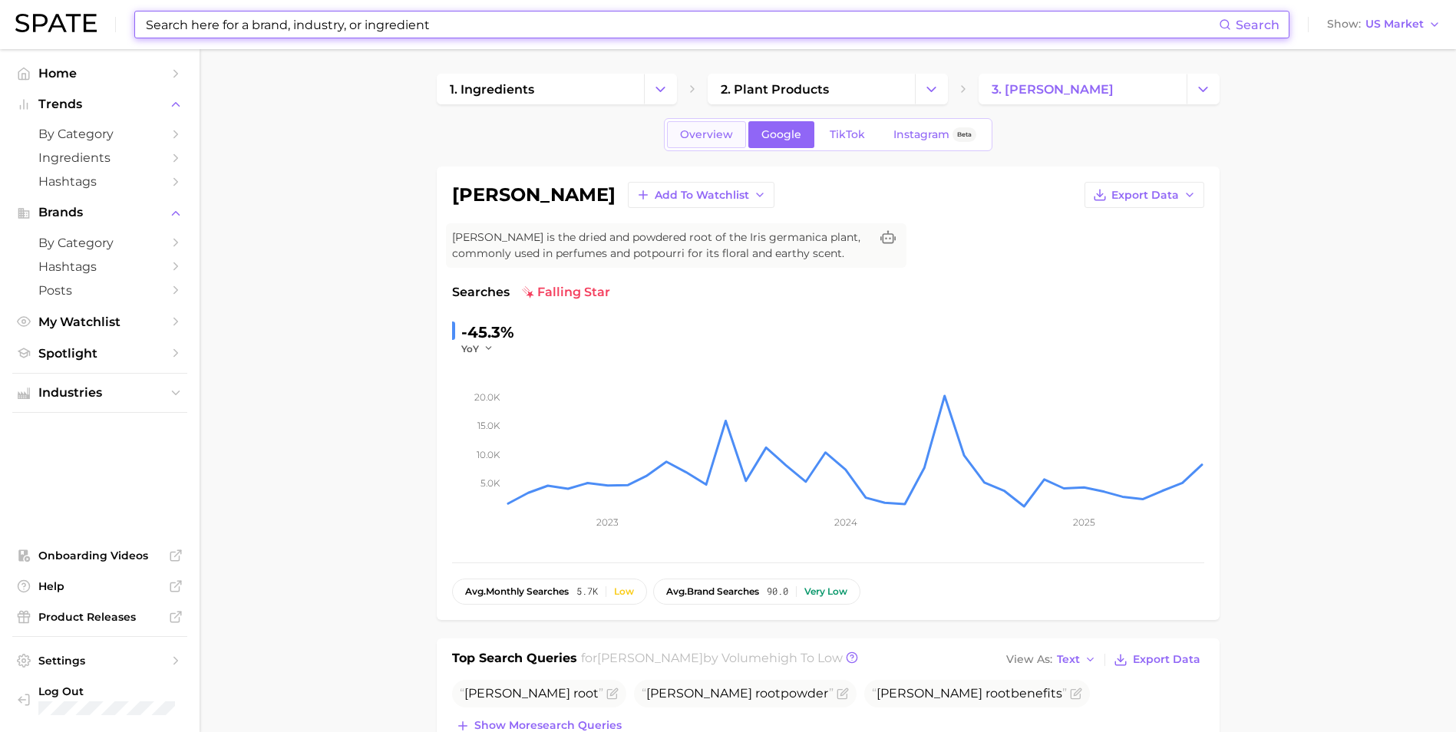
click at [711, 133] on span "Overview" at bounding box center [706, 134] width 53 height 13
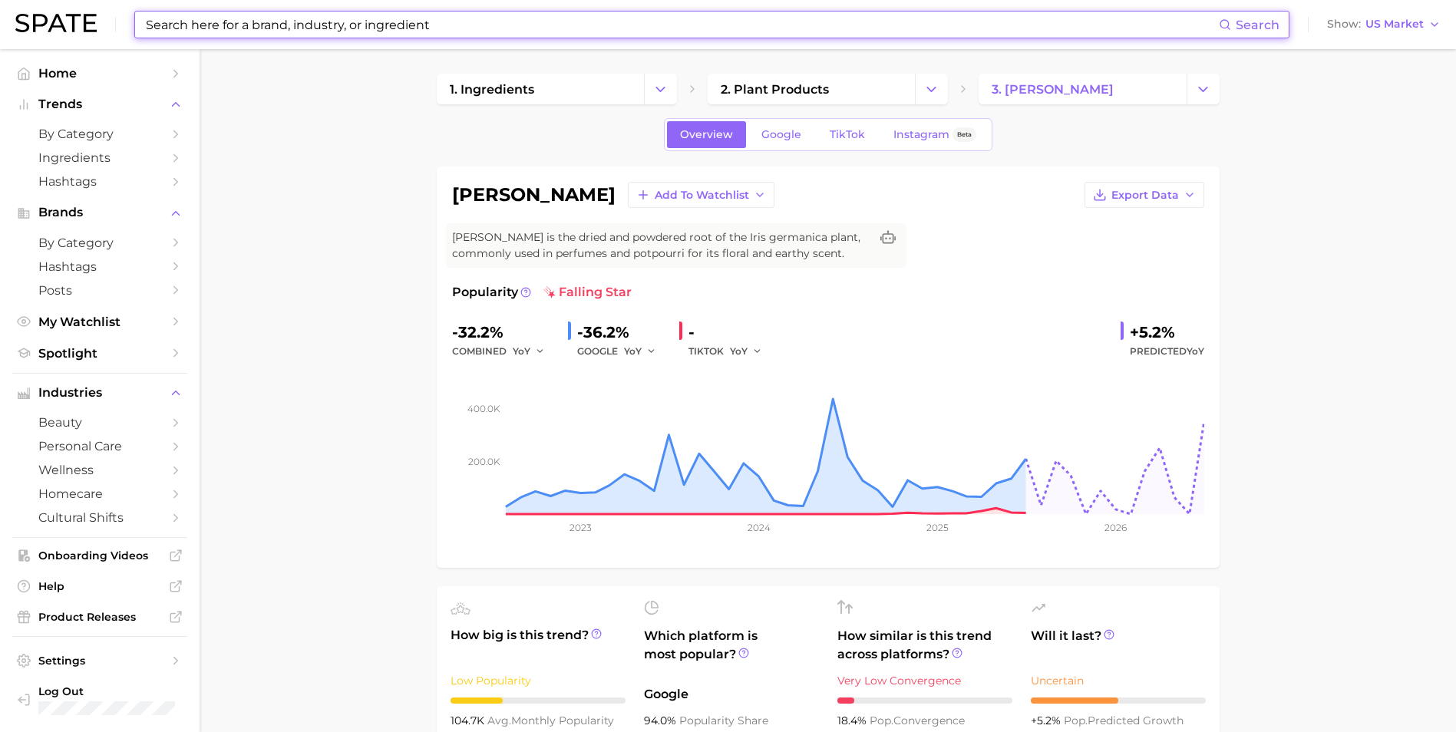
click at [467, 33] on input at bounding box center [681, 25] width 1074 height 26
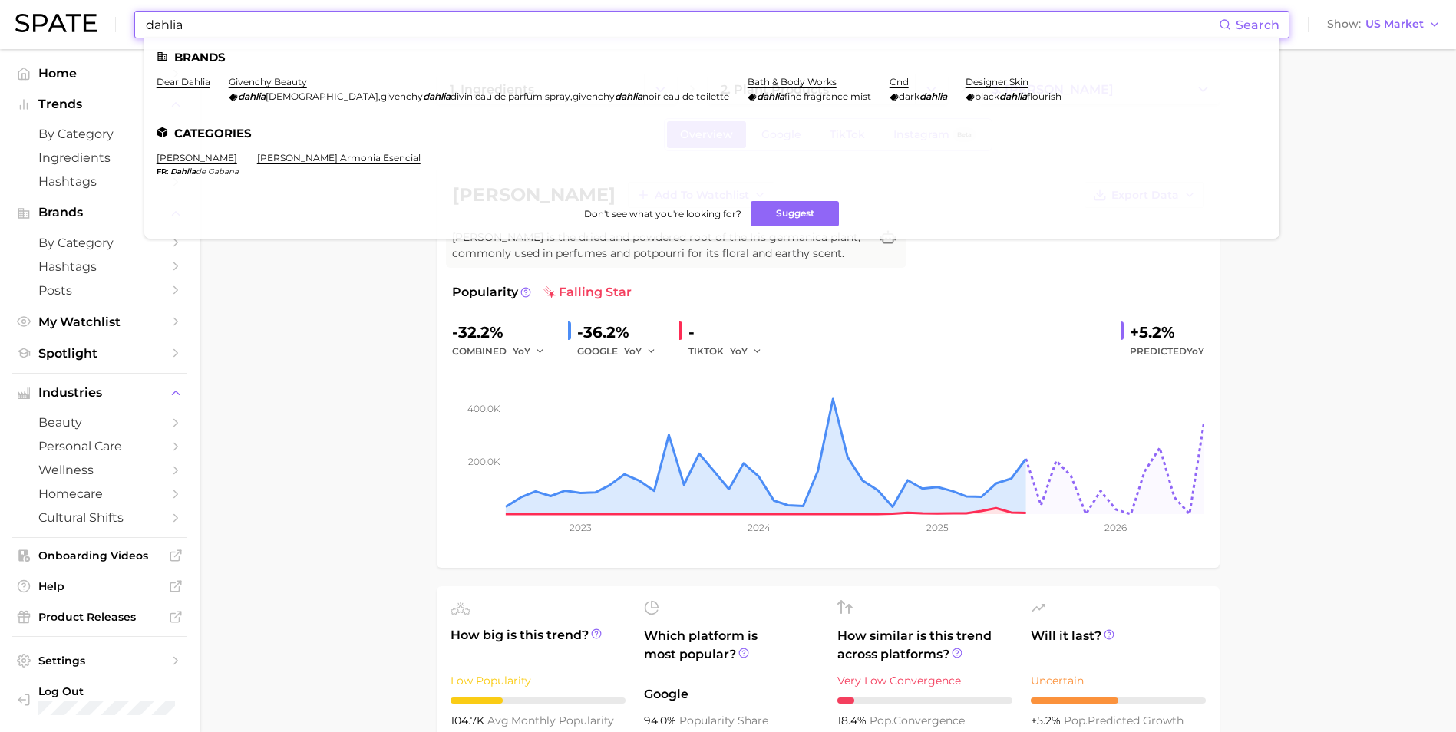
type input "dahlia"
